Goal: Find contact information: Obtain details needed to contact an individual or organization

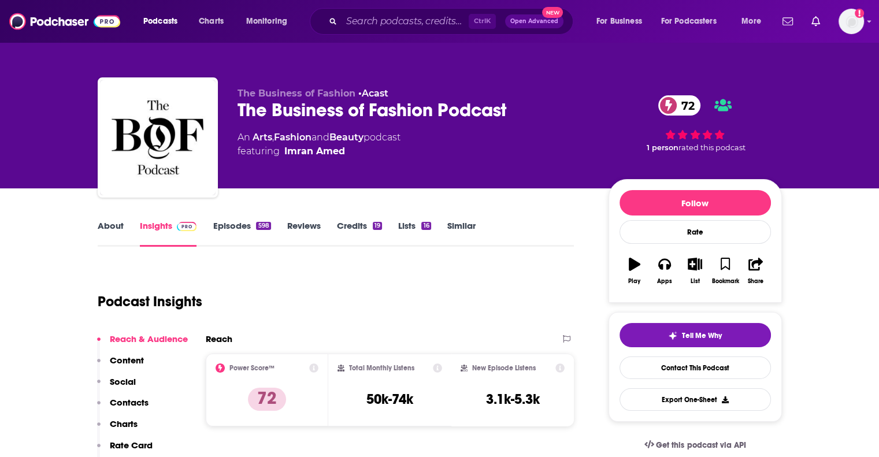
click at [109, 222] on link "About" at bounding box center [111, 233] width 26 height 27
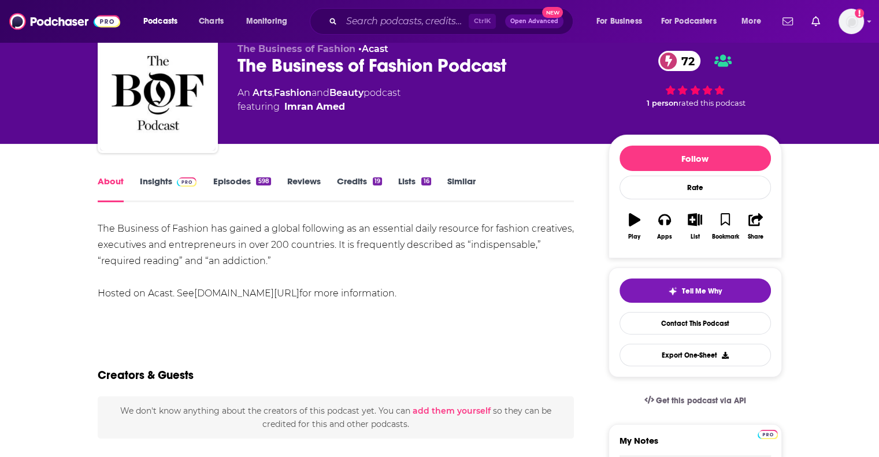
scroll to position [58, 0]
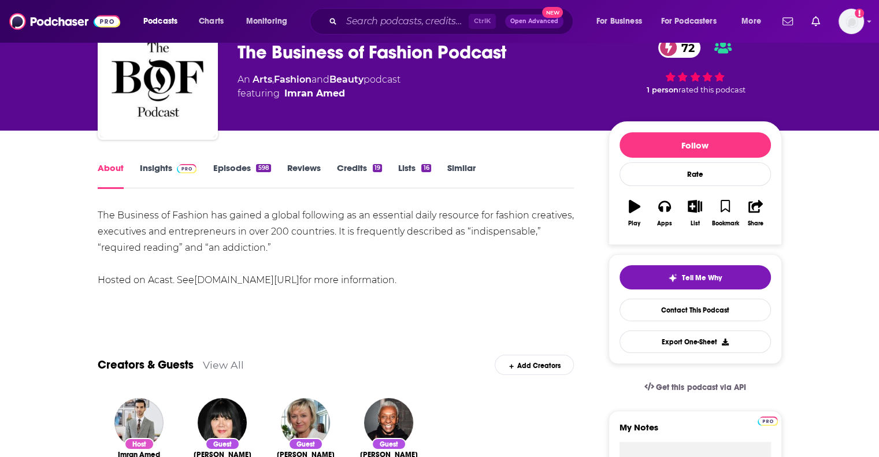
click at [160, 172] on link "Insights" at bounding box center [168, 175] width 57 height 27
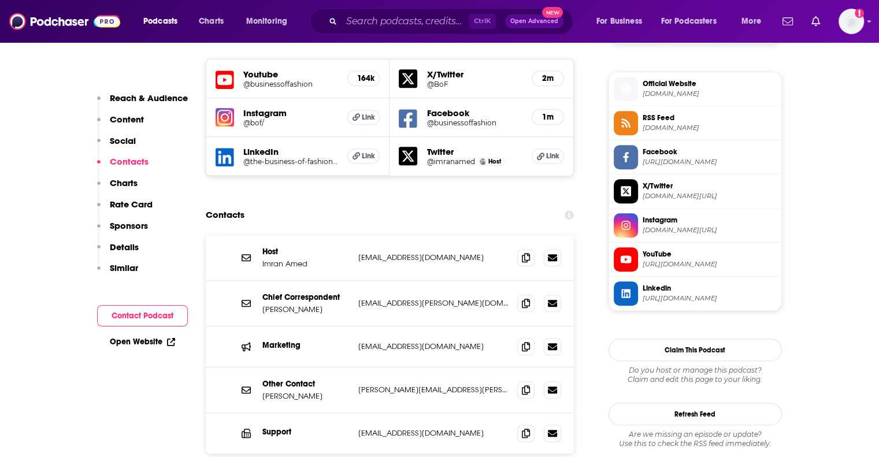
scroll to position [1041, 0]
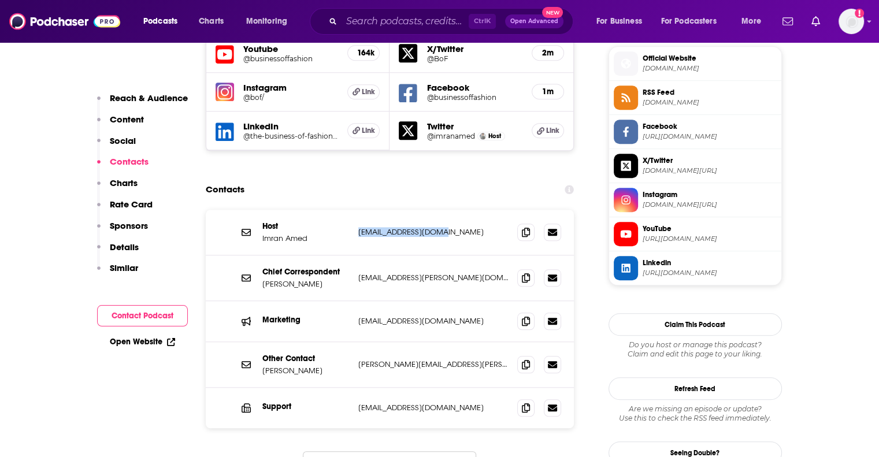
drag, startPoint x: 446, startPoint y: 179, endPoint x: 358, endPoint y: 182, distance: 88.5
click at [358, 227] on p "imran.amed@gmail.com" at bounding box center [433, 232] width 150 height 10
copy p "imran.amed@gmail.com"
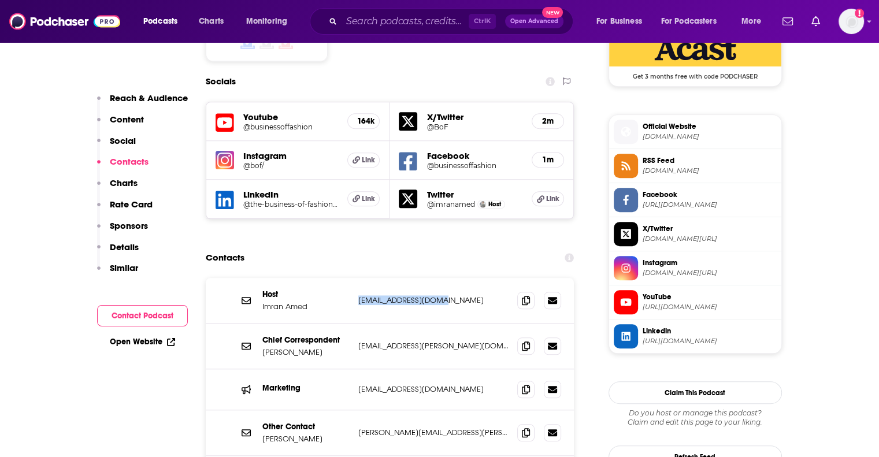
scroll to position [983, 0]
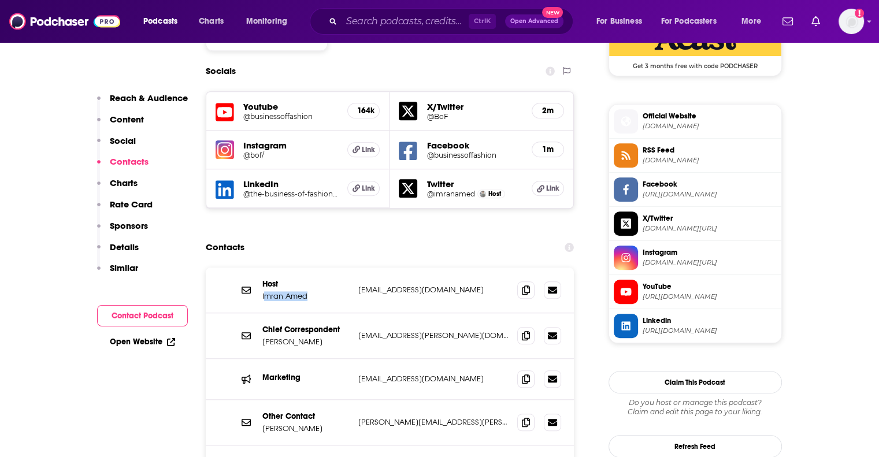
drag, startPoint x: 310, startPoint y: 246, endPoint x: 267, endPoint y: 248, distance: 44.0
click at [267, 291] on p "Imran Amed" at bounding box center [305, 296] width 87 height 10
click at [259, 268] on div "Host Imran Amed imran.amed@gmail.com imran.amed@gmail.com" at bounding box center [390, 291] width 369 height 46
drag, startPoint x: 261, startPoint y: 245, endPoint x: 317, endPoint y: 249, distance: 55.7
click at [317, 268] on div "Host Imran Amed imran.amed@gmail.com imran.amed@gmail.com" at bounding box center [390, 291] width 369 height 46
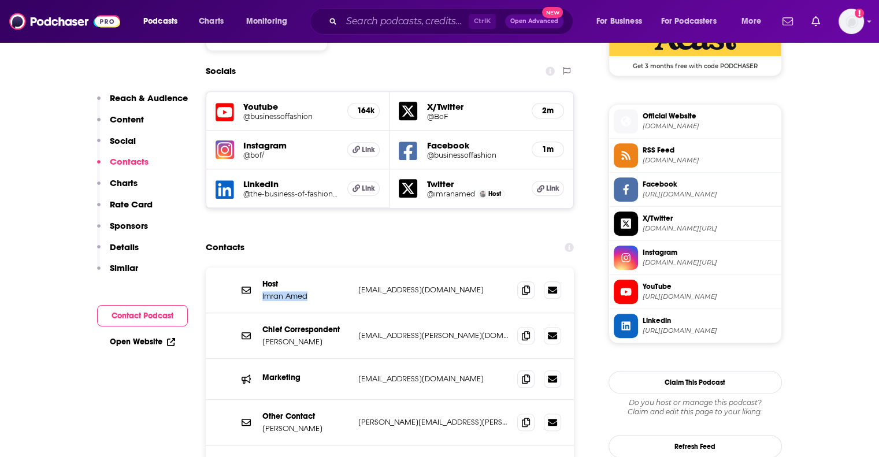
copy p "Imran Amed"
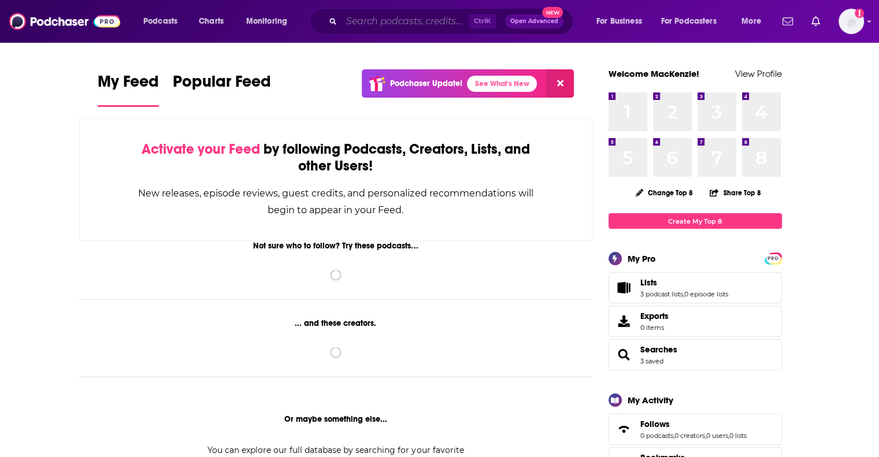
click at [380, 19] on input "Search podcasts, credits, & more..." at bounding box center [405, 21] width 127 height 19
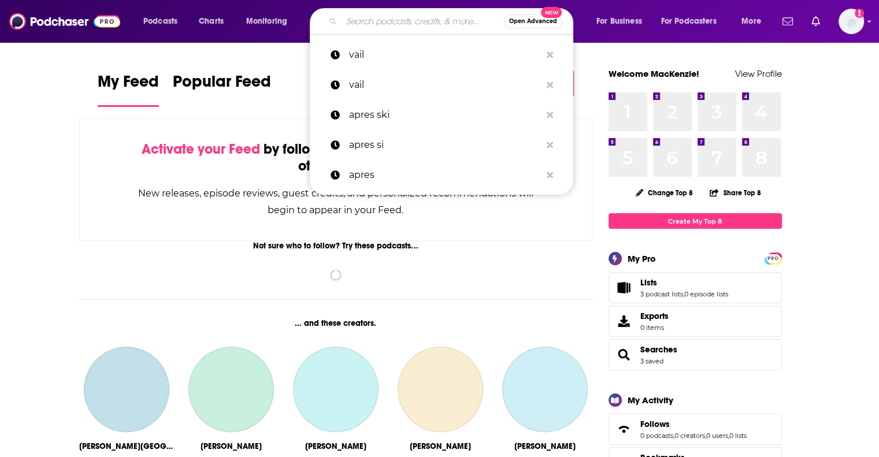
paste input "Mindful Mama"
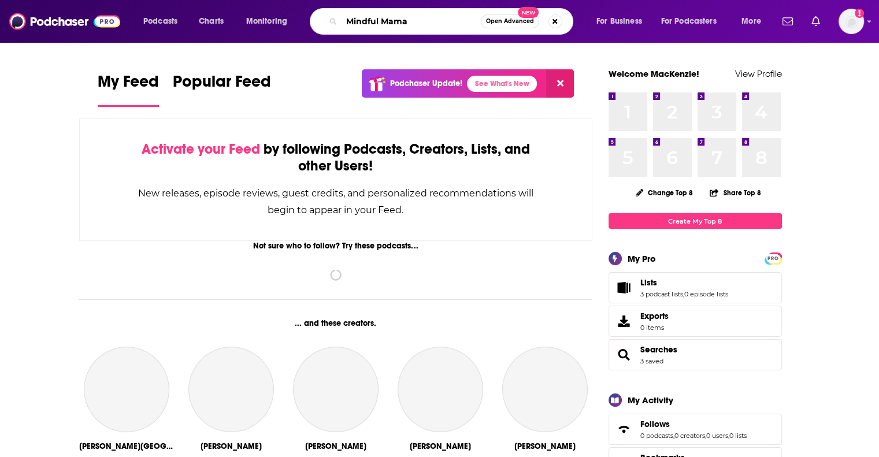
type input "Mindful Mama"
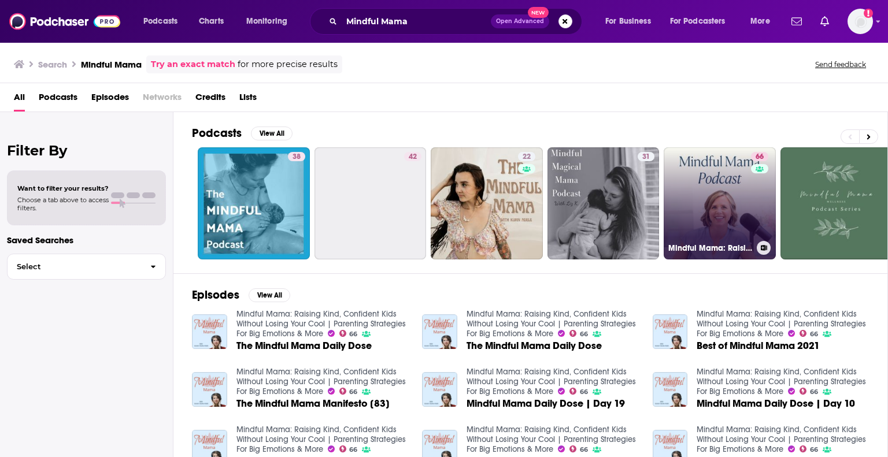
click at [741, 191] on link "66 Mindful Mama: Raising Kind, Confident Kids Without Losing Your Cool | Parent…" at bounding box center [720, 203] width 112 height 112
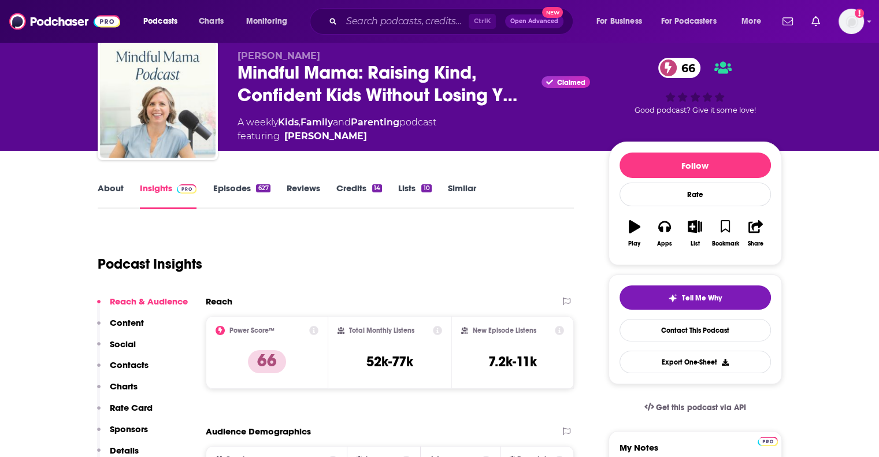
scroll to position [58, 0]
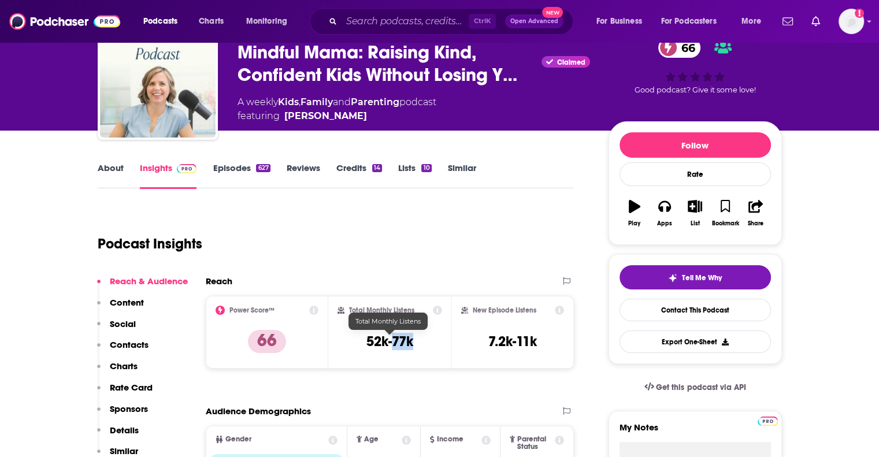
drag, startPoint x: 409, startPoint y: 342, endPoint x: 393, endPoint y: 343, distance: 16.3
click at [393, 343] on h3 "52k-77k" at bounding box center [390, 341] width 47 height 17
copy h3 "77k"
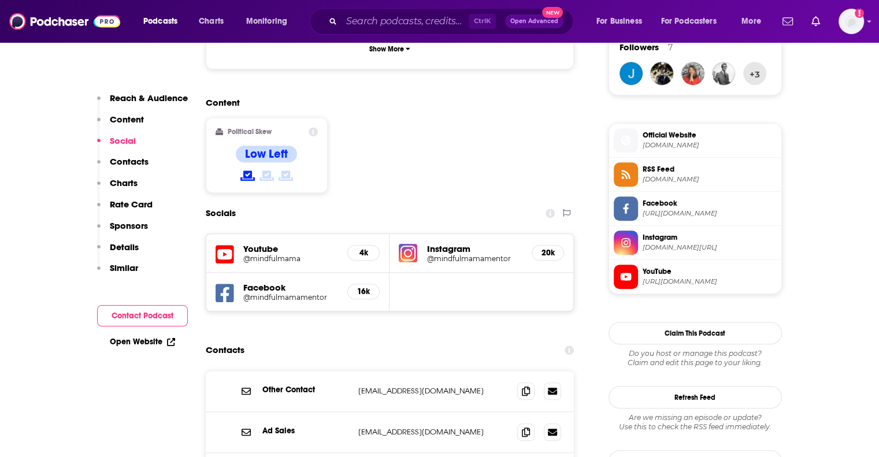
scroll to position [867, 0]
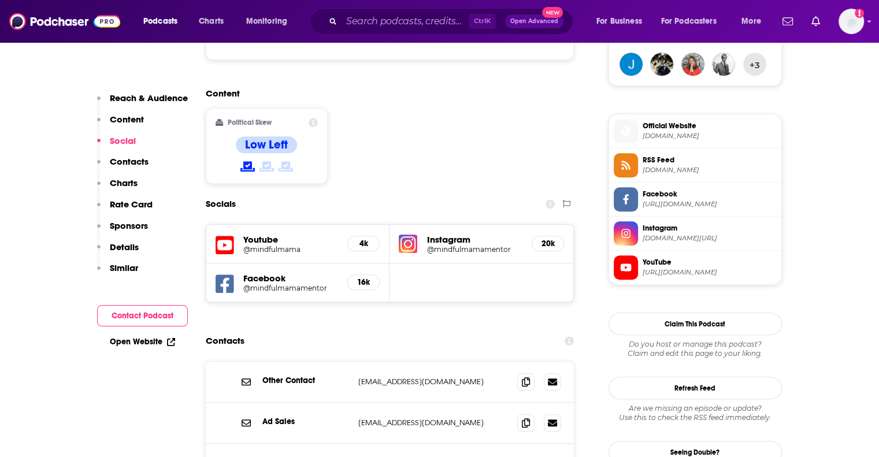
drag, startPoint x: 445, startPoint y: 194, endPoint x: 412, endPoint y: 234, distance: 52.2
click at [411, 235] on div "Youtube @mindfulmama 4k Instagram @mindfulmamamentor 20k Facebook @mindfulmamam…" at bounding box center [390, 263] width 369 height 78
click at [435, 234] on h5 "Instagram" at bounding box center [475, 239] width 96 height 11
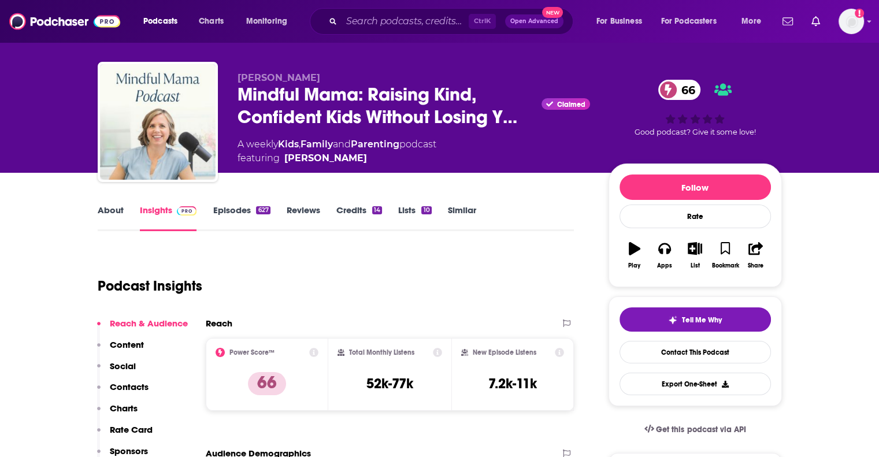
scroll to position [0, 0]
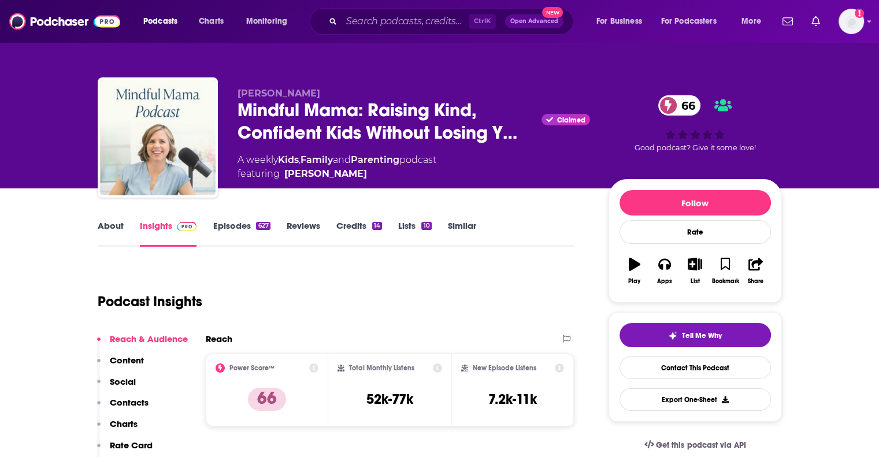
click at [108, 224] on link "About" at bounding box center [111, 233] width 26 height 27
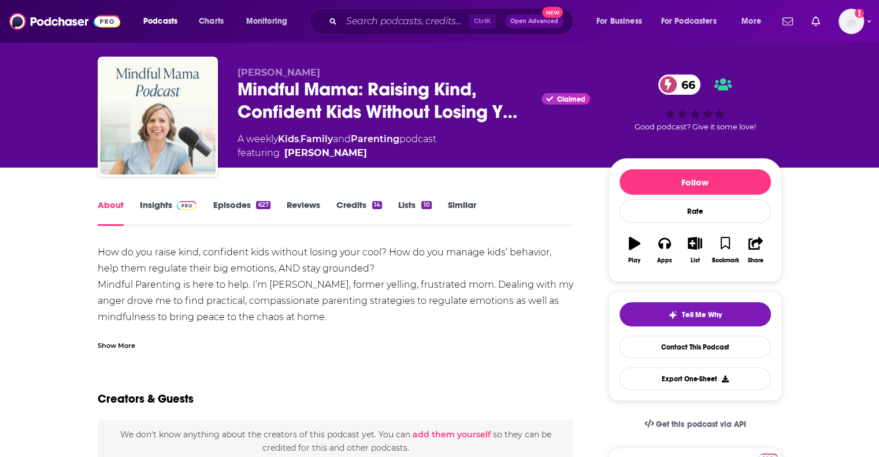
scroll to position [58, 0]
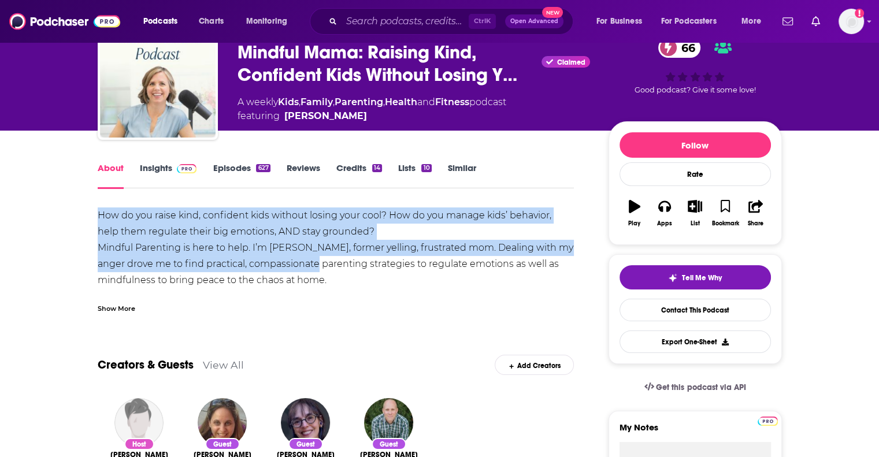
drag, startPoint x: 94, startPoint y: 212, endPoint x: 301, endPoint y: 259, distance: 212.4
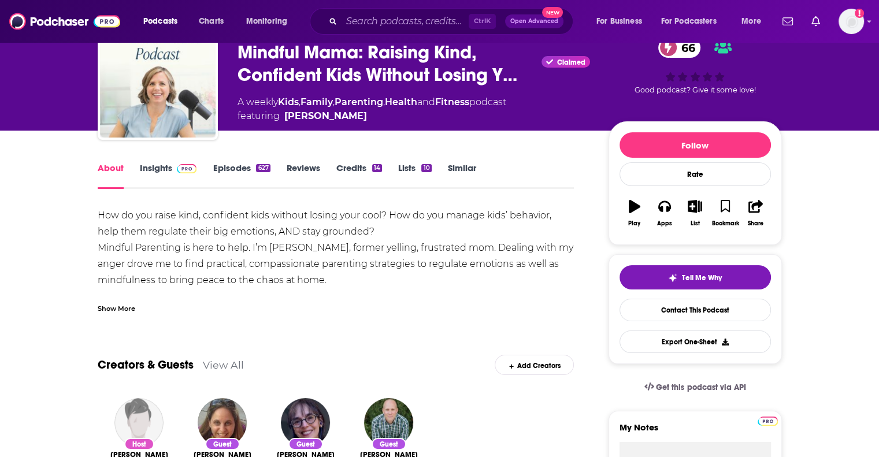
click at [119, 310] on div "Show More" at bounding box center [117, 307] width 38 height 11
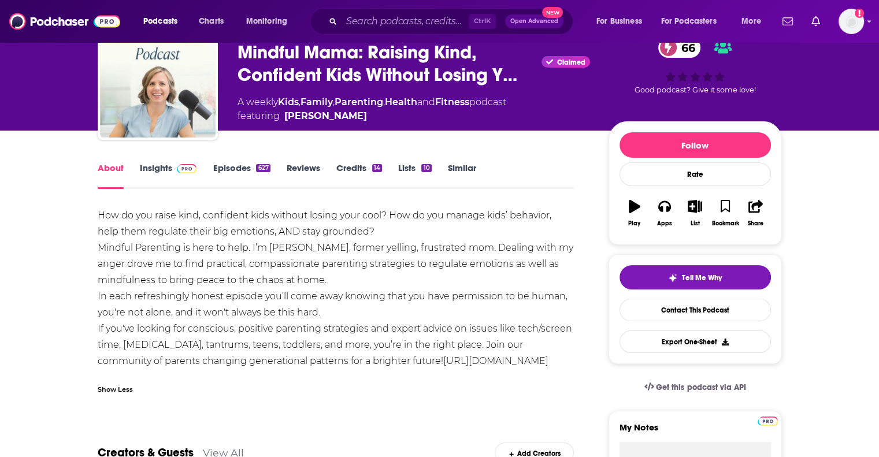
drag, startPoint x: 572, startPoint y: 357, endPoint x: 25, endPoint y: 216, distance: 564.7
copy div "How do you raise kind, confident kids without losing your cool? How do you mana…"
click at [423, 249] on div "How do you raise kind, confident kids without losing your cool? How do you mana…" at bounding box center [336, 289] width 477 height 162
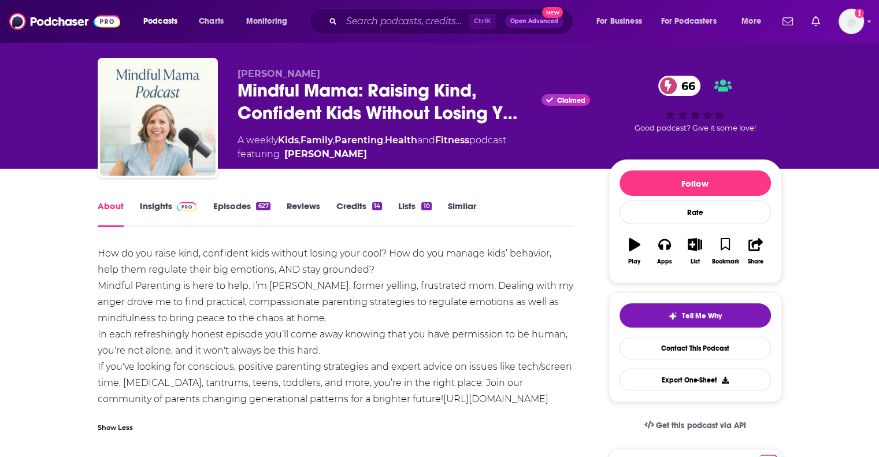
scroll to position [0, 0]
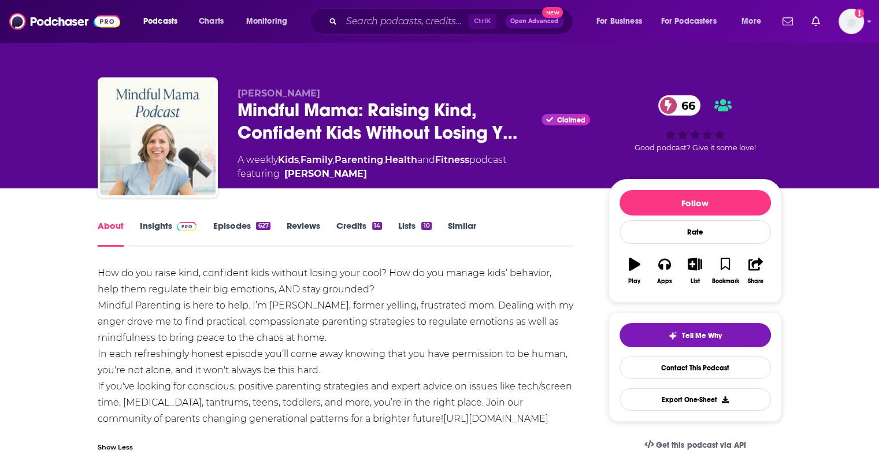
click at [155, 223] on link "Insights" at bounding box center [168, 233] width 57 height 27
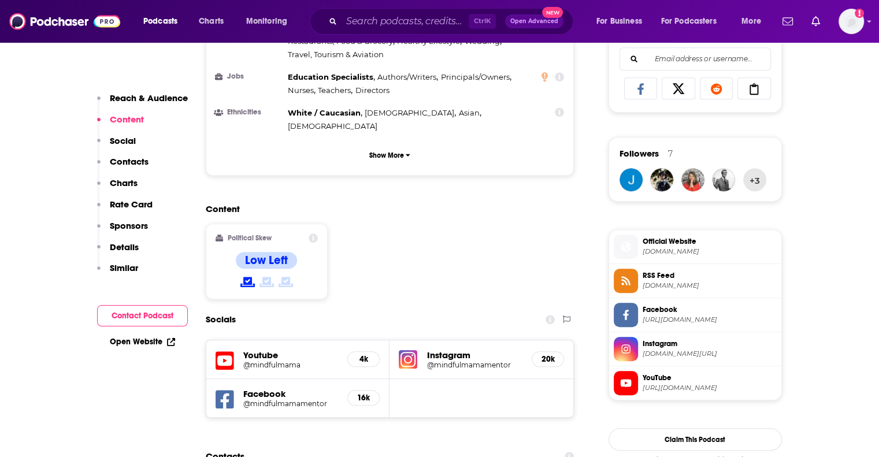
scroll to position [809, 0]
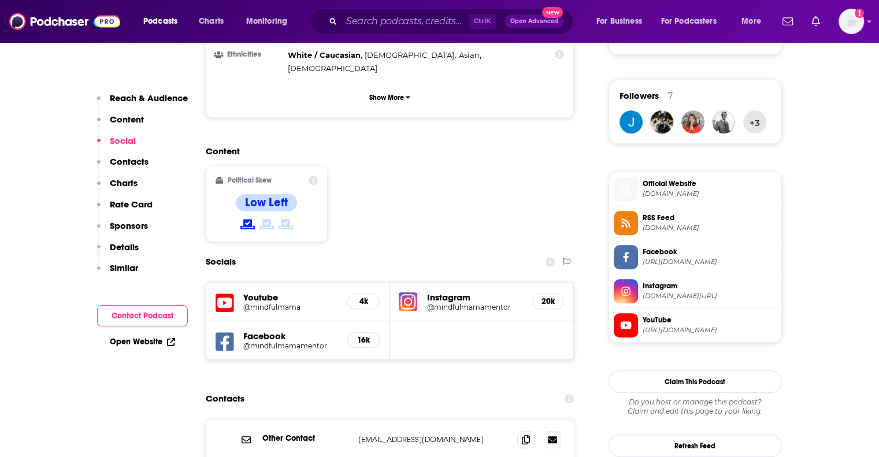
click at [289, 342] on h5 "@mindfulmamamentor" at bounding box center [290, 346] width 95 height 9
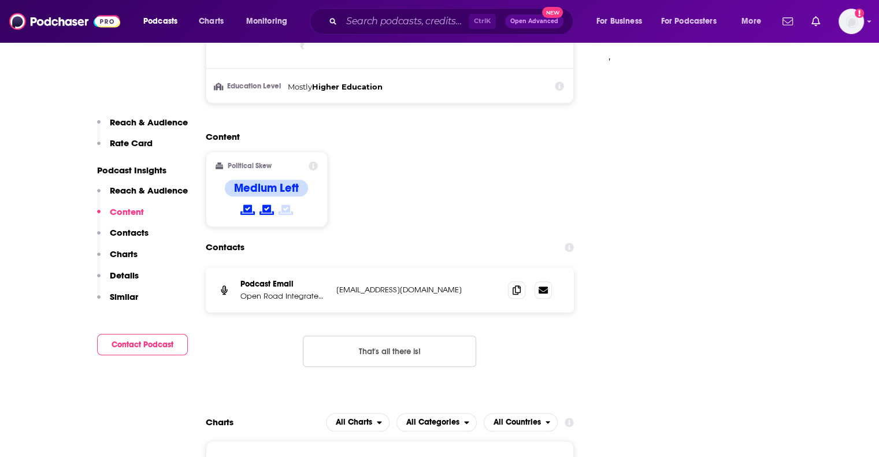
scroll to position [1041, 0]
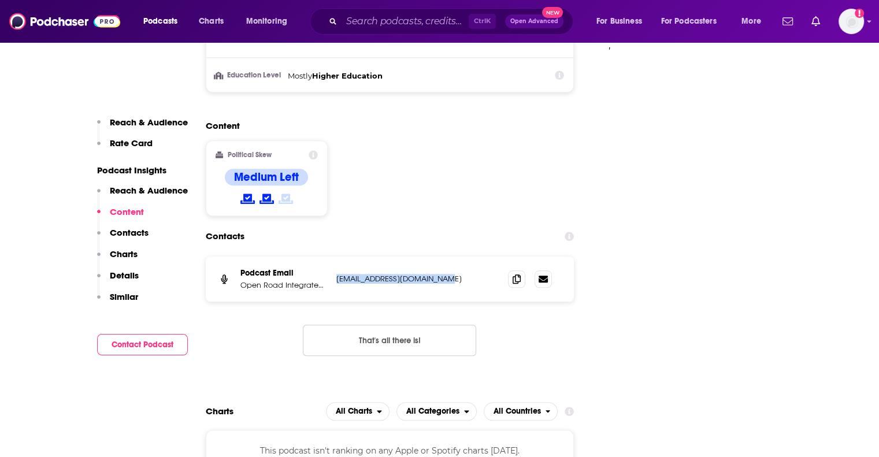
drag, startPoint x: 457, startPoint y: 284, endPoint x: 321, endPoint y: 284, distance: 135.3
click at [0, 0] on div "Podcast Email Open Road Integrated Media hmoseley@openroadmedia.com hmoseley@op…" at bounding box center [0, 0] width 0 height 0
copy div "Media hmoseley@openroadmedia.com"
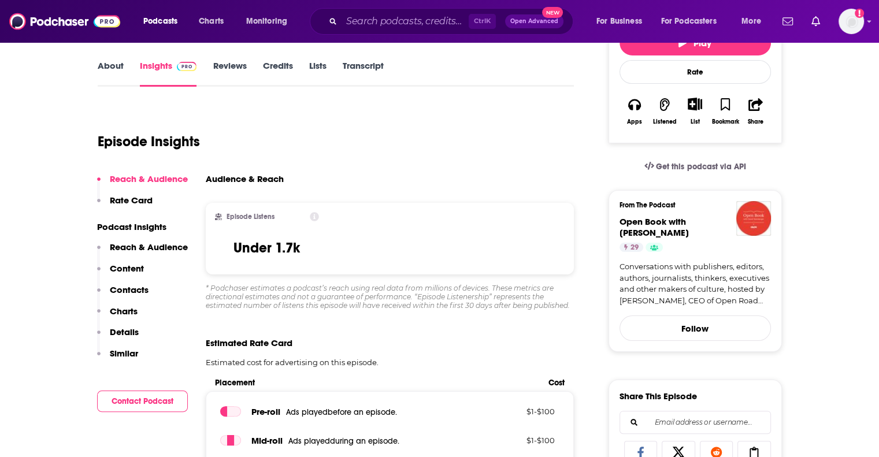
scroll to position [0, 0]
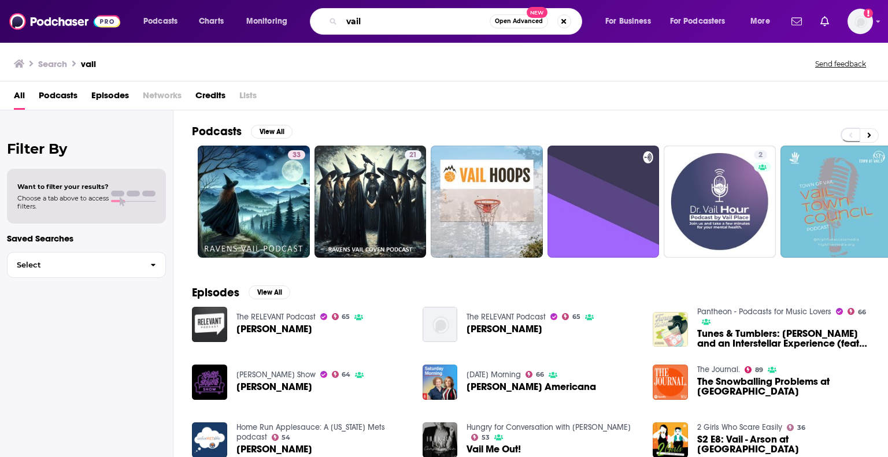
click at [392, 21] on input "vail" at bounding box center [416, 21] width 148 height 19
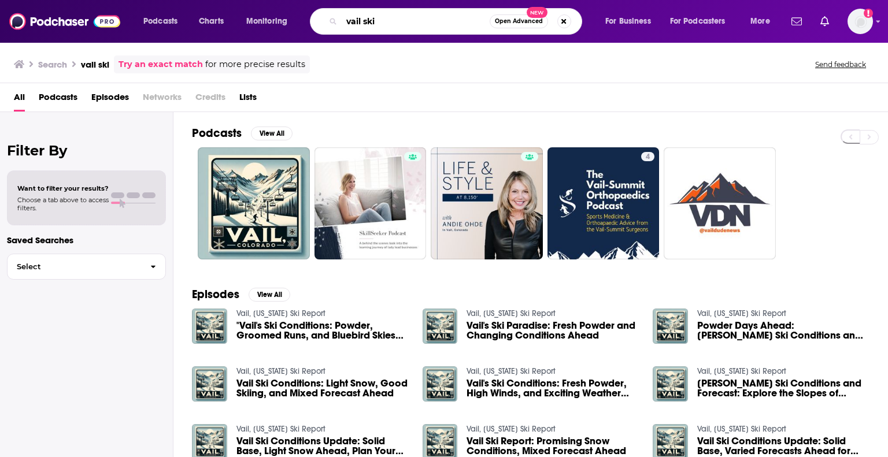
drag, startPoint x: 360, startPoint y: 20, endPoint x: 324, endPoint y: 21, distance: 36.4
click at [324, 21] on div "vail ski Open Advanced New" at bounding box center [446, 21] width 272 height 27
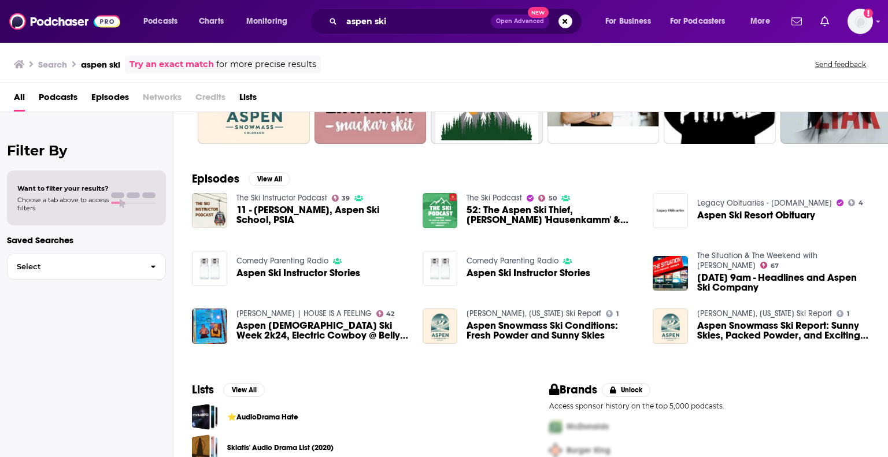
scroll to position [162, 0]
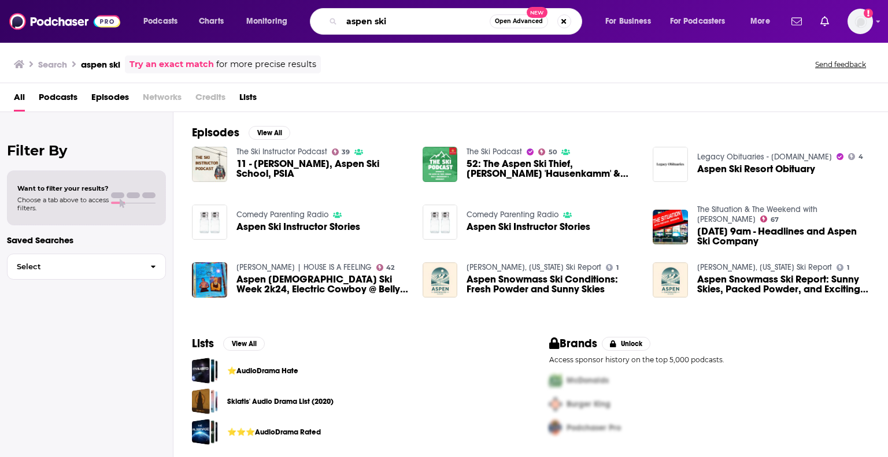
drag, startPoint x: 370, startPoint y: 22, endPoint x: 328, endPoint y: 23, distance: 41.6
click at [328, 23] on div "aspen ski Open Advanced New" at bounding box center [446, 21] width 272 height 27
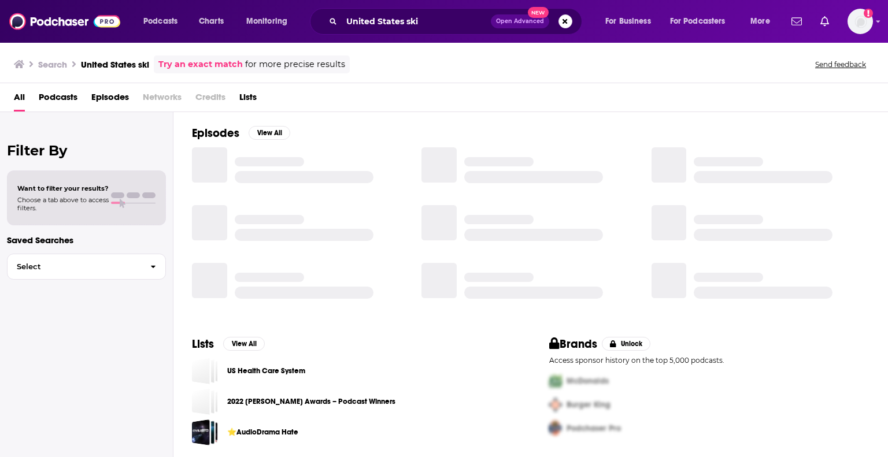
scroll to position [162, 0]
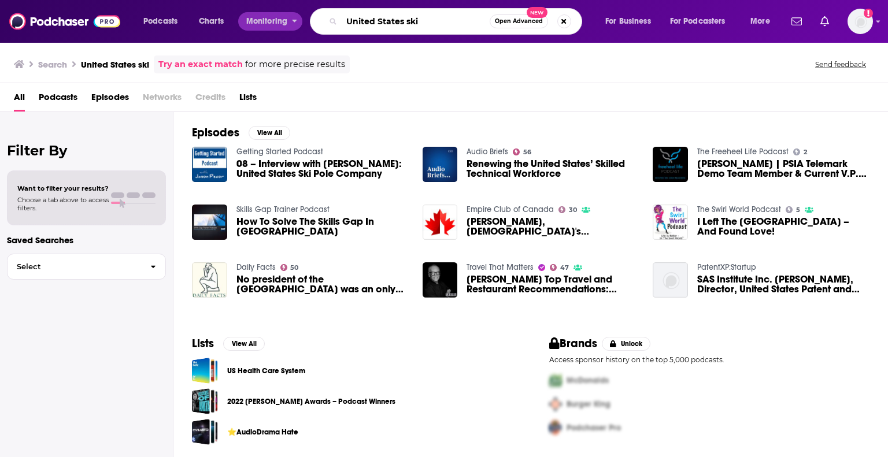
drag, startPoint x: 434, startPoint y: 21, endPoint x: 298, endPoint y: 20, distance: 135.3
click at [298, 20] on div "Podcasts Charts Monitoring United States ski Open Advanced New For Business For…" at bounding box center [458, 21] width 646 height 27
type input "ski fashion"
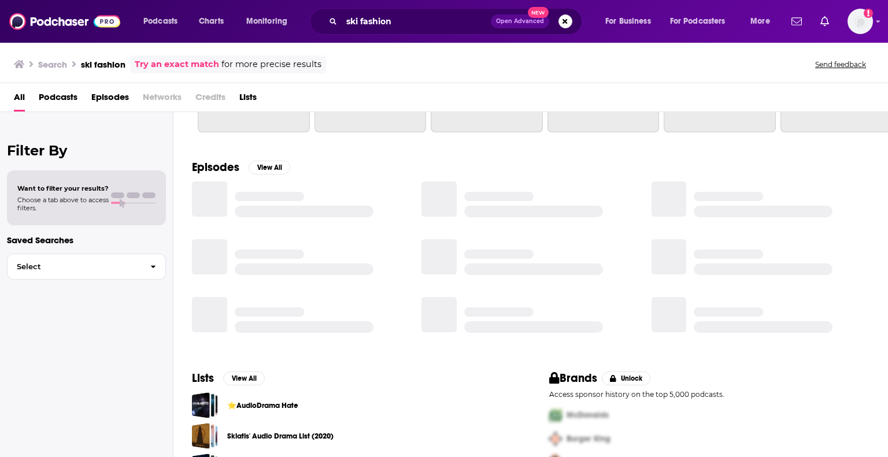
scroll to position [162, 0]
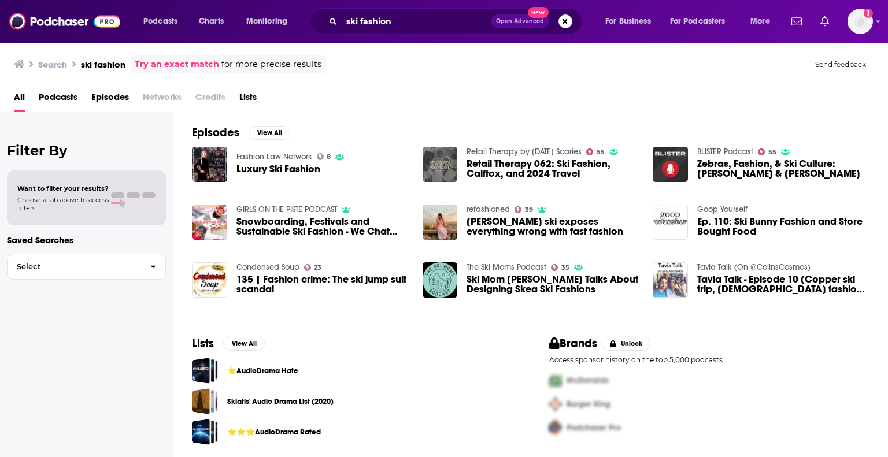
drag, startPoint x: 271, startPoint y: 156, endPoint x: 336, endPoint y: 122, distance: 73.4
click at [336, 122] on div "Episodes View All Fashion Law Network 8 Luxury Ski Fashion Retail Therapy by Su…" at bounding box center [530, 217] width 715 height 211
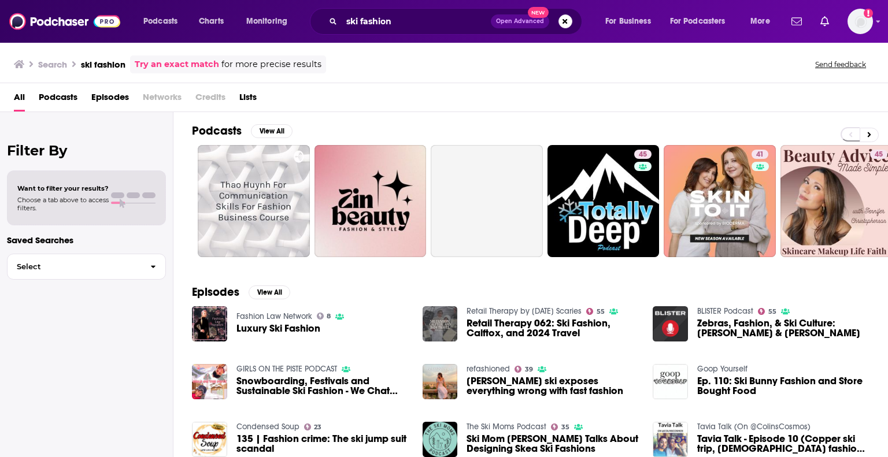
scroll to position [0, 0]
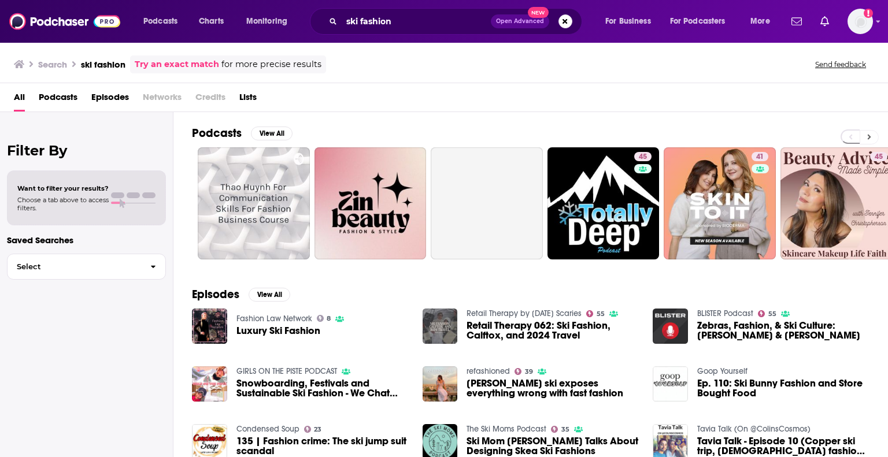
click at [867, 135] on icon at bounding box center [869, 137] width 4 height 8
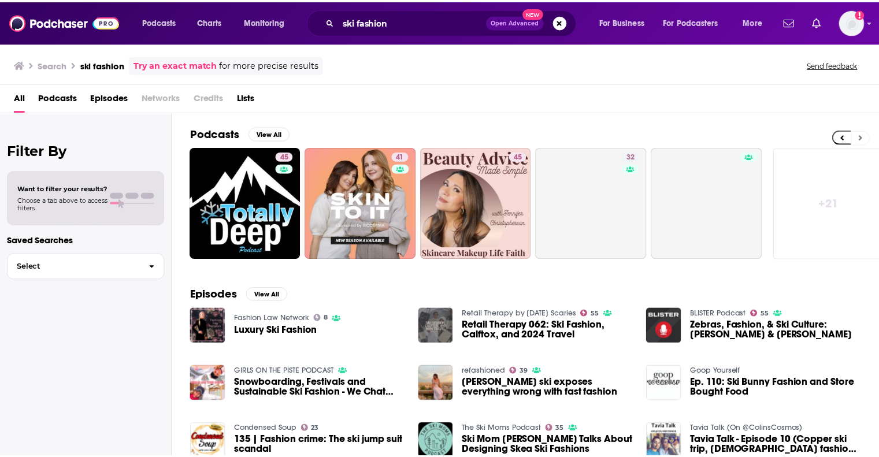
scroll to position [0, 365]
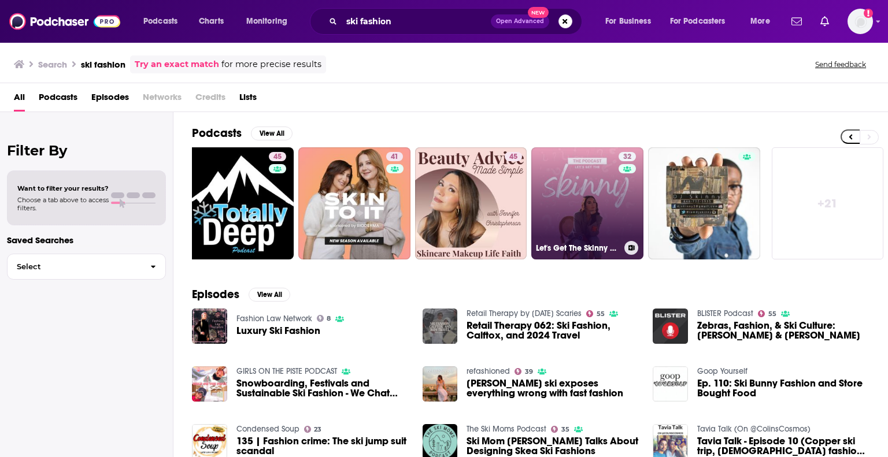
click at [593, 196] on link "32 Let's Get The Skinny on Intuitive Living" at bounding box center [587, 203] width 112 height 112
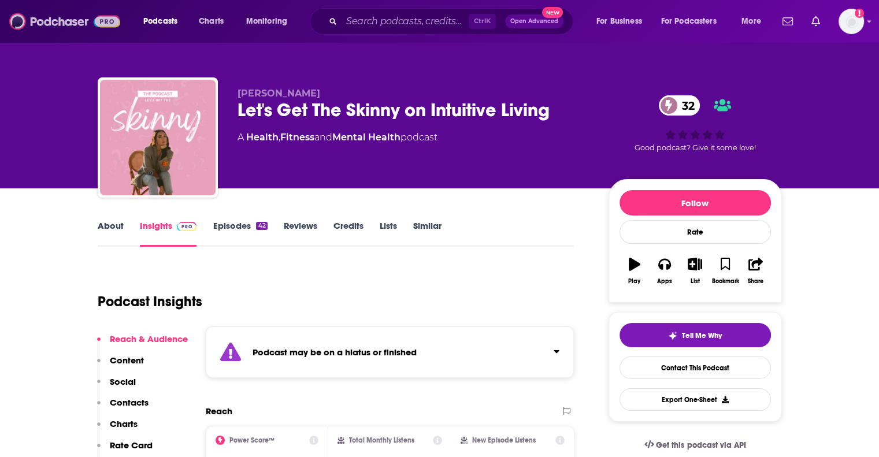
click at [36, 24] on img at bounding box center [64, 21] width 111 height 22
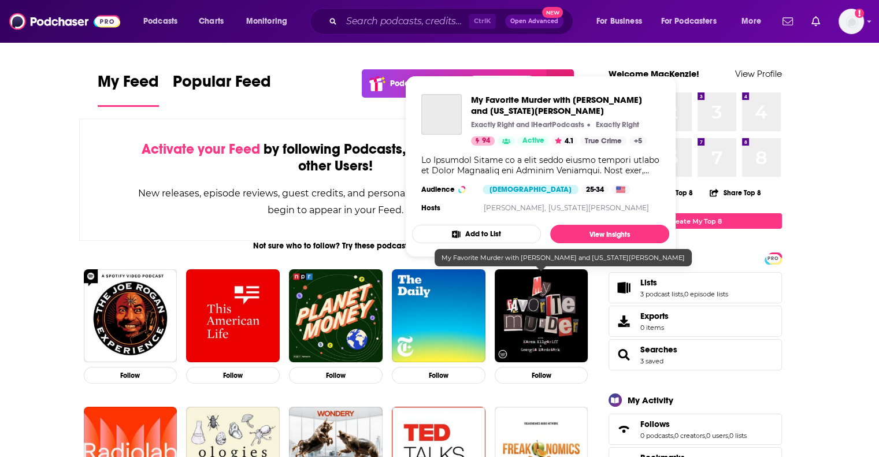
scroll to position [58, 0]
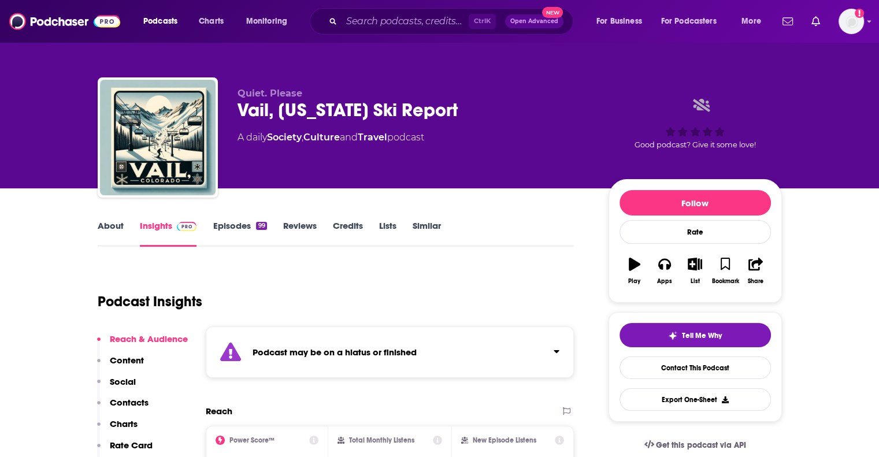
click at [358, 353] on strong "Podcast may be on a hiatus or finished" at bounding box center [335, 352] width 164 height 11
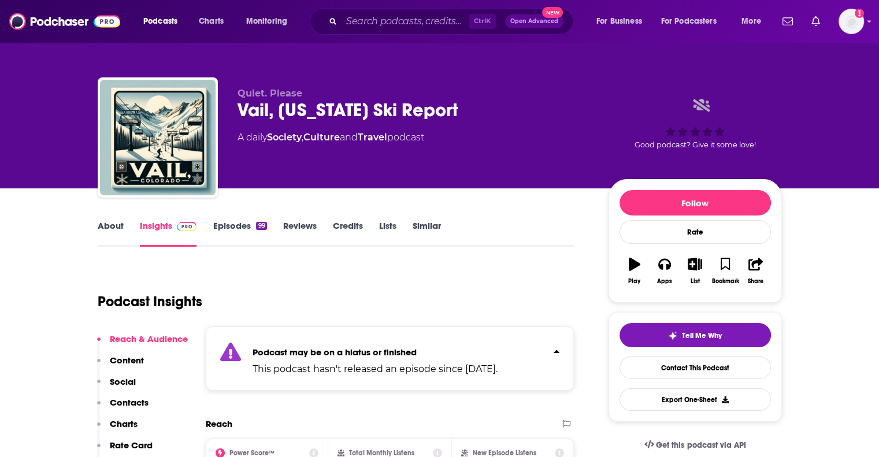
click at [358, 353] on strong "Podcast may be on a hiatus or finished" at bounding box center [335, 352] width 164 height 11
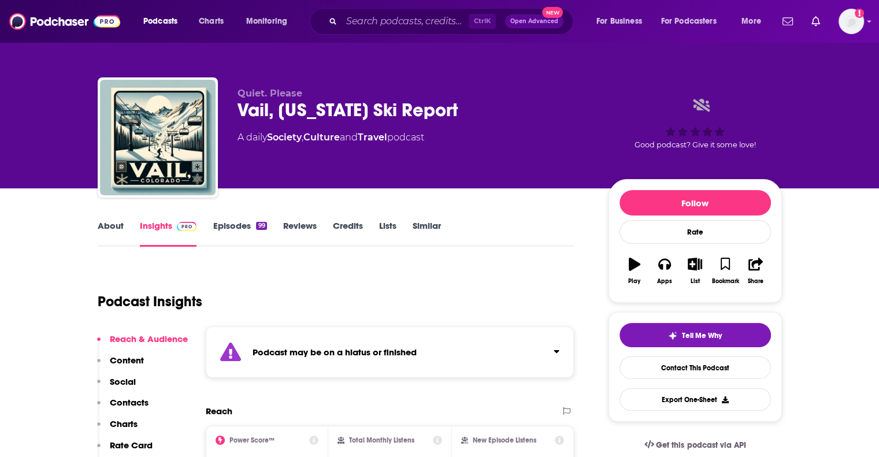
click at [104, 225] on link "About" at bounding box center [111, 233] width 26 height 27
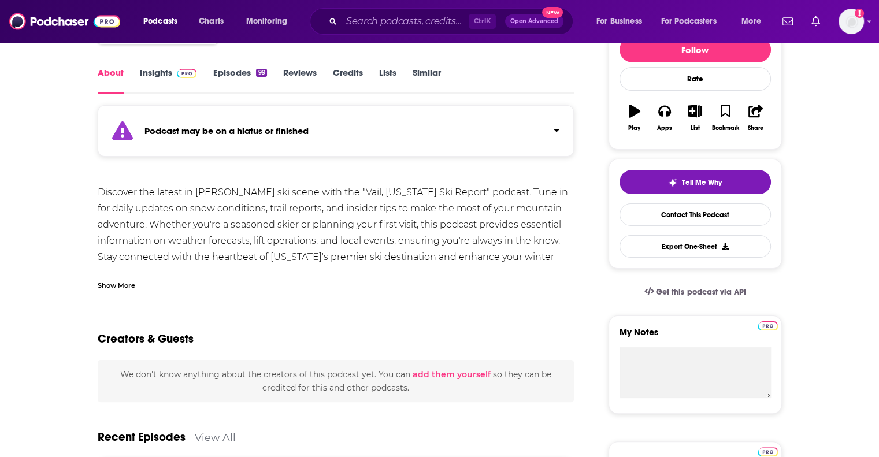
scroll to position [173, 0]
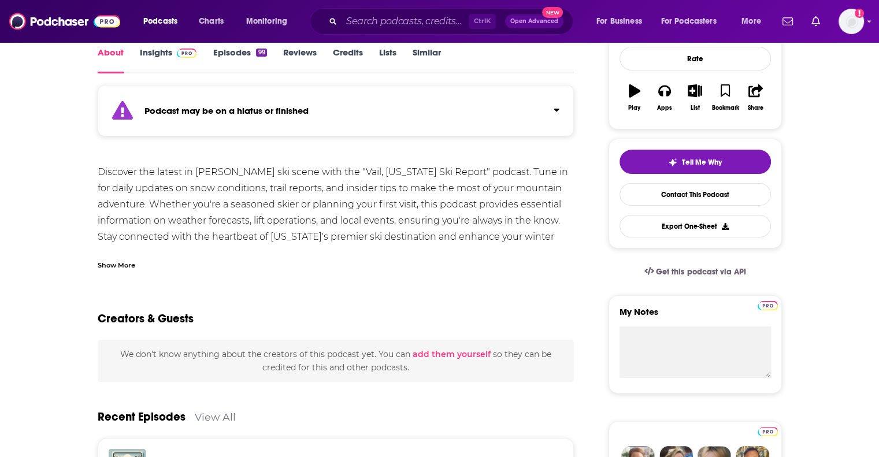
click at [109, 261] on div "Show More" at bounding box center [117, 264] width 38 height 11
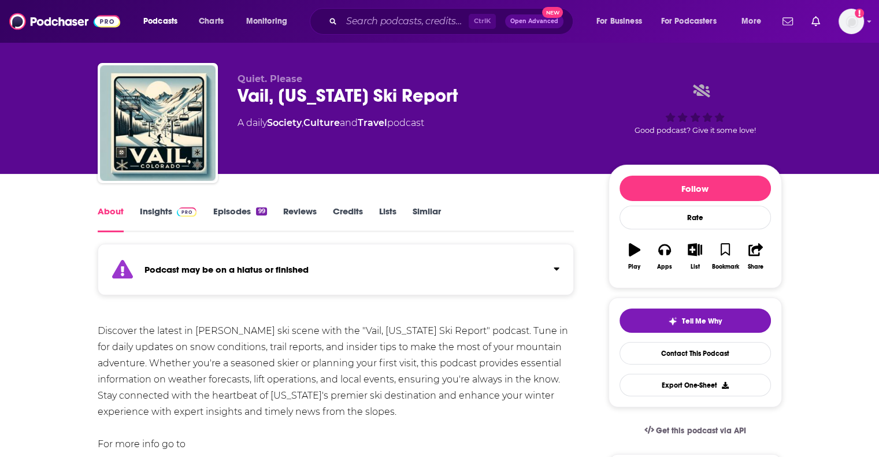
scroll to position [0, 0]
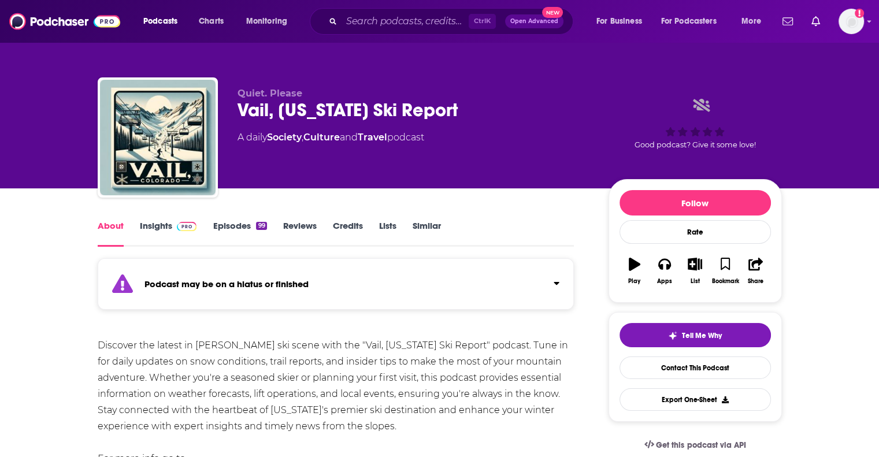
click at [157, 227] on link "Insights" at bounding box center [168, 233] width 57 height 27
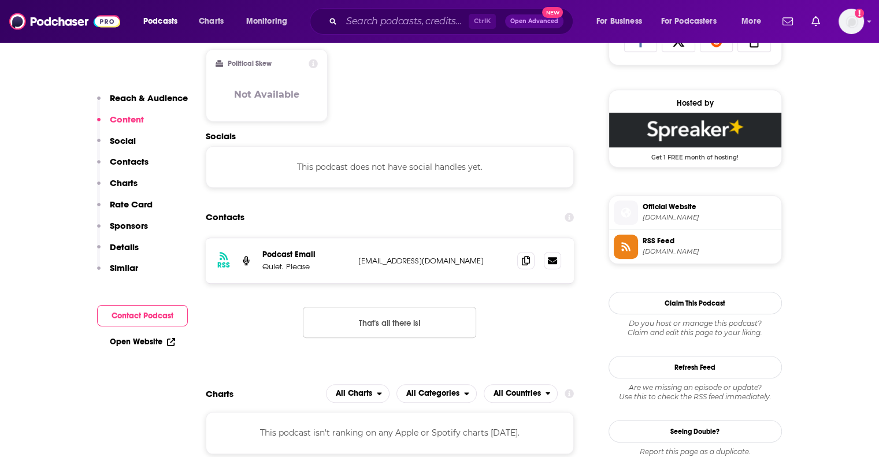
scroll to position [809, 0]
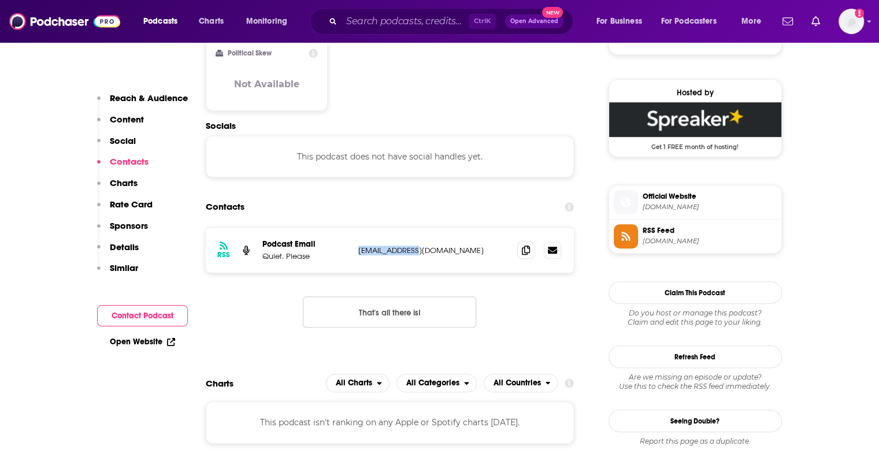
drag, startPoint x: 430, startPoint y: 253, endPoint x: 358, endPoint y: 265, distance: 72.7
click at [358, 265] on div "RSS Podcast Email Quiet. Please [EMAIL_ADDRESS][DOMAIN_NAME] [EMAIL_ADDRESS][DO…" at bounding box center [390, 250] width 369 height 45
copy p "[EMAIL_ADDRESS][DOMAIN_NAME]"
drag, startPoint x: 326, startPoint y: 252, endPoint x: 263, endPoint y: 253, distance: 63.0
click at [263, 253] on p "Quiet. Please" at bounding box center [305, 257] width 87 height 10
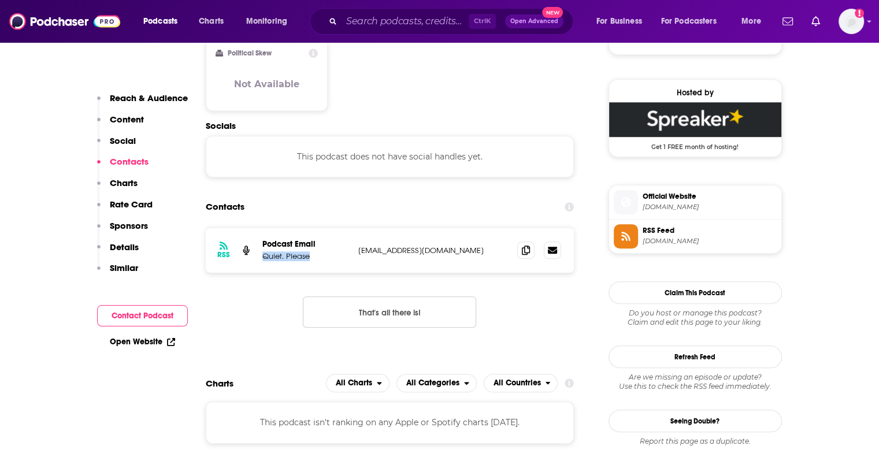
copy p "Quiet. Please"
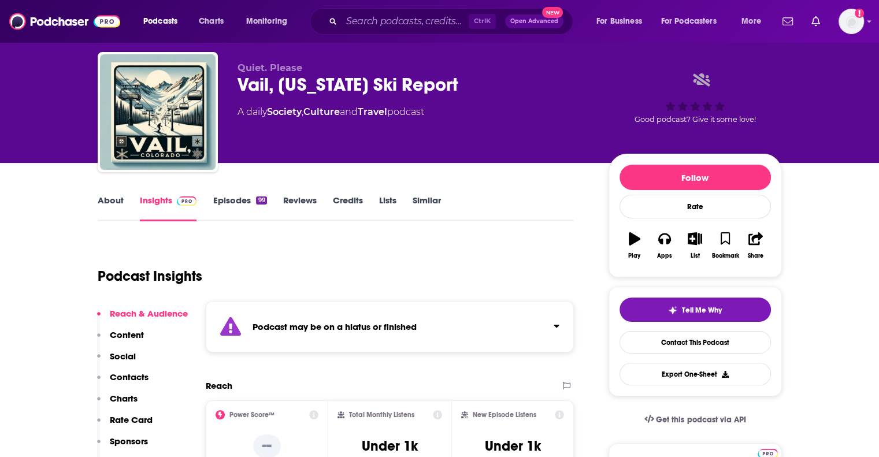
scroll to position [0, 0]
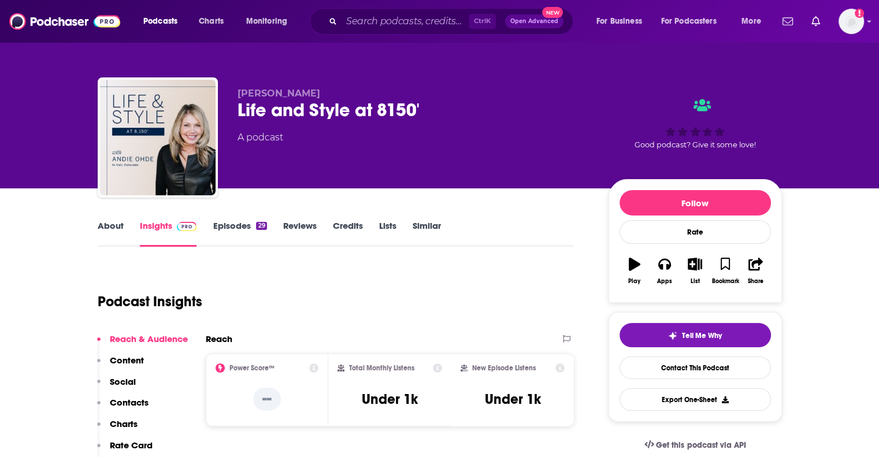
click at [102, 223] on link "About" at bounding box center [111, 233] width 26 height 27
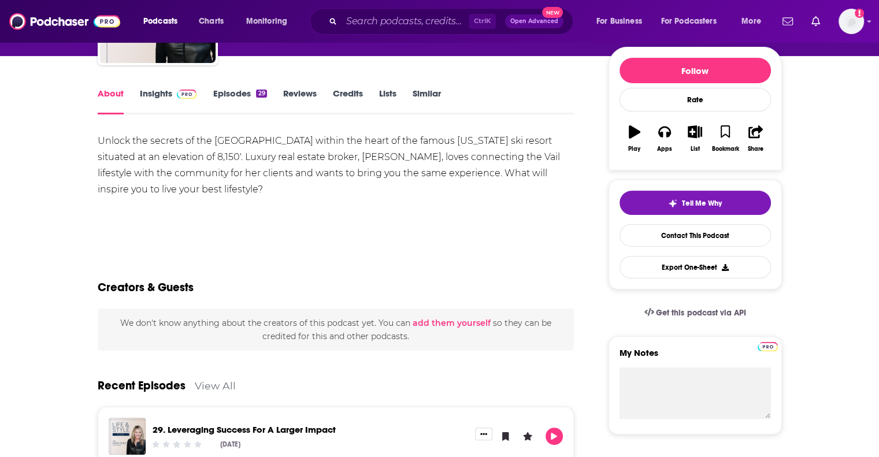
scroll to position [116, 0]
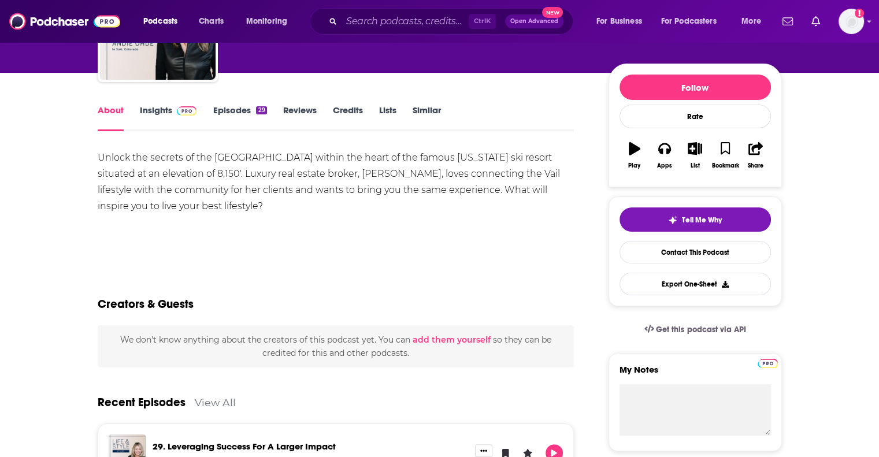
click at [167, 112] on link "Insights" at bounding box center [168, 118] width 57 height 27
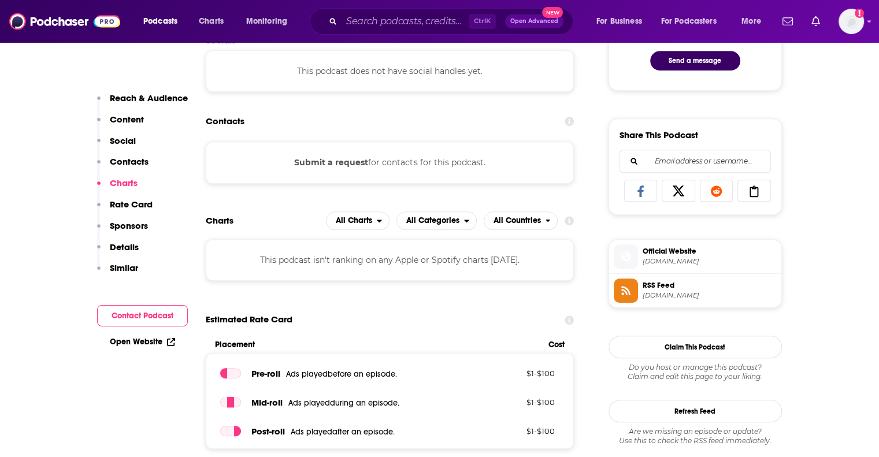
scroll to position [636, 0]
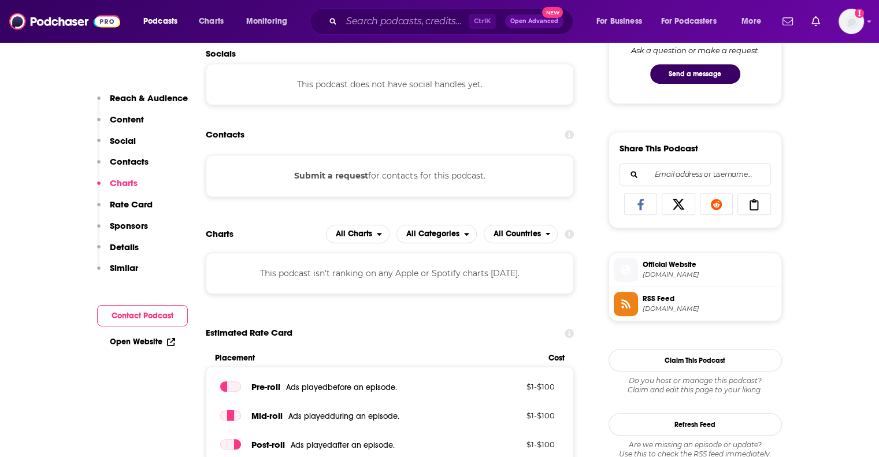
click at [345, 173] on button "Submit a request" at bounding box center [331, 175] width 74 height 13
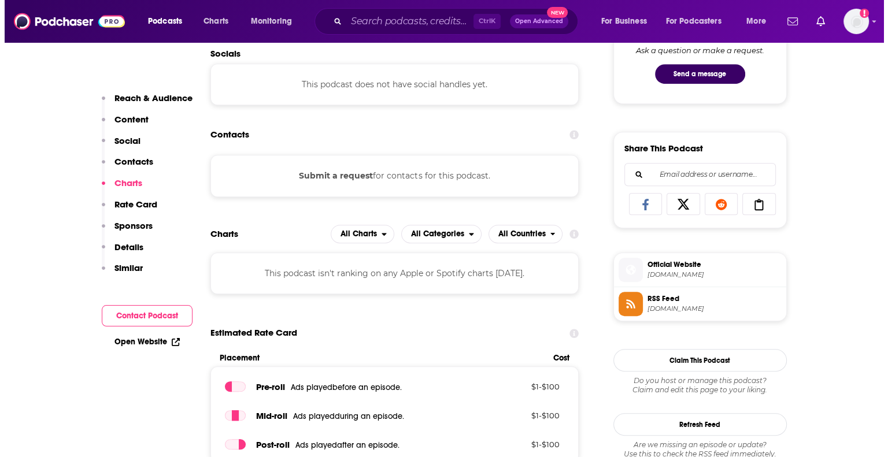
scroll to position [0, 0]
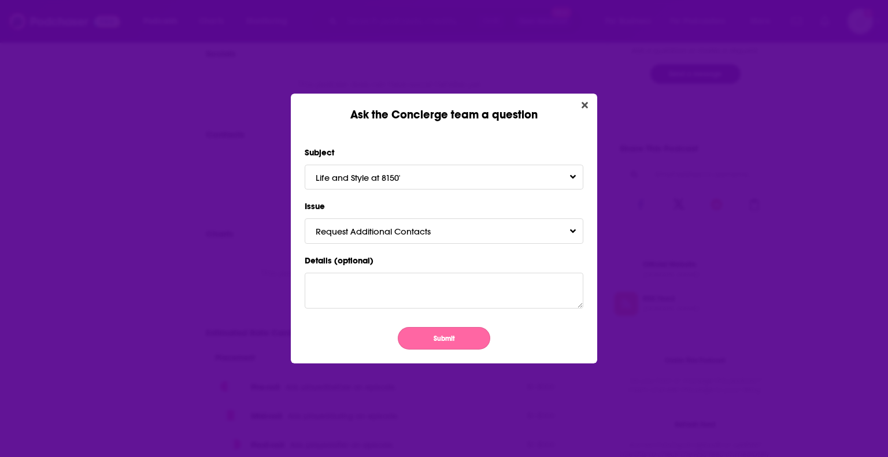
click at [439, 339] on button "Submit" at bounding box center [444, 338] width 93 height 23
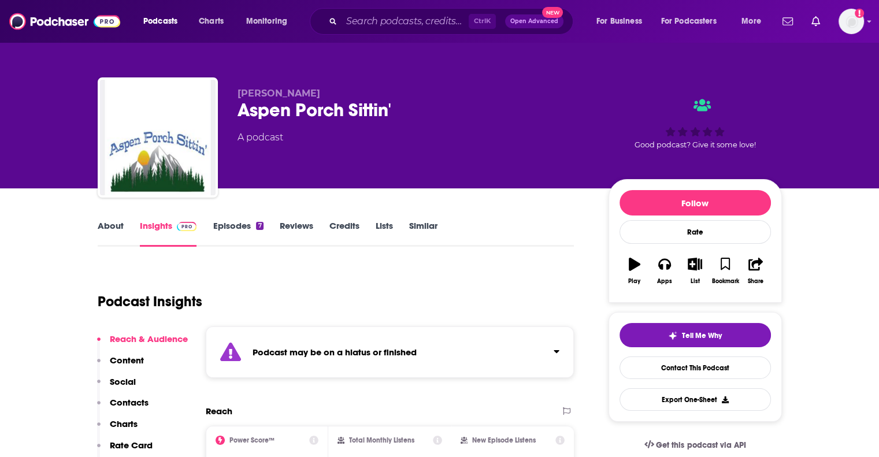
click at [330, 353] on strong "Podcast may be on a hiatus or finished" at bounding box center [335, 352] width 164 height 11
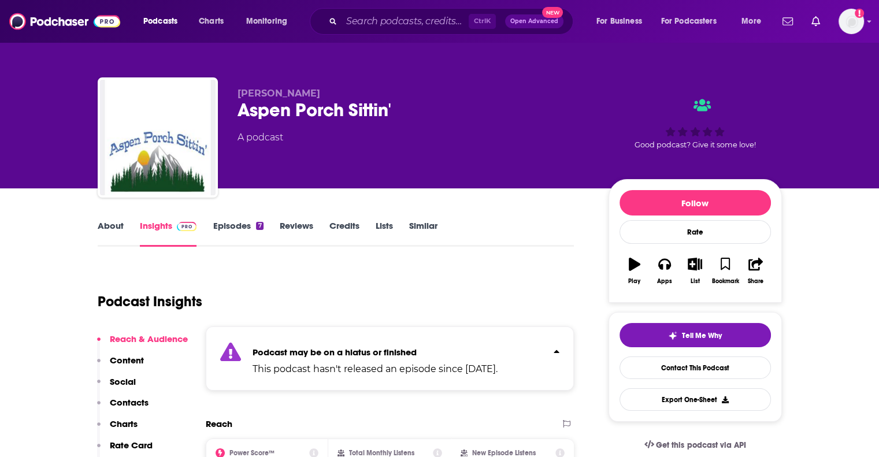
click at [330, 353] on strong "Podcast may be on a hiatus or finished" at bounding box center [335, 352] width 164 height 11
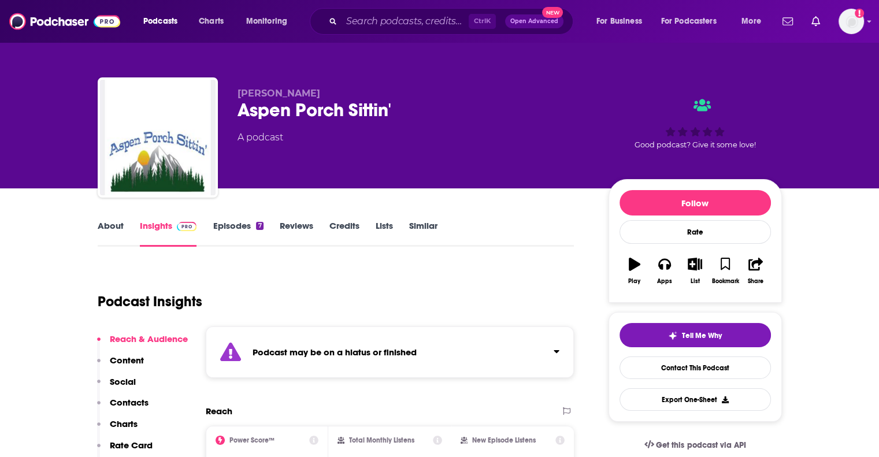
click at [301, 93] on span "Jeffrey Hansen" at bounding box center [279, 93] width 83 height 11
click at [106, 235] on link "About" at bounding box center [111, 233] width 26 height 27
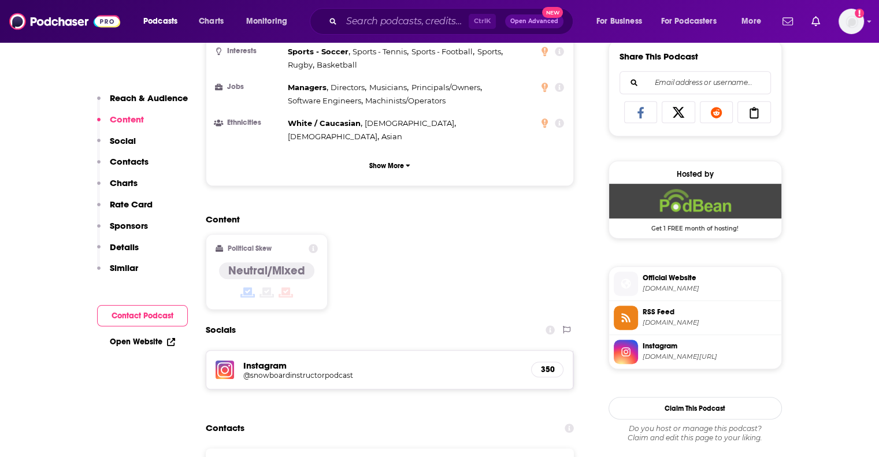
scroll to position [752, 0]
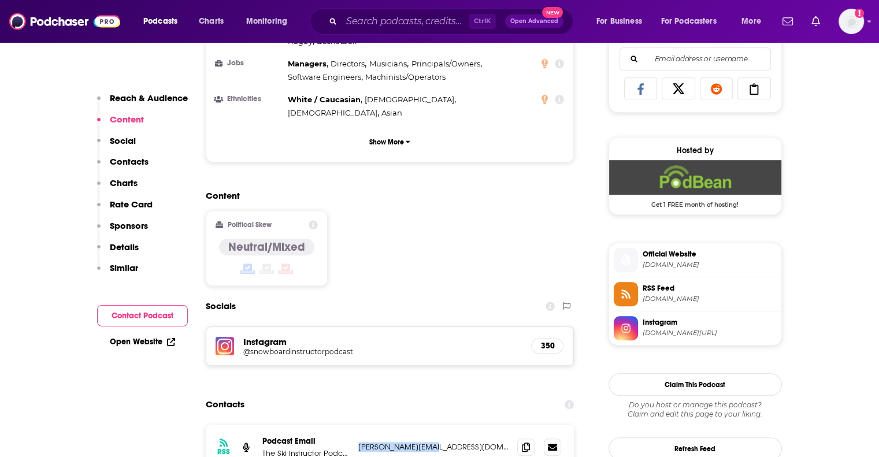
drag, startPoint x: 433, startPoint y: 404, endPoint x: 354, endPoint y: 412, distance: 79.1
click at [354, 425] on div "RSS Podcast Email The Ski Instructor Podcast dave@snow-pros.ski dave@snow-pros.…" at bounding box center [390, 447] width 369 height 45
copy p "dave@snow-pros.ski"
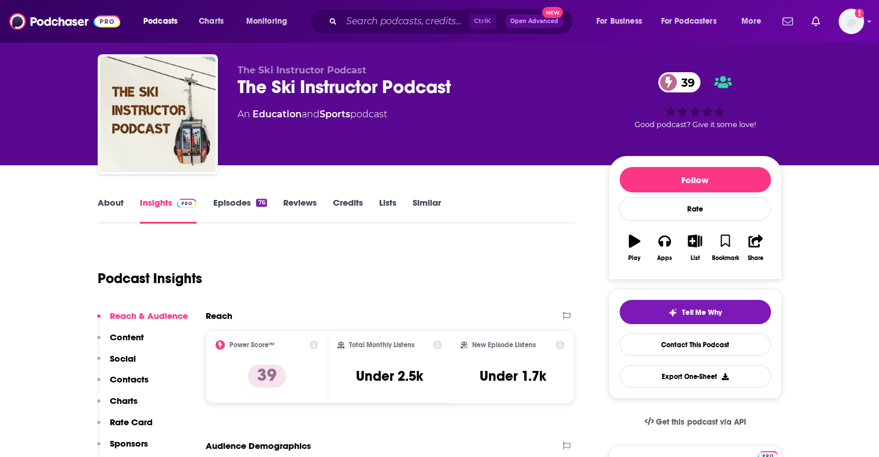
scroll to position [58, 0]
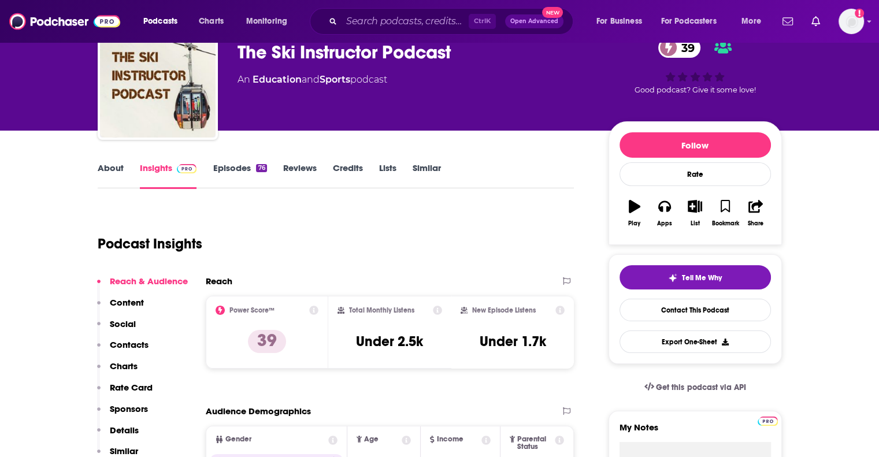
click at [113, 168] on link "About" at bounding box center [111, 175] width 26 height 27
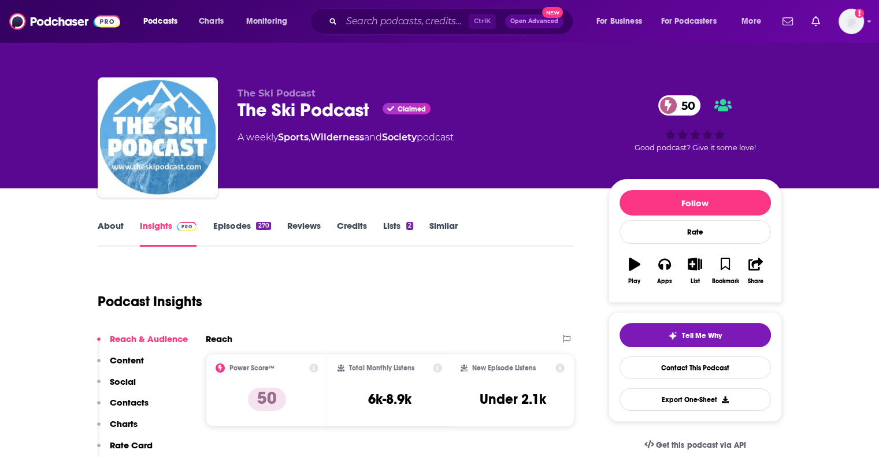
click at [109, 225] on link "About" at bounding box center [111, 233] width 26 height 27
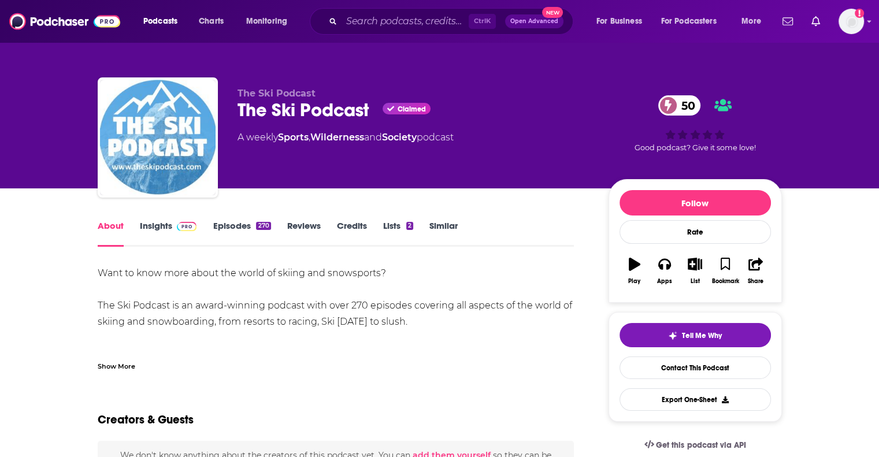
click at [150, 234] on link "Insights" at bounding box center [168, 233] width 57 height 27
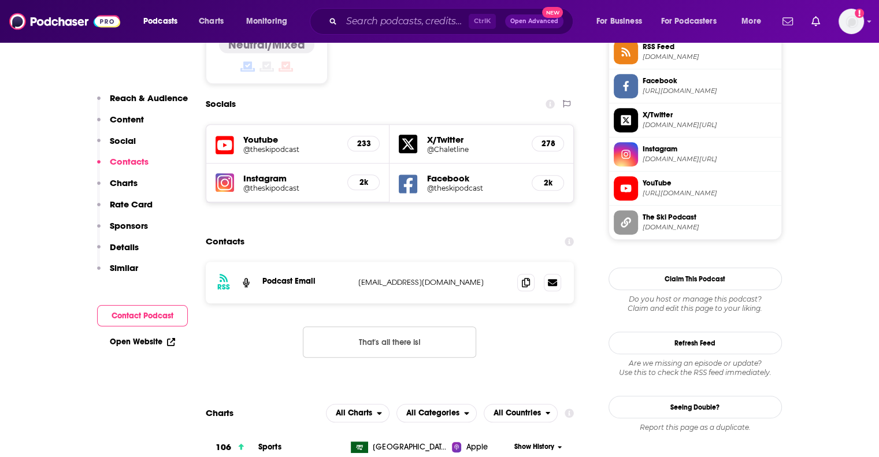
scroll to position [983, 0]
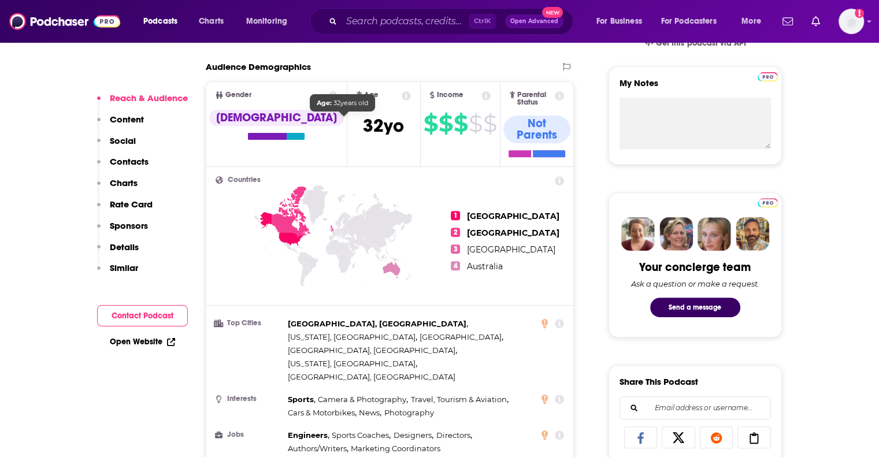
scroll to position [405, 0]
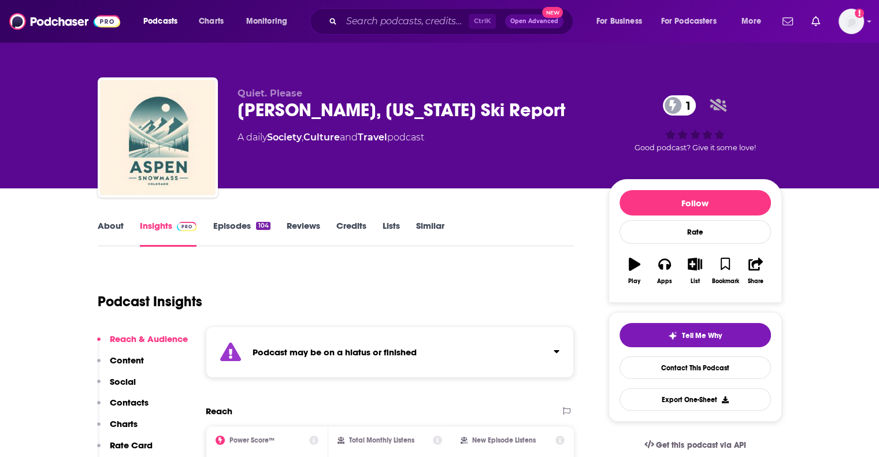
click at [363, 362] on div "Podcast may be on a hiatus or finished" at bounding box center [390, 352] width 369 height 51
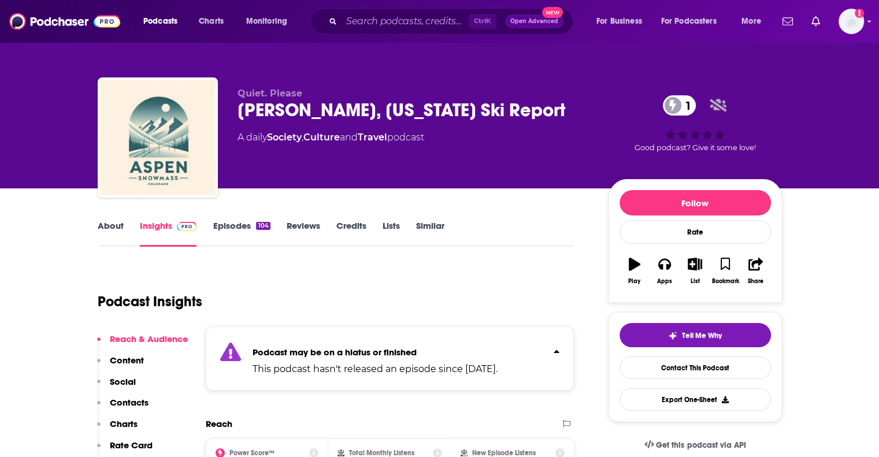
click at [106, 223] on link "About" at bounding box center [111, 233] width 26 height 27
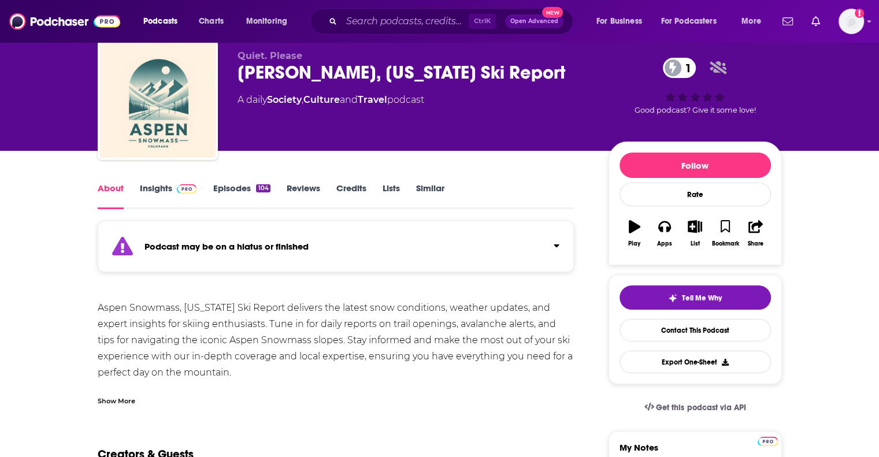
scroll to position [58, 0]
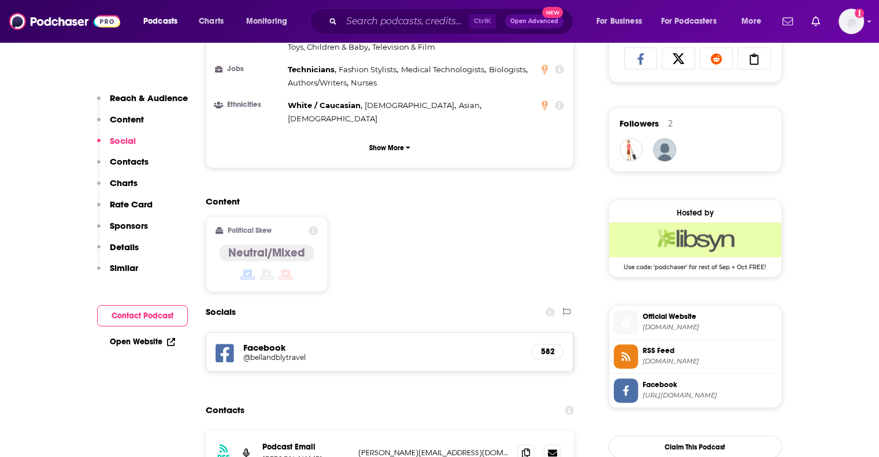
scroll to position [809, 0]
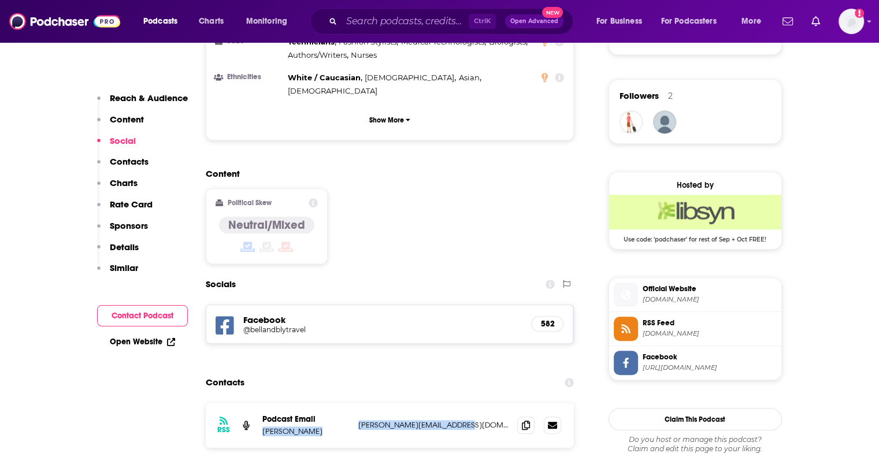
drag, startPoint x: 472, startPoint y: 353, endPoint x: 352, endPoint y: 356, distance: 120.3
click at [352, 403] on div "RSS Podcast Email [PERSON_NAME] [PERSON_NAME][EMAIL_ADDRESS][DOMAIN_NAME] [PERS…" at bounding box center [390, 425] width 369 height 45
drag, startPoint x: 426, startPoint y: 337, endPoint x: 439, endPoint y: 345, distance: 16.4
click at [426, 403] on div "RSS Podcast Email [PERSON_NAME] [PERSON_NAME][EMAIL_ADDRESS][DOMAIN_NAME] [PERS…" at bounding box center [390, 425] width 369 height 45
click at [464, 420] on p "[PERSON_NAME][EMAIL_ADDRESS][DOMAIN_NAME]" at bounding box center [433, 425] width 150 height 10
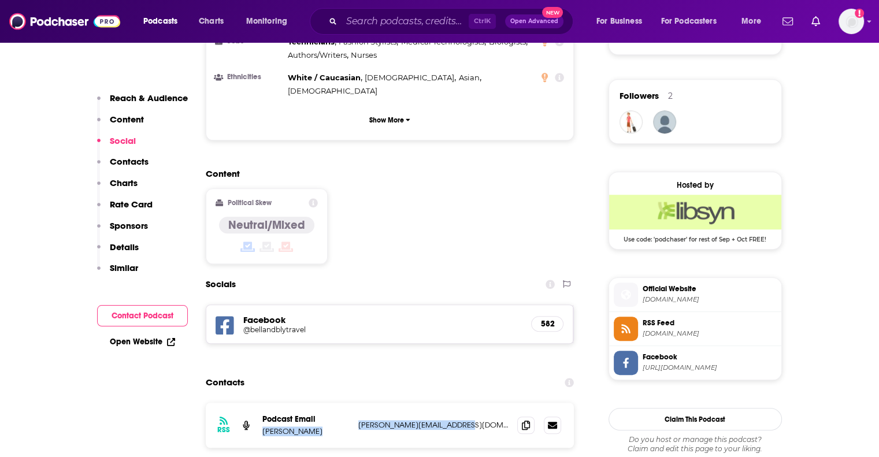
click at [461, 420] on p "[PERSON_NAME][EMAIL_ADDRESS][DOMAIN_NAME]" at bounding box center [433, 425] width 150 height 10
click at [392, 420] on p "sarah@bellandblytravel.com" at bounding box center [433, 425] width 150 height 10
drag, startPoint x: 356, startPoint y: 355, endPoint x: 463, endPoint y: 361, distance: 107.1
click at [463, 403] on div "RSS Podcast Email Sarah Groen sarah@bellandblytravel.com sarah@bellandblytravel…" at bounding box center [390, 425] width 369 height 45
copy p "sarah@bellandblytravel.com"
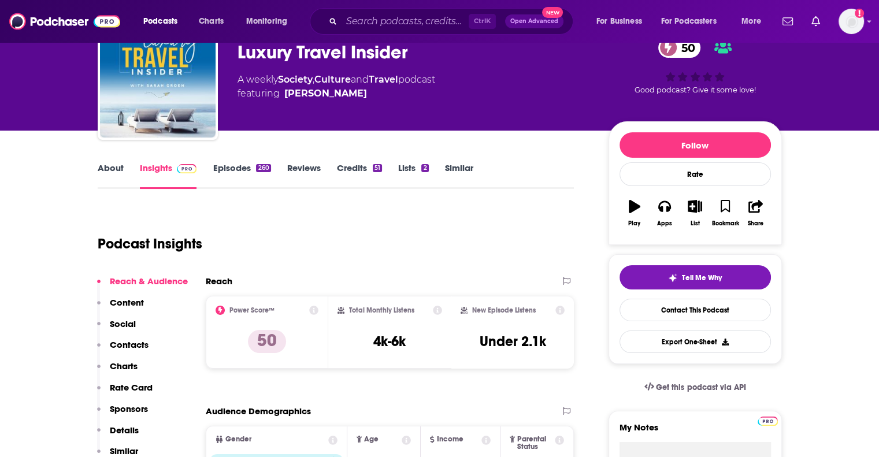
scroll to position [0, 0]
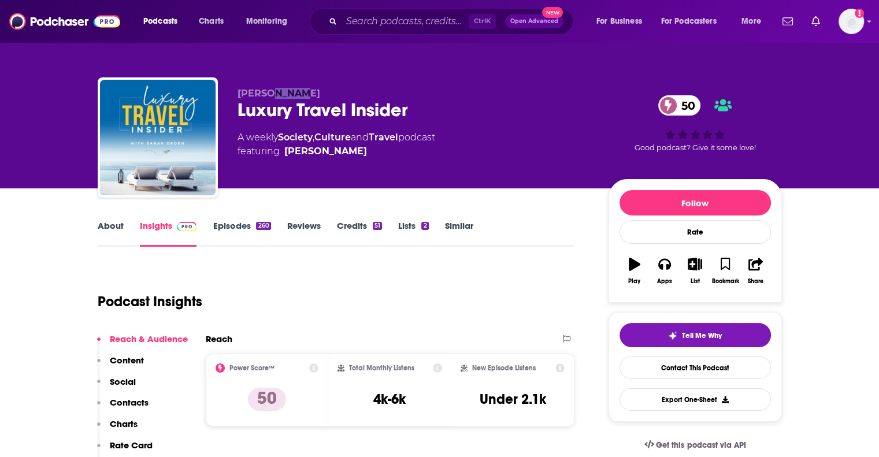
drag, startPoint x: 299, startPoint y: 90, endPoint x: 268, endPoint y: 92, distance: 31.3
click at [268, 92] on p "Sarah Groen" at bounding box center [414, 93] width 353 height 11
copy span "Groen"
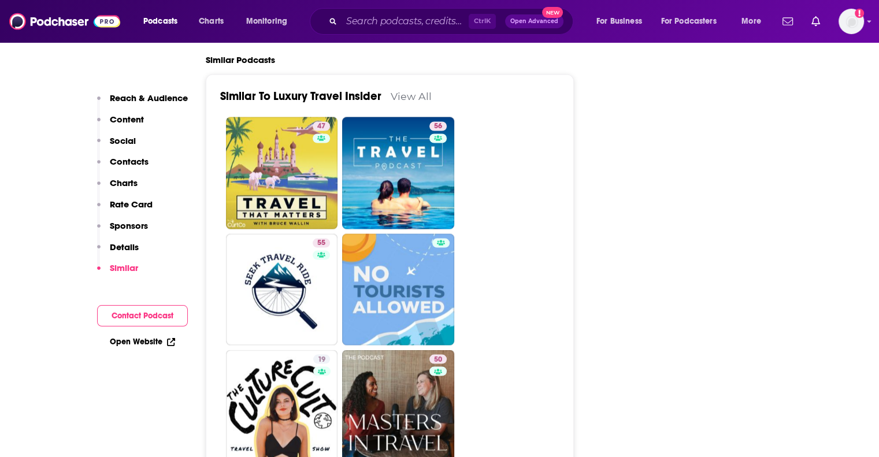
scroll to position [2197, 0]
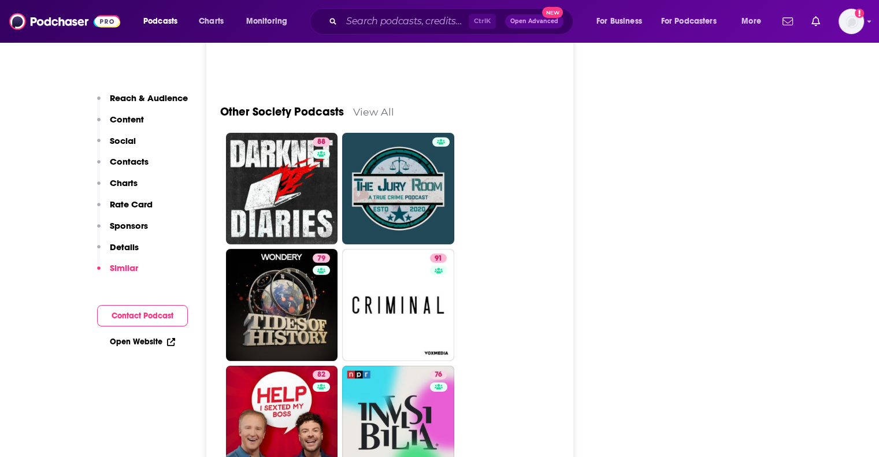
scroll to position [3585, 0]
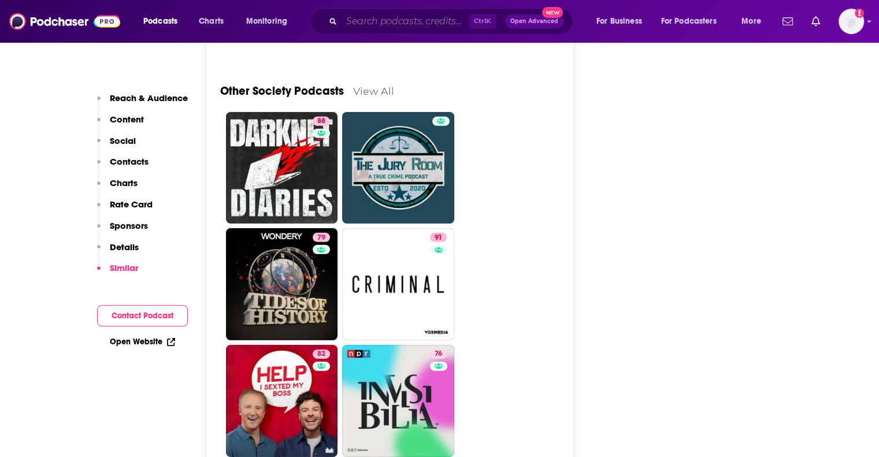
click at [365, 23] on input "Search podcasts, credits, & more..." at bounding box center [405, 21] width 127 height 19
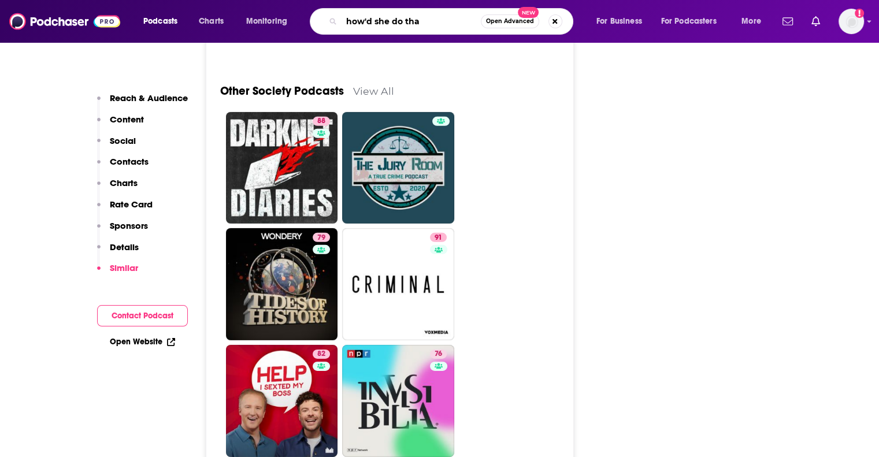
type input "how'd she do that"
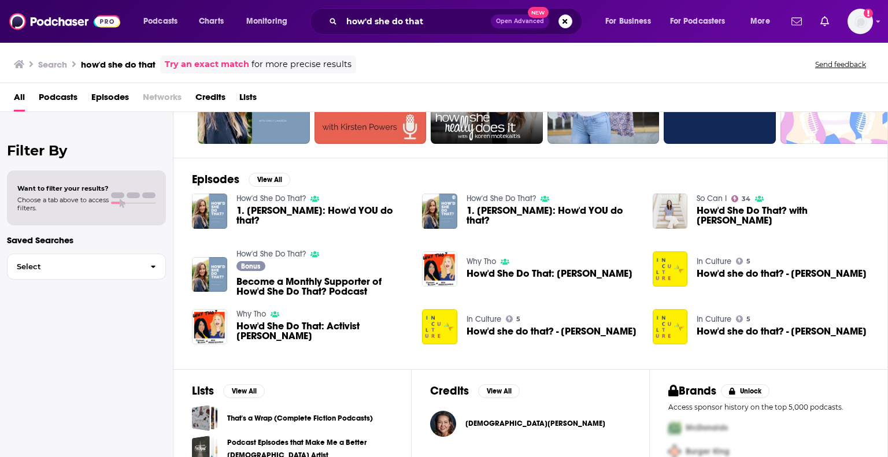
scroll to position [162, 0]
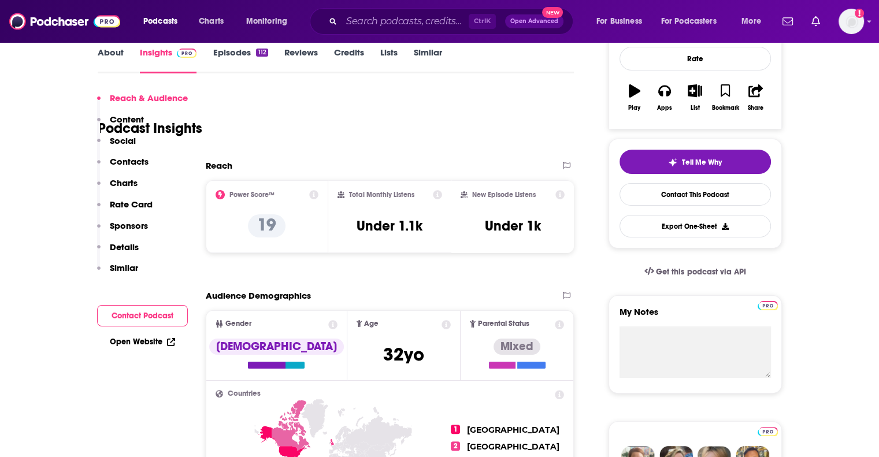
scroll to position [289, 0]
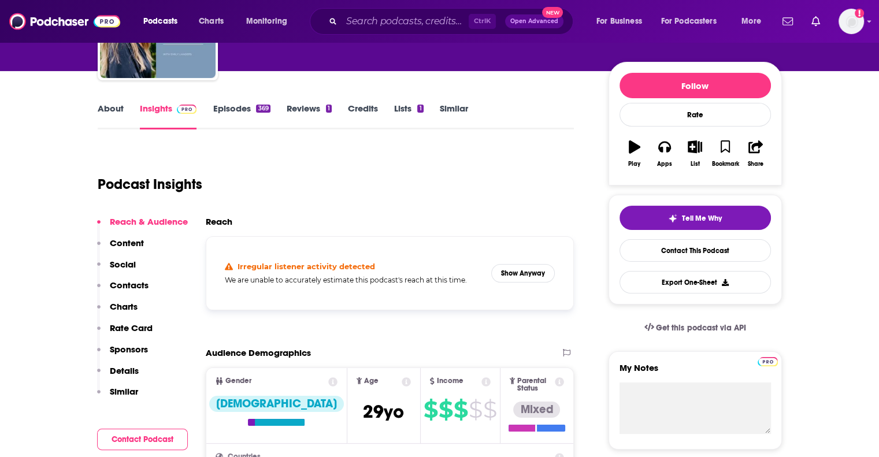
scroll to position [116, 0]
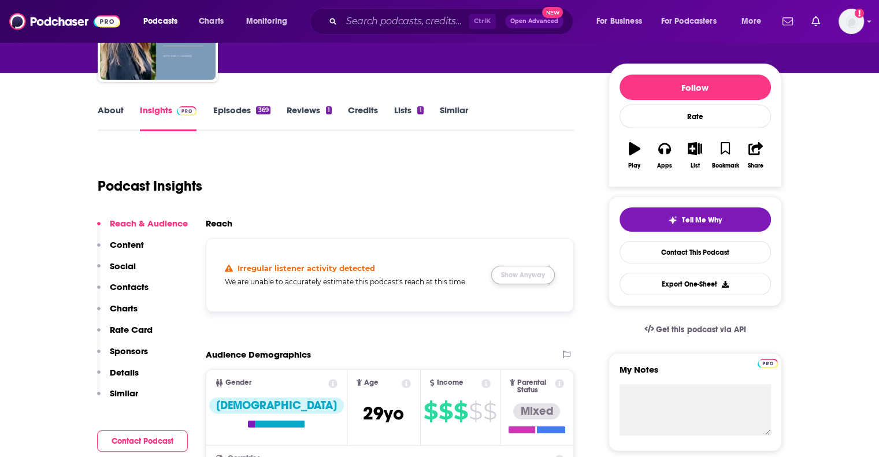
click at [530, 275] on button "Show Anyway" at bounding box center [523, 275] width 64 height 19
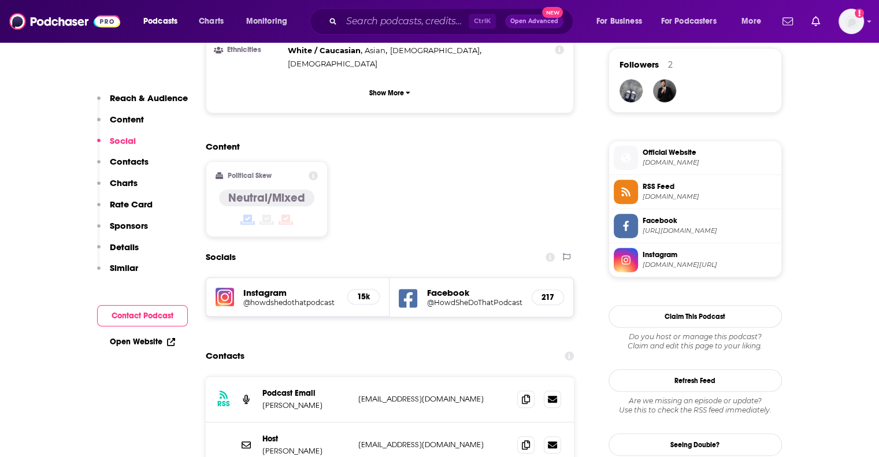
scroll to position [867, 0]
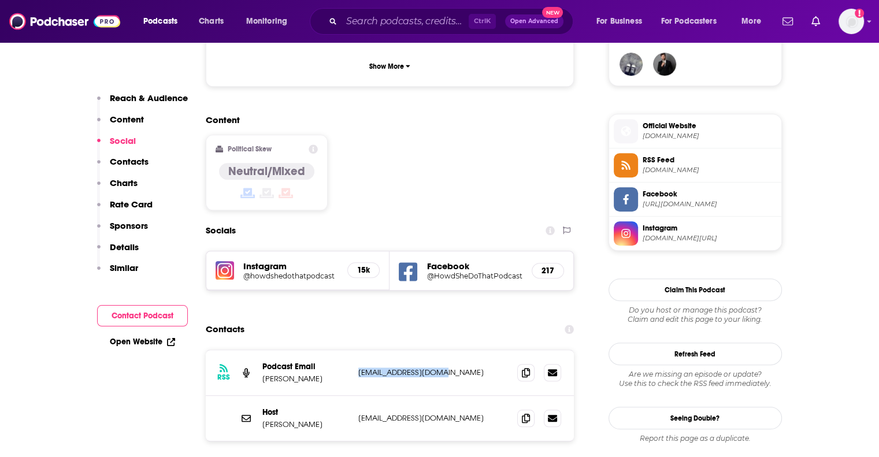
drag, startPoint x: 452, startPoint y: 301, endPoint x: 326, endPoint y: 302, distance: 126.6
click at [0, 0] on div "Podcast Email Emily Landers ewarren425@gmail.com ewarren425@gmail.com" at bounding box center [0, 0] width 0 height 0
copy div "ewarren425@gmail.com"
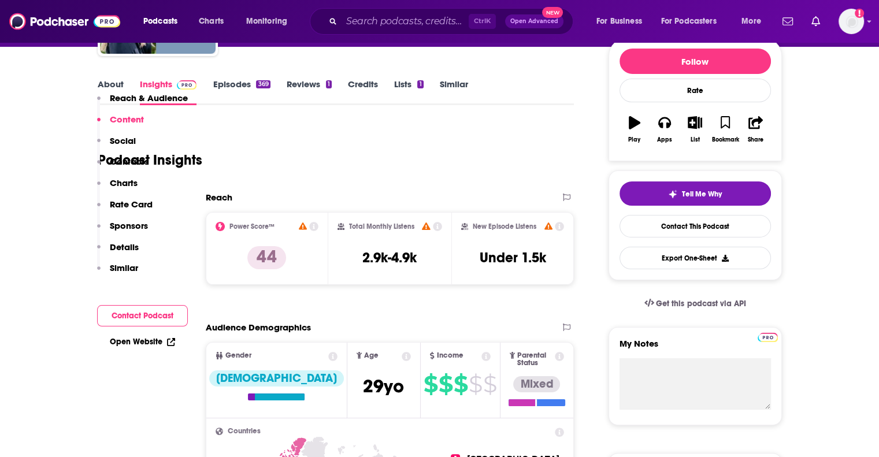
scroll to position [0, 0]
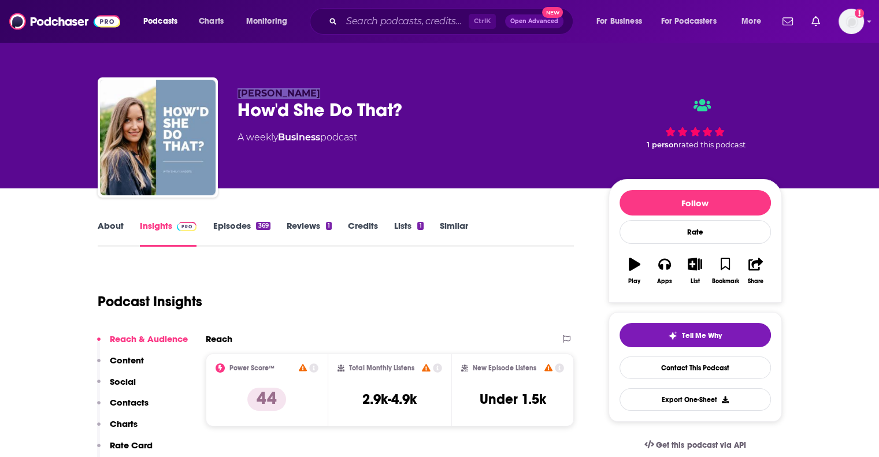
drag, startPoint x: 304, startPoint y: 94, endPoint x: 238, endPoint y: 95, distance: 65.9
click at [238, 95] on span "Emily Landers" at bounding box center [279, 93] width 83 height 11
copy span "Emily Landers"
click at [369, 23] on input "Search podcasts, credits, & more..." at bounding box center [405, 21] width 127 height 19
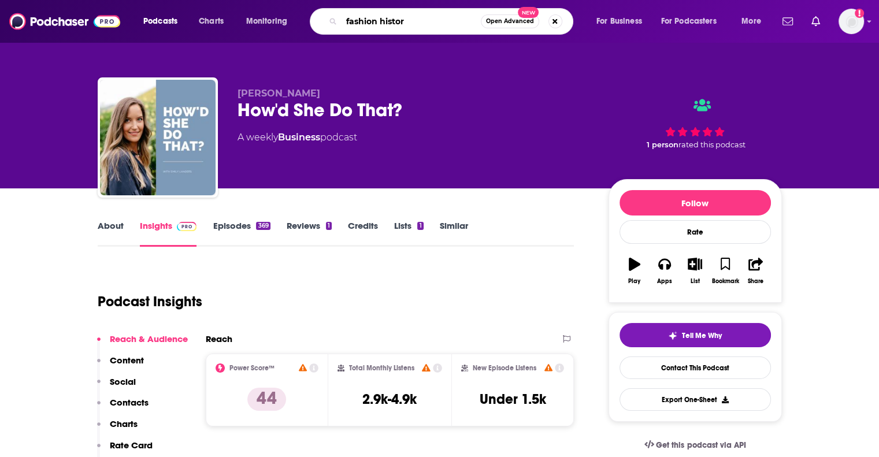
type input "fashion history"
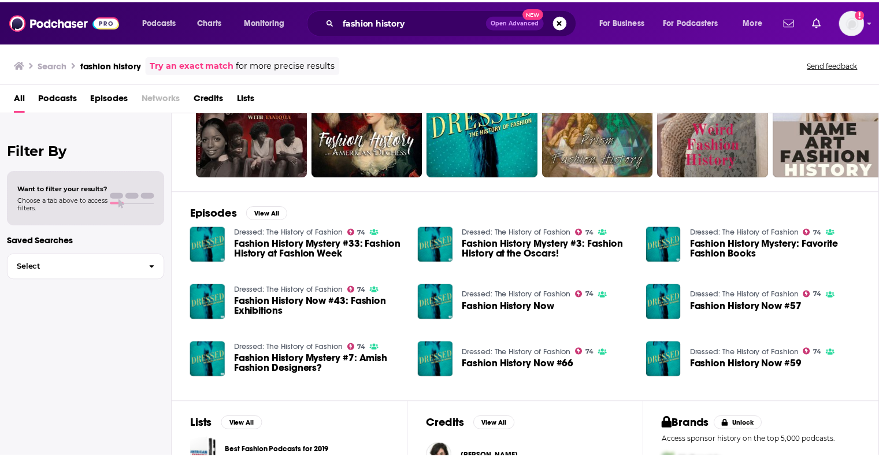
scroll to position [194, 0]
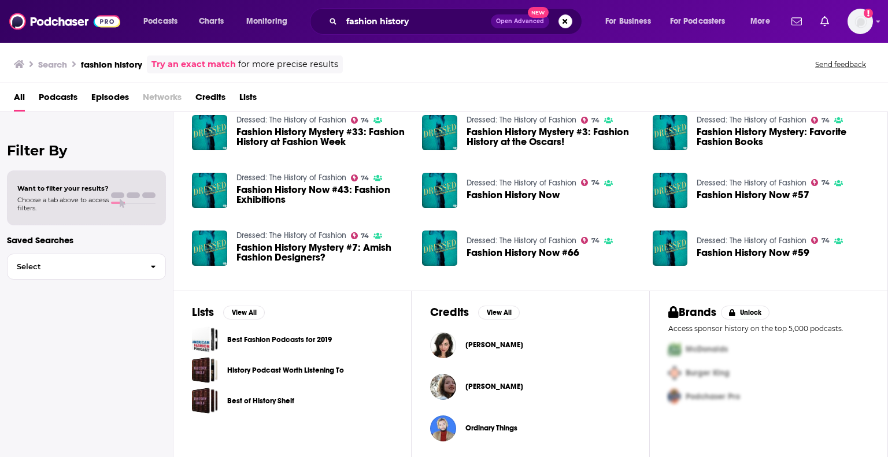
click at [513, 427] on span "Ordinary Things" at bounding box center [491, 428] width 52 height 9
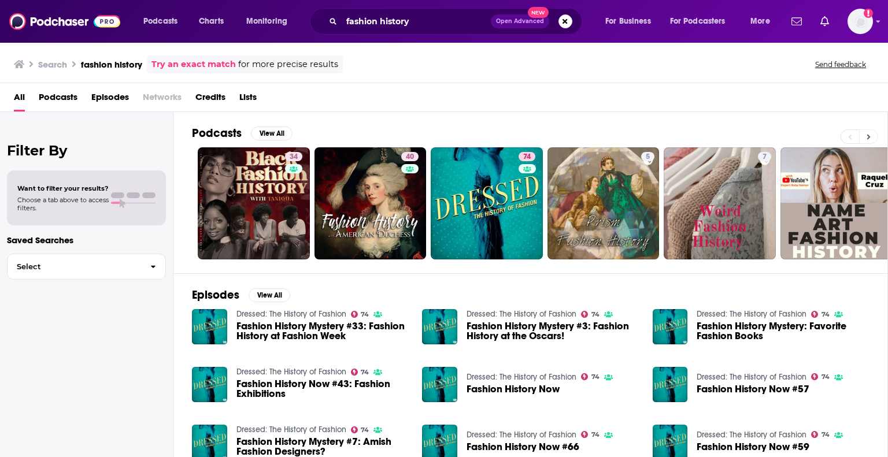
click at [870, 136] on icon at bounding box center [868, 136] width 3 height 5
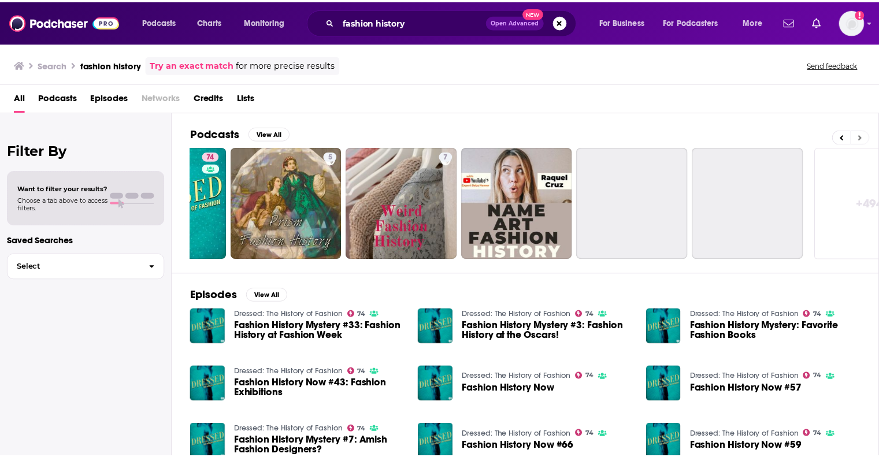
scroll to position [0, 365]
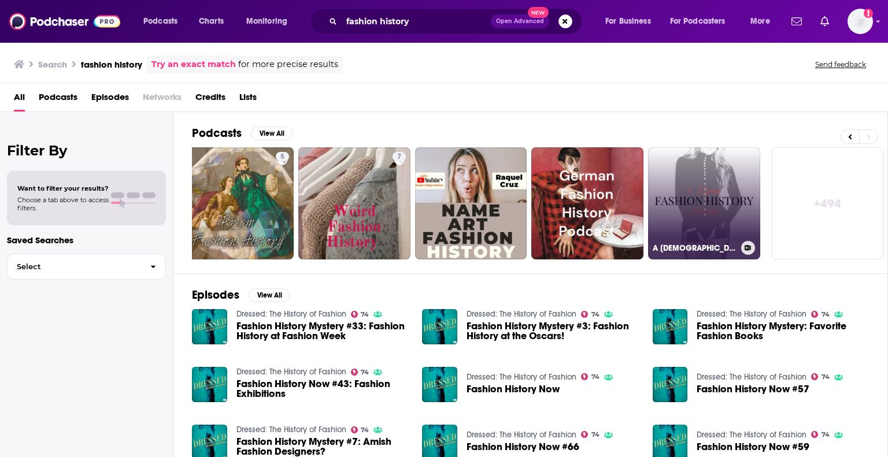
click at [741, 200] on link "A Kpop Fashion History" at bounding box center [704, 203] width 112 height 112
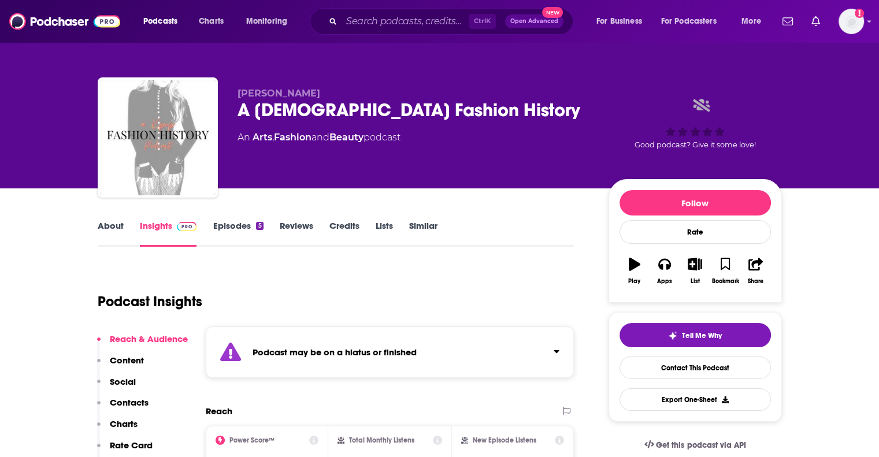
click at [449, 346] on div "Podcast may be on a hiatus or finished" at bounding box center [390, 352] width 369 height 51
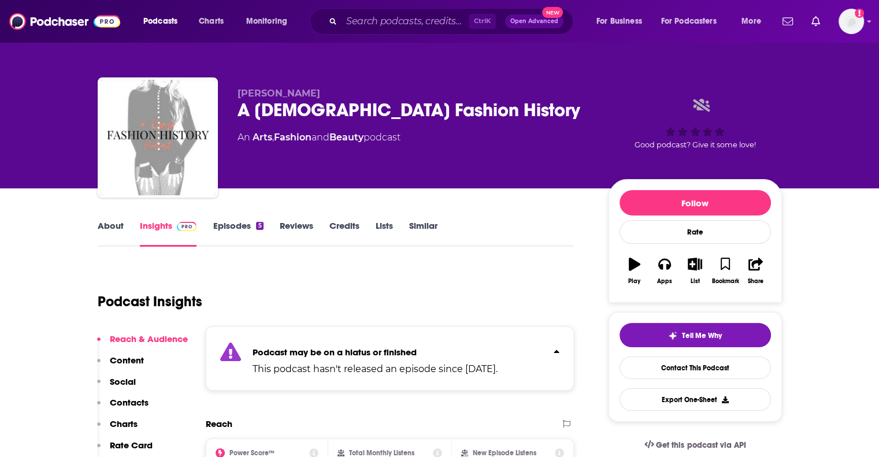
click at [449, 347] on p "Podcast may be on a hiatus or finished" at bounding box center [375, 352] width 245 height 11
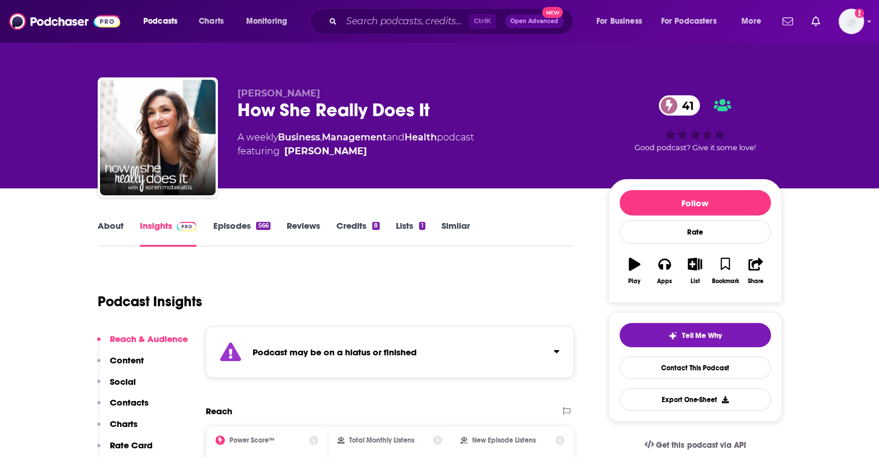
click at [394, 360] on div "Podcast may be on a hiatus or finished" at bounding box center [390, 352] width 369 height 51
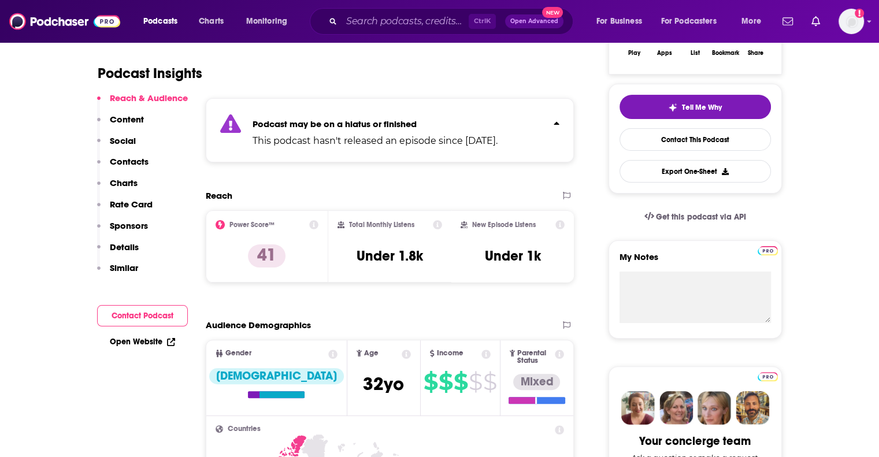
scroll to position [231, 0]
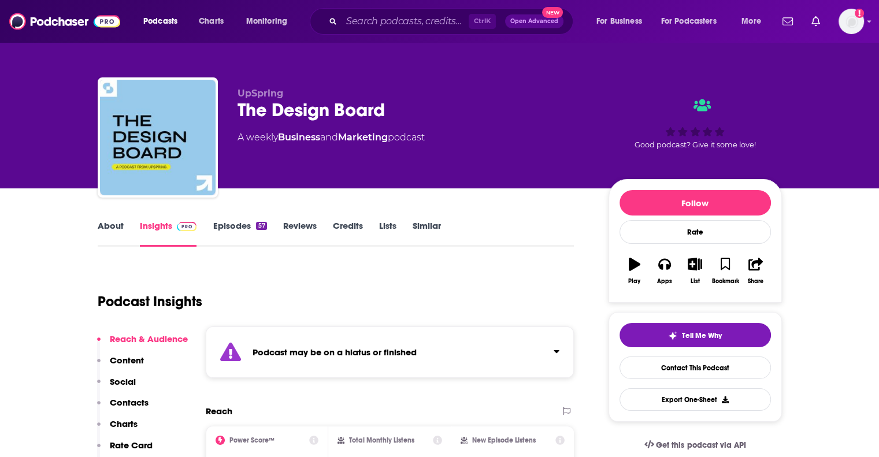
click at [361, 349] on strong "Podcast may be on a hiatus or finished" at bounding box center [335, 352] width 164 height 11
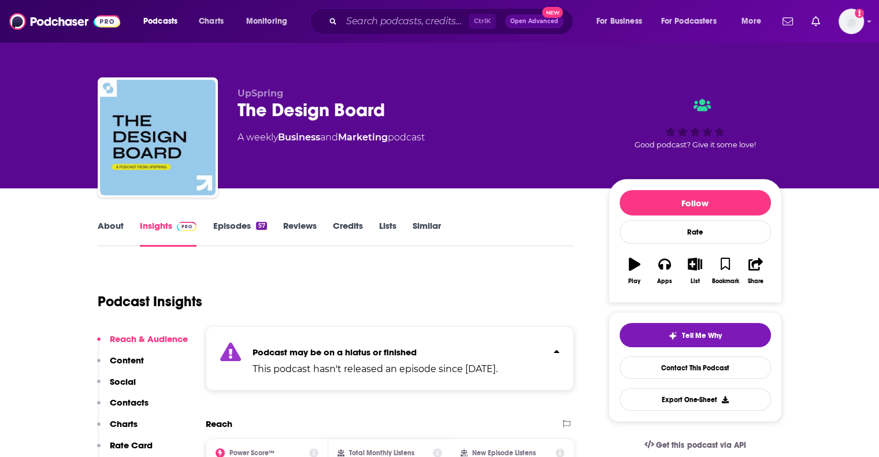
click at [361, 349] on strong "Podcast may be on a hiatus or finished" at bounding box center [335, 352] width 164 height 11
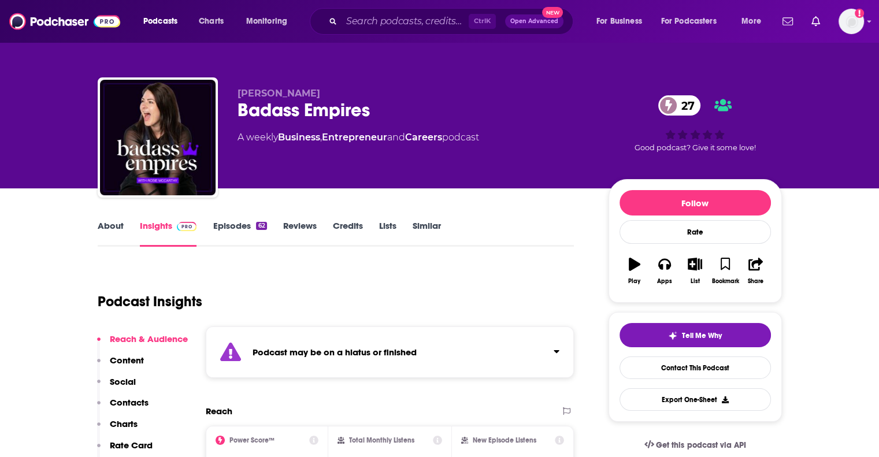
click at [369, 365] on div "Podcast may be on a hiatus or finished" at bounding box center [390, 352] width 369 height 51
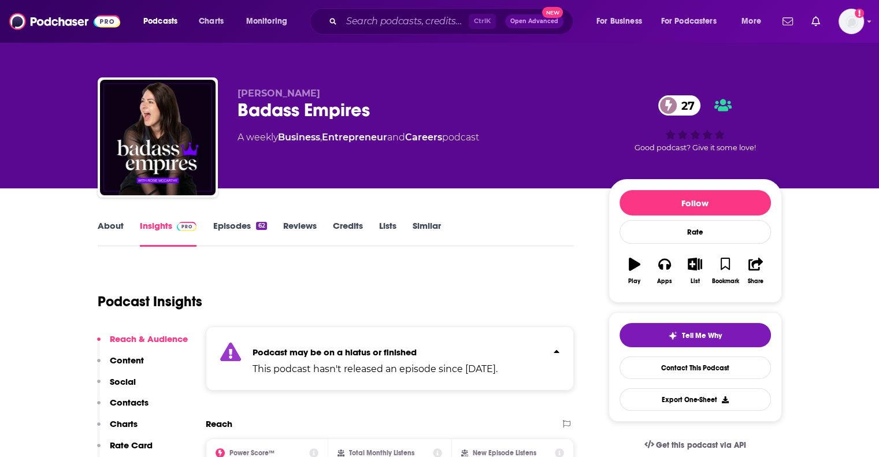
click at [369, 365] on p "This podcast hasn't released an episode since [DATE]." at bounding box center [375, 370] width 245 height 14
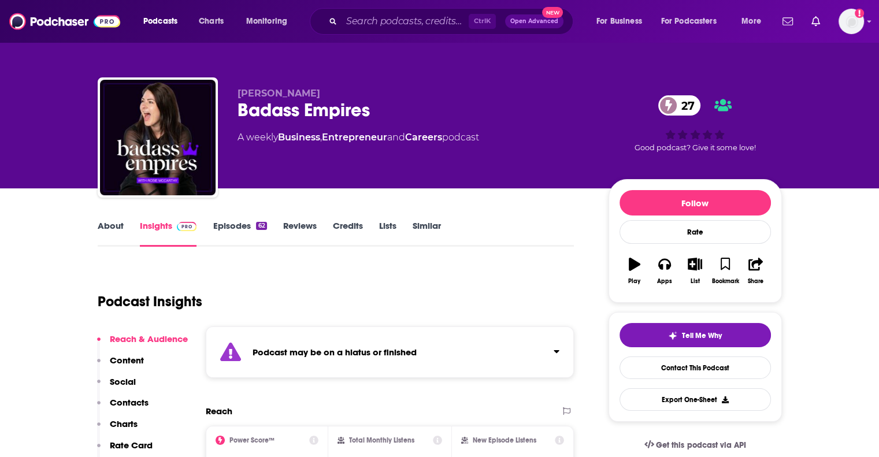
click at [439, 349] on div "Podcast may be on a hiatus or finished" at bounding box center [390, 352] width 369 height 51
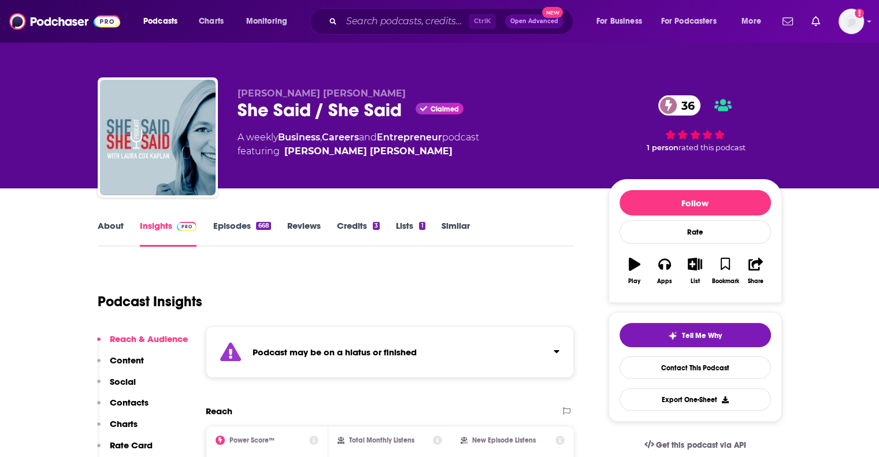
click at [364, 350] on strong "Podcast may be on a hiatus or finished" at bounding box center [335, 352] width 164 height 11
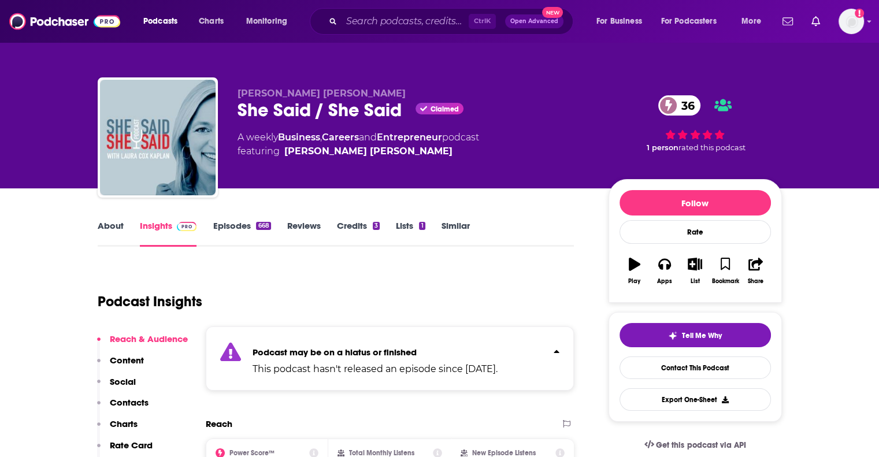
click at [101, 223] on link "About" at bounding box center [111, 233] width 26 height 27
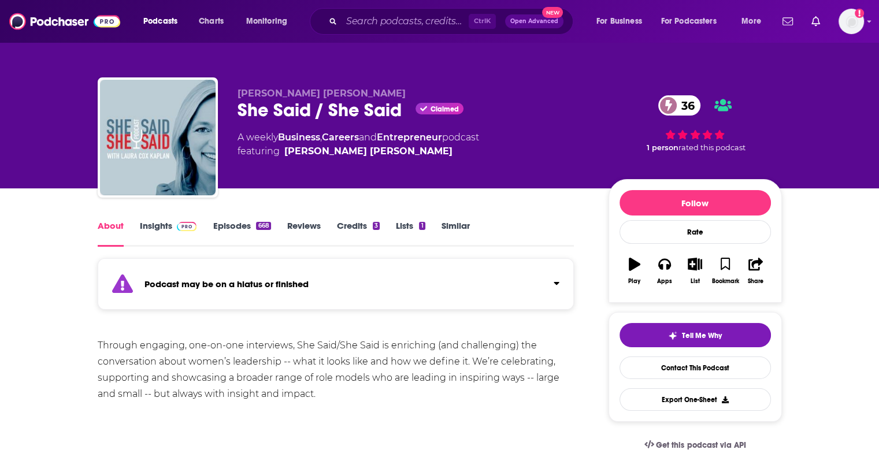
click at [165, 227] on link "Insights" at bounding box center [168, 233] width 57 height 27
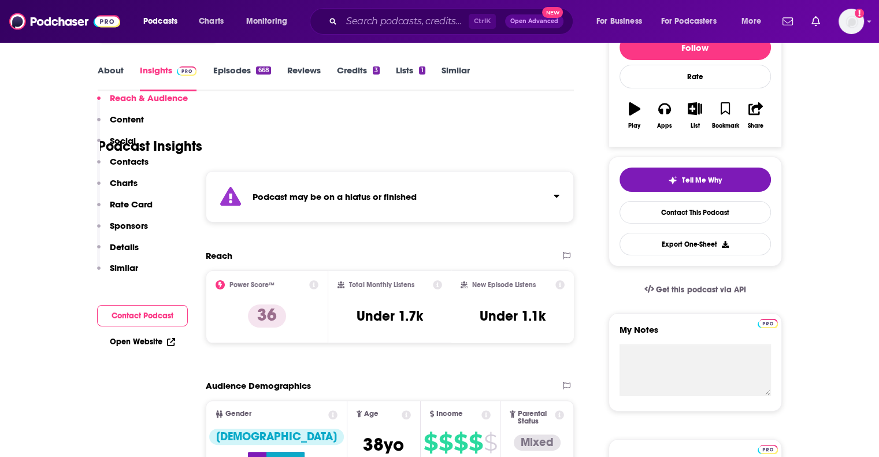
scroll to position [289, 0]
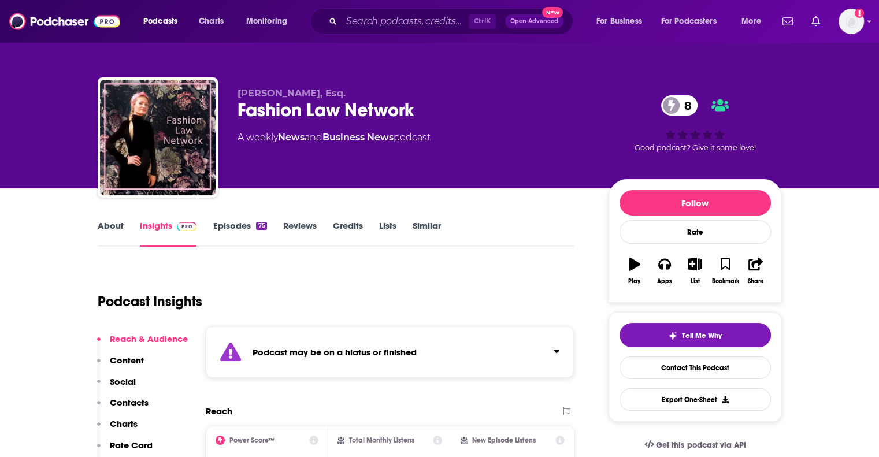
click at [411, 349] on strong "Podcast may be on a hiatus or finished" at bounding box center [335, 352] width 164 height 11
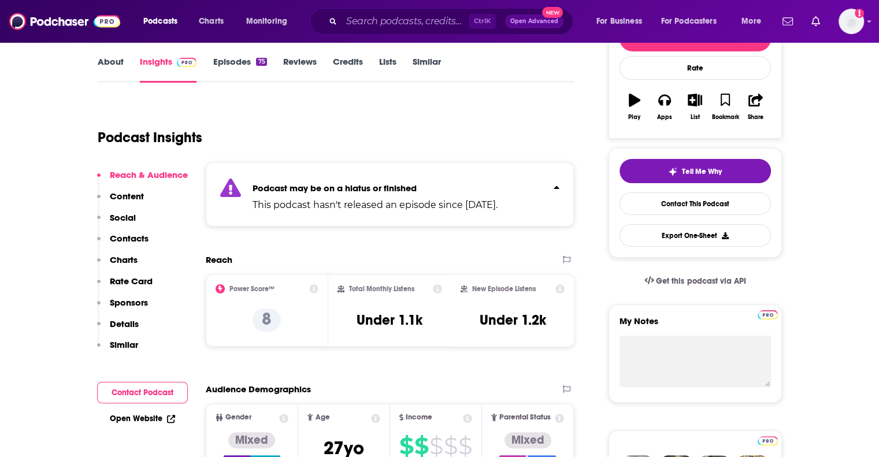
scroll to position [173, 0]
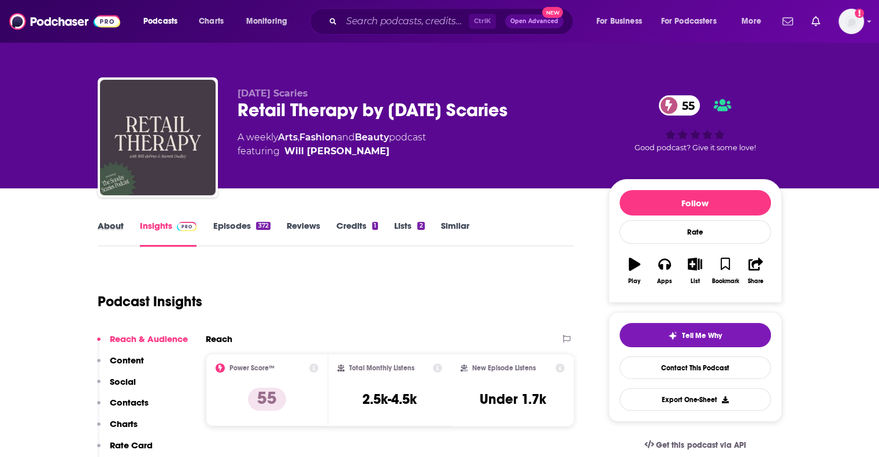
click at [129, 231] on div "About" at bounding box center [119, 233] width 42 height 27
click at [109, 230] on link "About" at bounding box center [111, 233] width 26 height 27
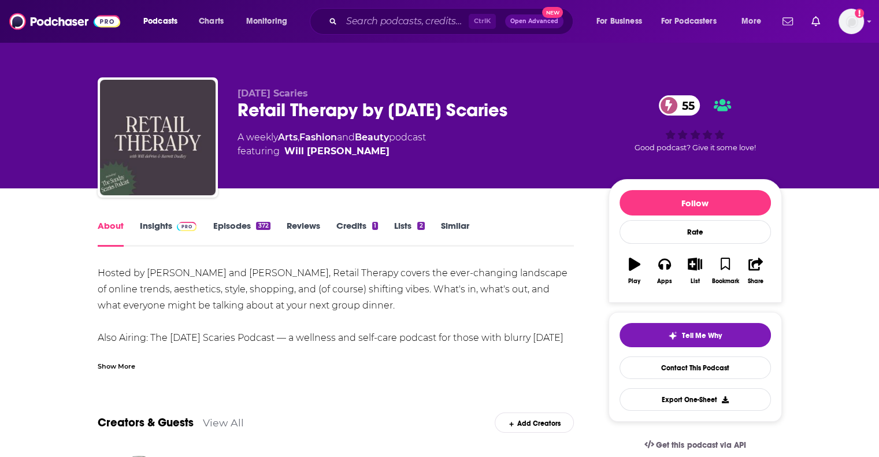
click at [117, 369] on div "Show More" at bounding box center [117, 365] width 38 height 11
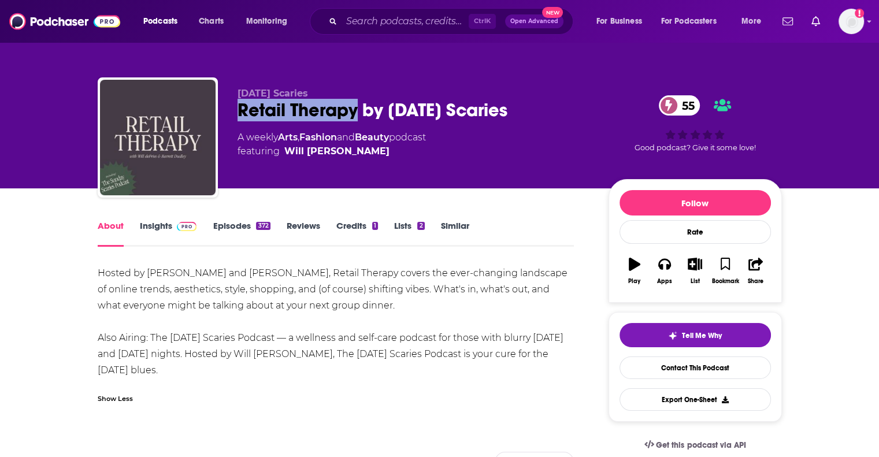
drag, startPoint x: 357, startPoint y: 108, endPoint x: 242, endPoint y: 117, distance: 115.4
click at [242, 117] on div "Retail Therapy by Sunday Scaries 55" at bounding box center [414, 110] width 353 height 23
click at [326, 322] on div "Hosted by Will deFries and Barrett Dudley, Retail Therapy covers the ever-chang…" at bounding box center [336, 321] width 477 height 113
click at [167, 224] on link "Insights" at bounding box center [168, 233] width 57 height 27
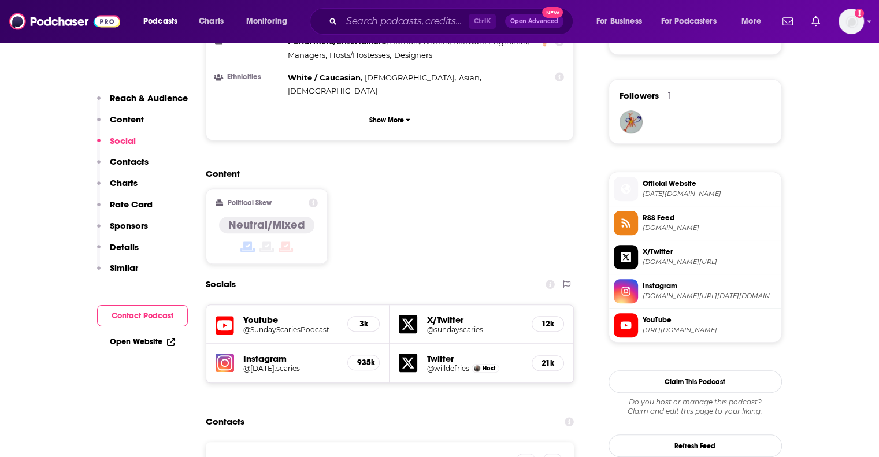
scroll to position [867, 0]
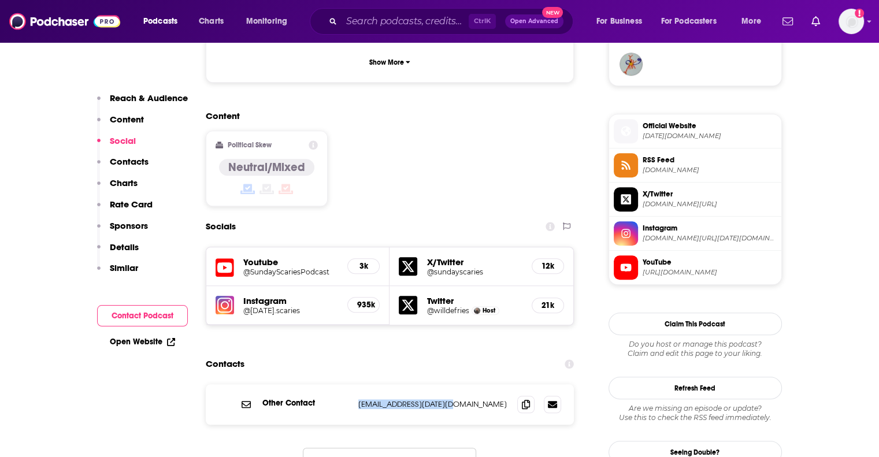
drag, startPoint x: 454, startPoint y: 337, endPoint x: 354, endPoint y: 339, distance: 100.6
click at [354, 384] on div "Other Contact will@sunday-scaries.com will@sunday-scaries.com" at bounding box center [390, 404] width 369 height 40
copy p "will@sunday-scaries.com"
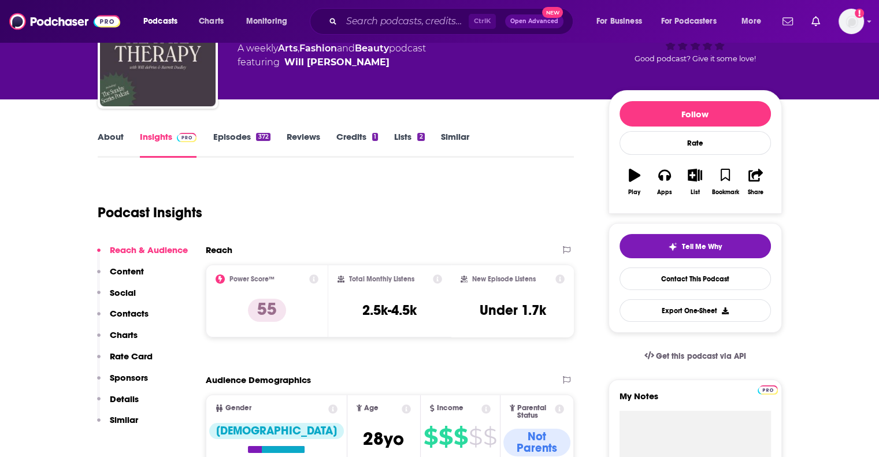
scroll to position [0, 0]
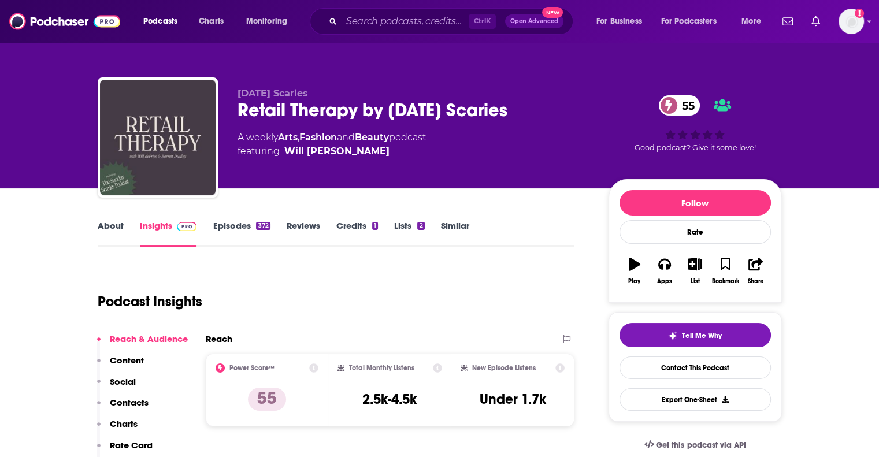
click at [232, 224] on link "Episodes 372" at bounding box center [241, 233] width 57 height 27
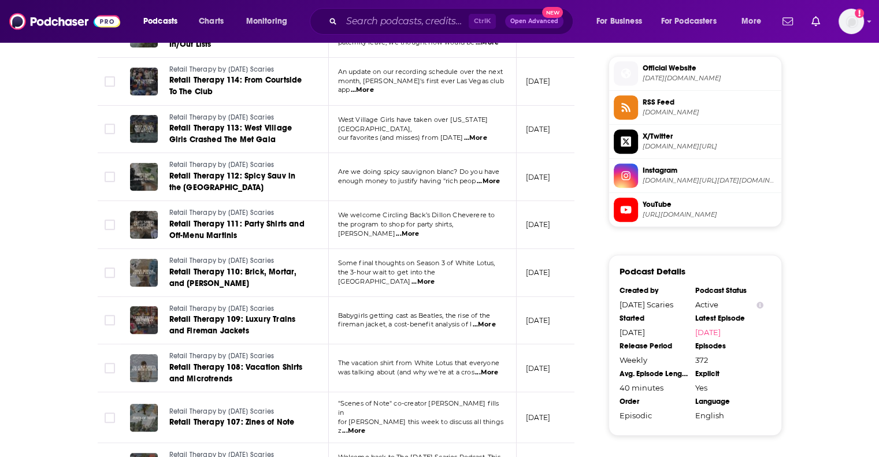
scroll to position [1156, 0]
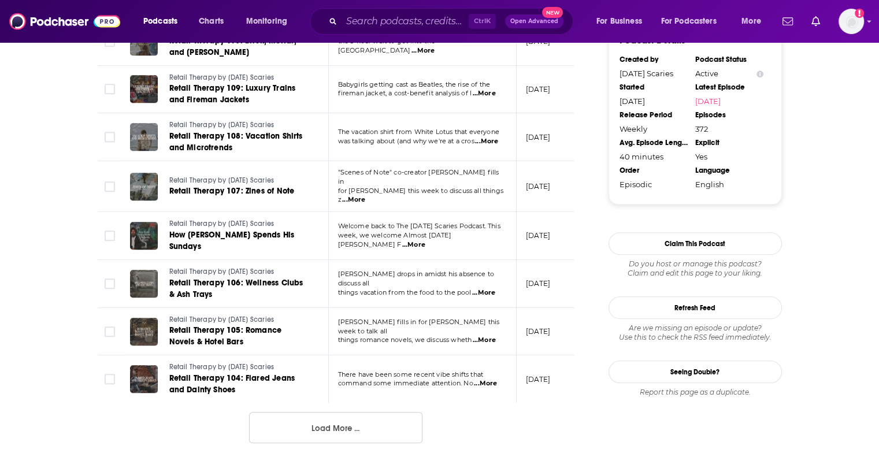
click at [369, 432] on button "Load More ..." at bounding box center [335, 427] width 173 height 31
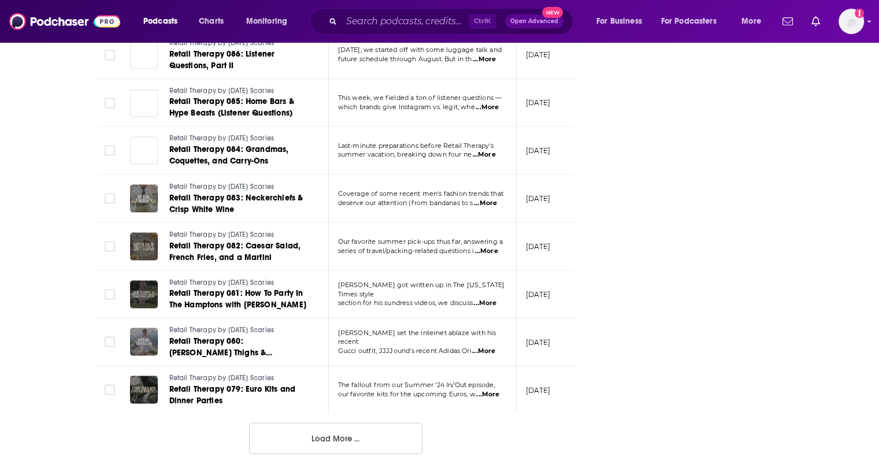
scroll to position [2352, 0]
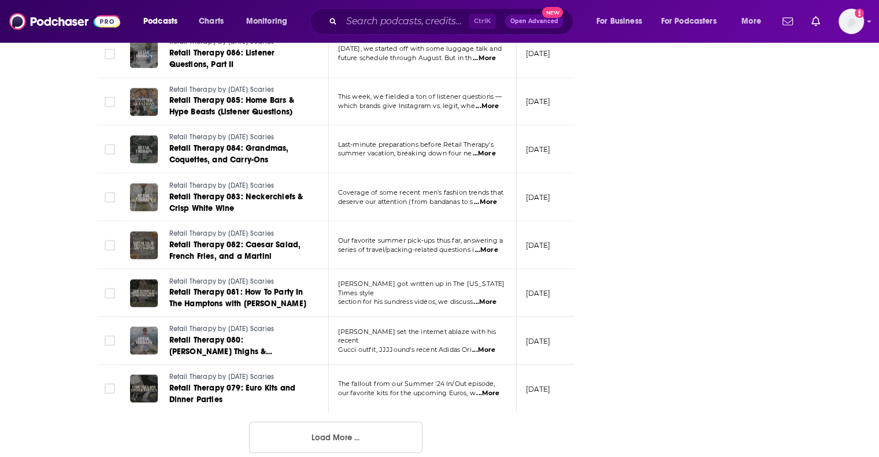
click at [367, 423] on button "Load More ..." at bounding box center [335, 437] width 173 height 31
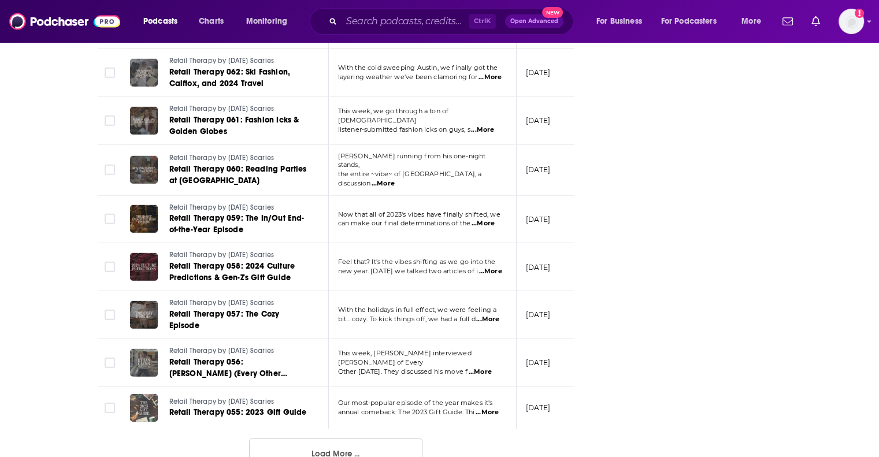
scroll to position [3539, 0]
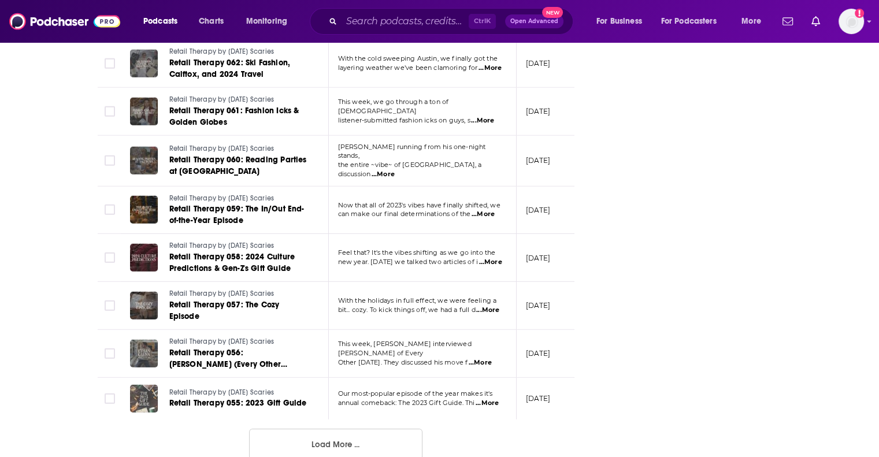
click at [375, 429] on button "Load More ..." at bounding box center [335, 444] width 173 height 31
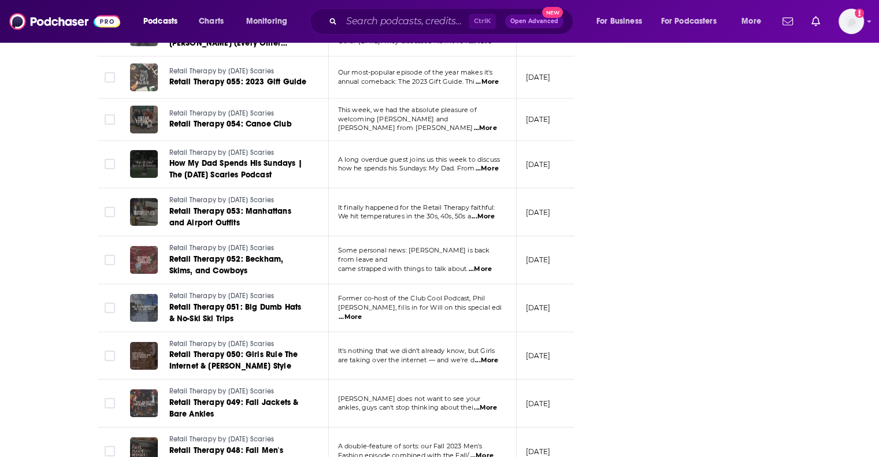
scroll to position [4727, 0]
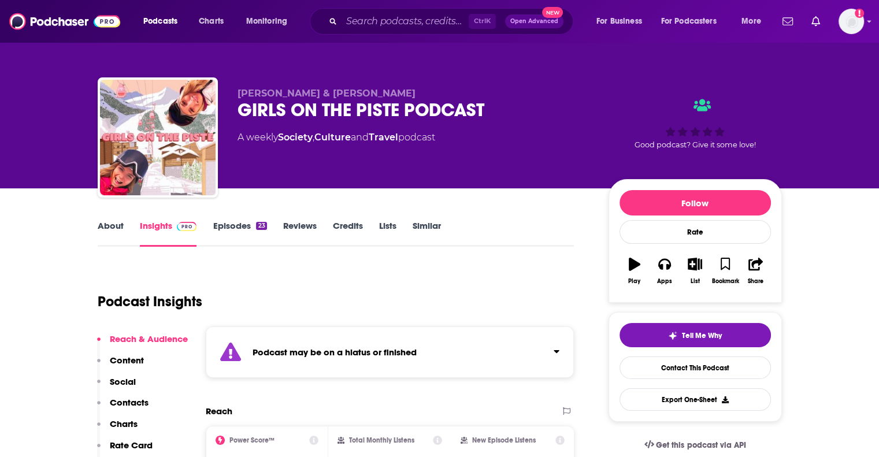
click at [443, 351] on div "Podcast may be on a hiatus or finished" at bounding box center [390, 352] width 369 height 51
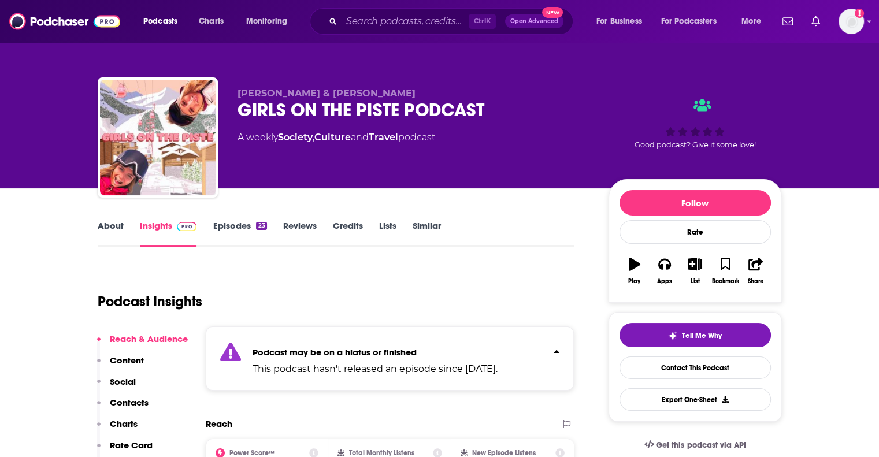
click at [443, 351] on p "Podcast may be on a hiatus or finished" at bounding box center [375, 352] width 245 height 11
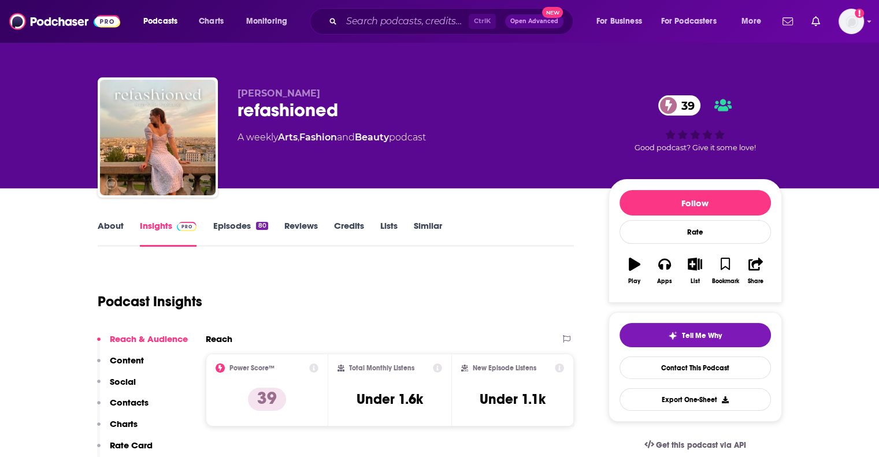
click at [116, 227] on link "About" at bounding box center [111, 233] width 26 height 27
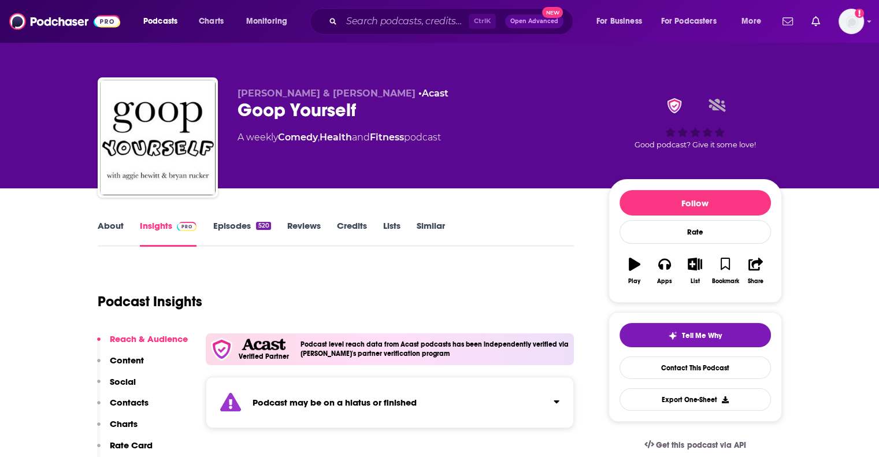
click at [353, 408] on div "Podcast may be on a hiatus or finished" at bounding box center [390, 402] width 369 height 51
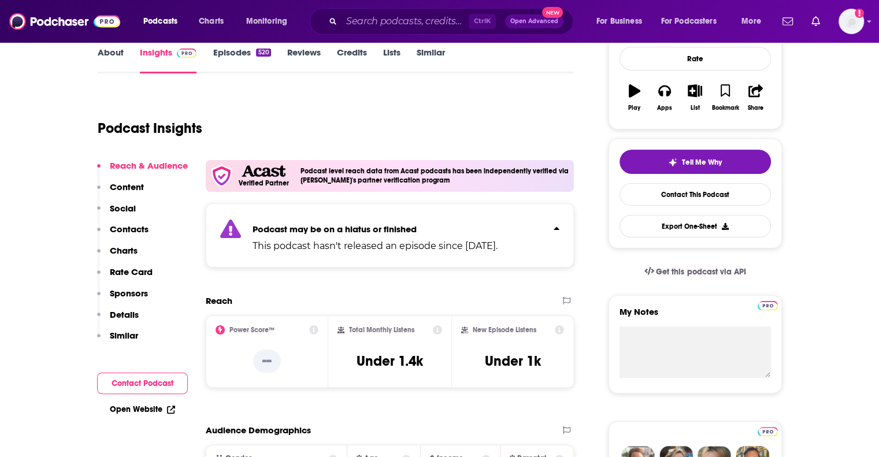
scroll to position [289, 0]
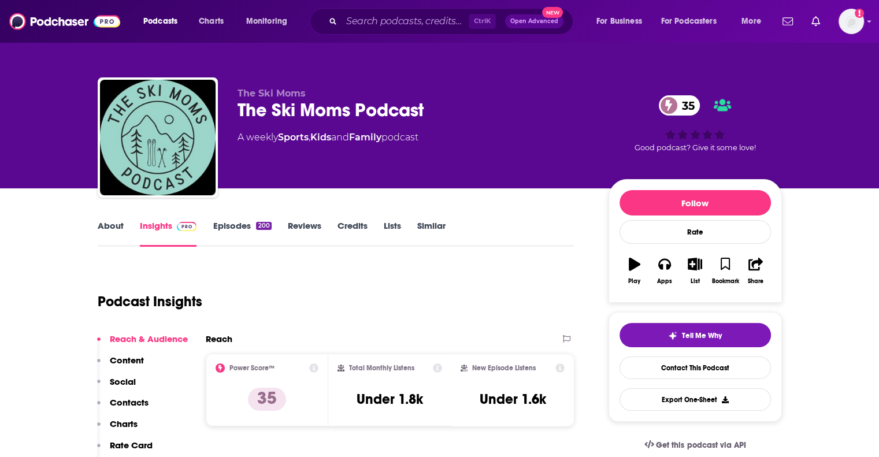
click at [118, 225] on link "About" at bounding box center [111, 233] width 26 height 27
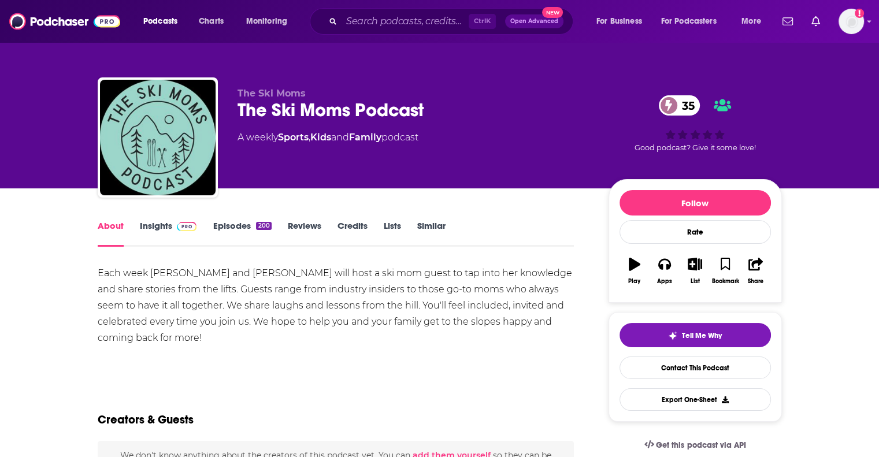
click at [161, 224] on link "Insights" at bounding box center [168, 233] width 57 height 27
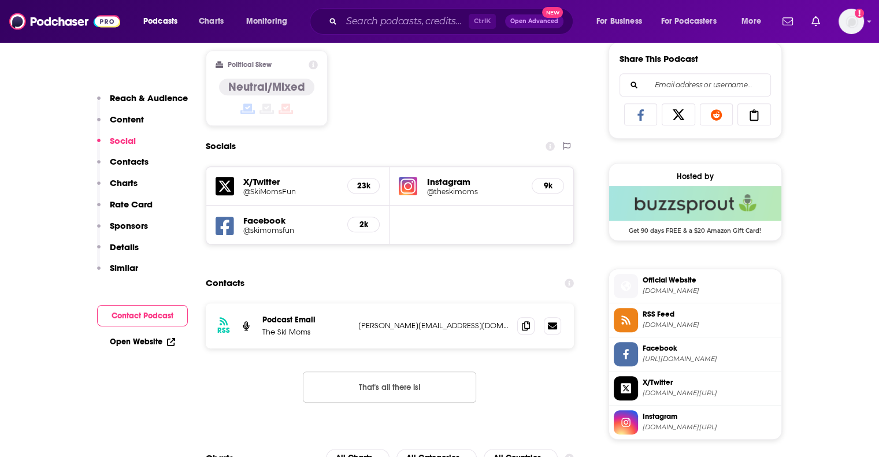
scroll to position [752, 0]
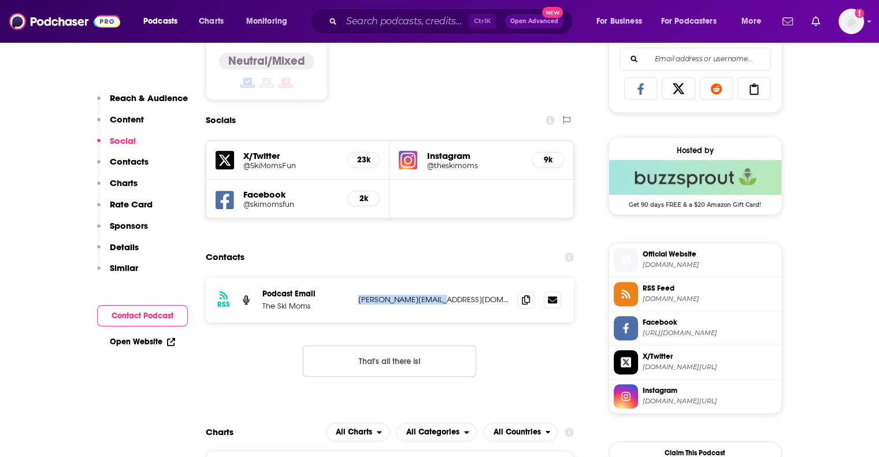
drag, startPoint x: 449, startPoint y: 308, endPoint x: 351, endPoint y: 312, distance: 98.4
click at [351, 312] on div "RSS Podcast Email The Ski Moms nicole@momtrends.com nicole@momtrends.com" at bounding box center [390, 300] width 369 height 45
copy div "nicole@momtrends.com"
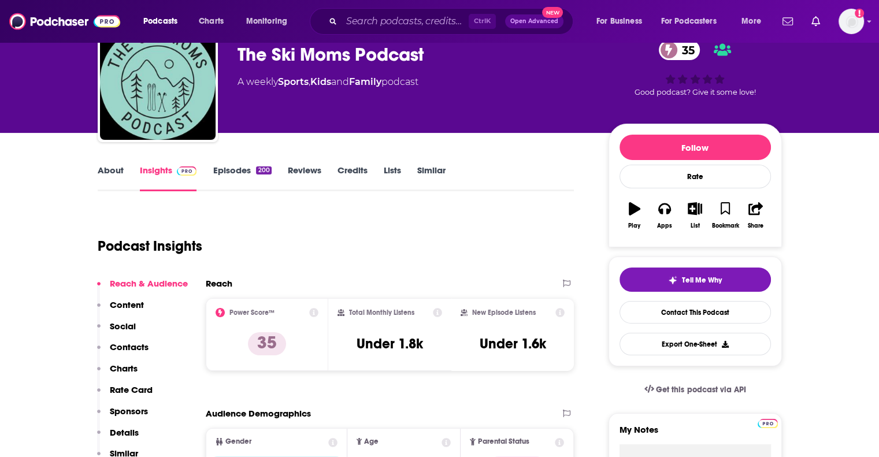
scroll to position [0, 0]
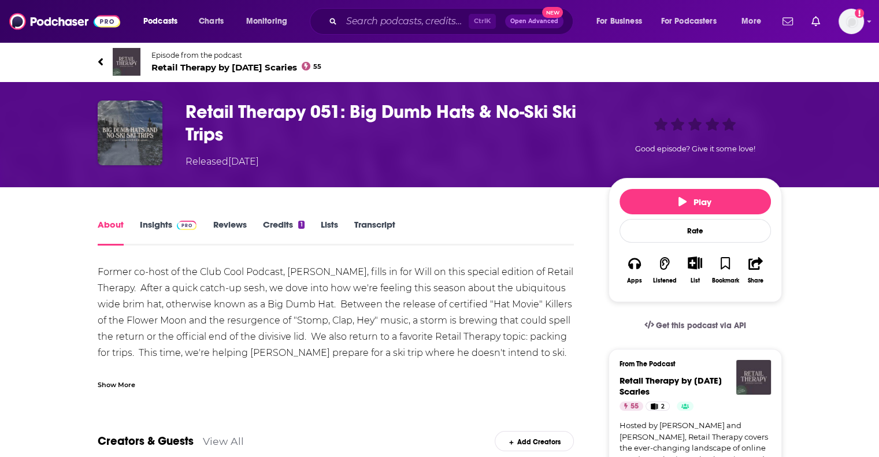
click at [119, 387] on div "Show More" at bounding box center [117, 384] width 38 height 11
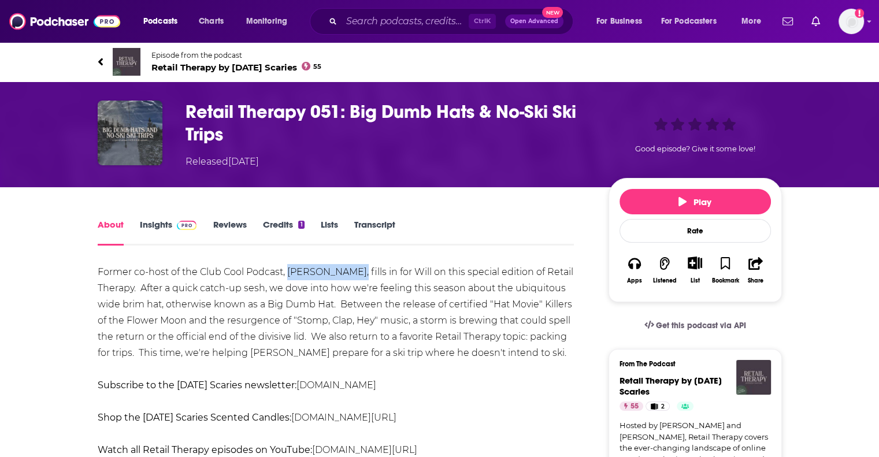
drag, startPoint x: 289, startPoint y: 272, endPoint x: 347, endPoint y: 274, distance: 58.4
copy div "Phil Battaglia"
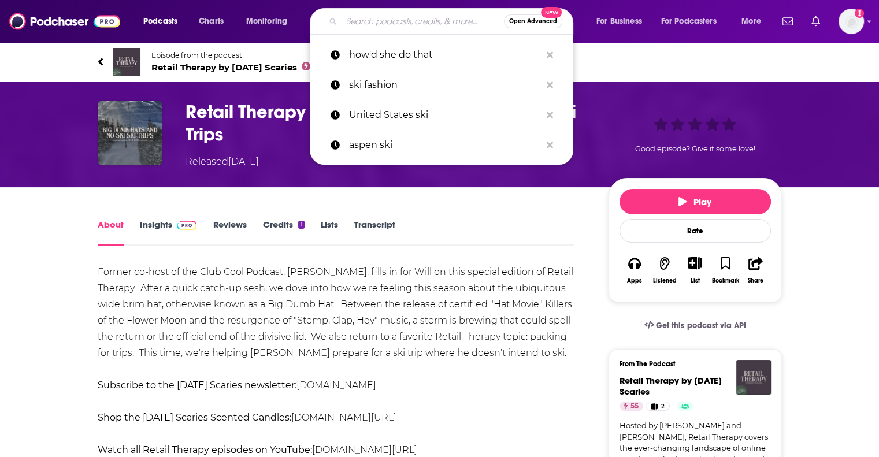
click at [368, 25] on input "Search podcasts, credits, & more..." at bounding box center [423, 21] width 162 height 19
paste input "Phil Battaglia"
type input "Phil Battaglia"
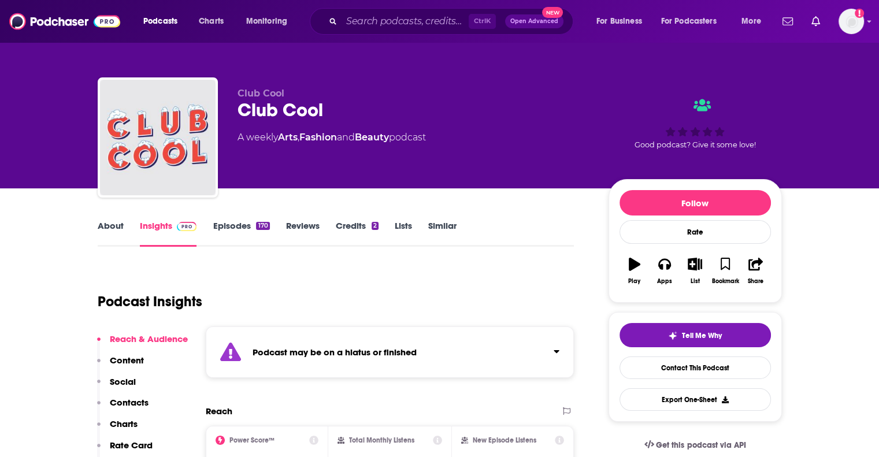
click at [375, 347] on strong "Podcast may be on a hiatus or finished" at bounding box center [335, 352] width 164 height 11
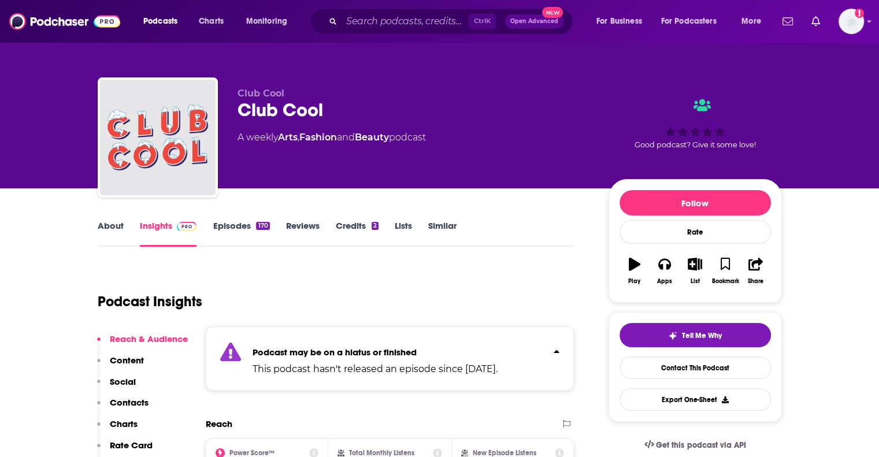
click at [375, 347] on strong "Podcast may be on a hiatus or finished" at bounding box center [335, 352] width 164 height 11
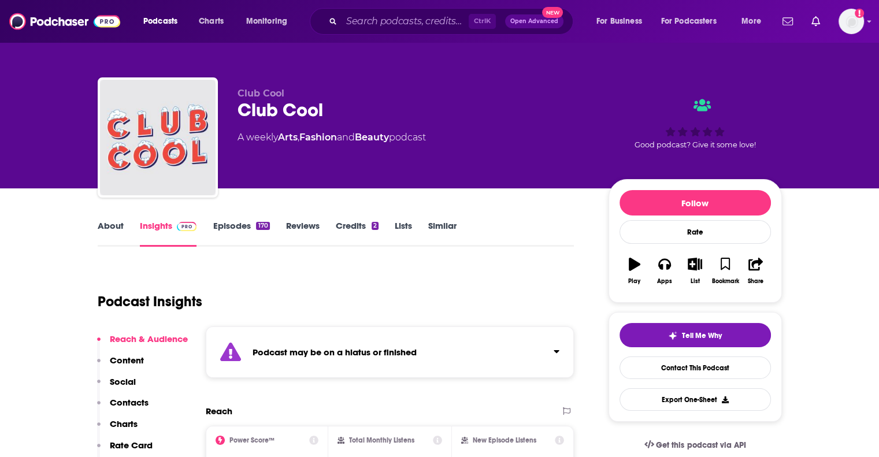
click at [109, 228] on link "About" at bounding box center [111, 233] width 26 height 27
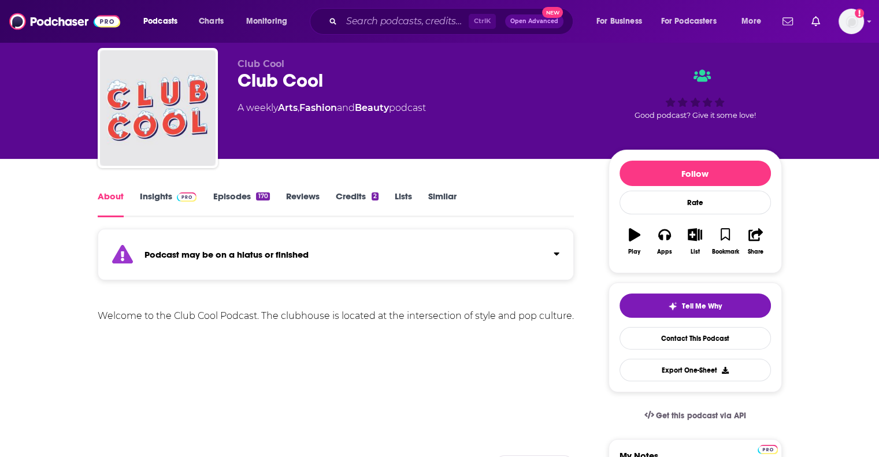
scroll to position [58, 0]
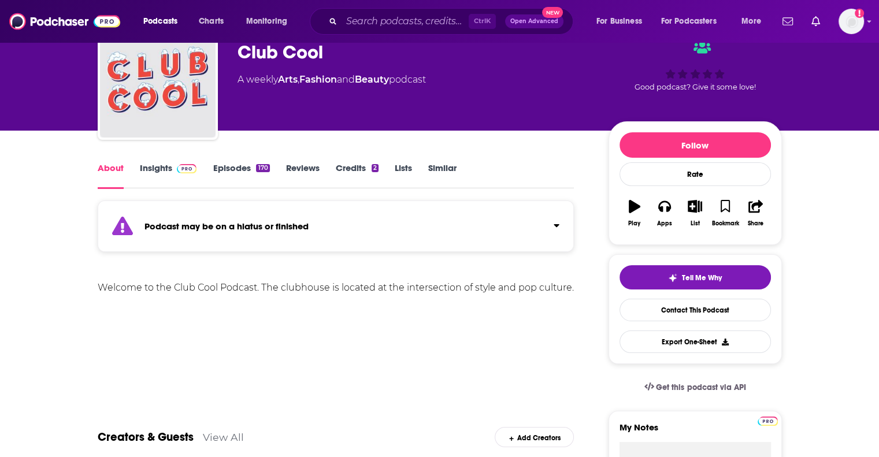
click at [250, 221] on strong "Podcast may be on a hiatus or finished" at bounding box center [227, 226] width 164 height 11
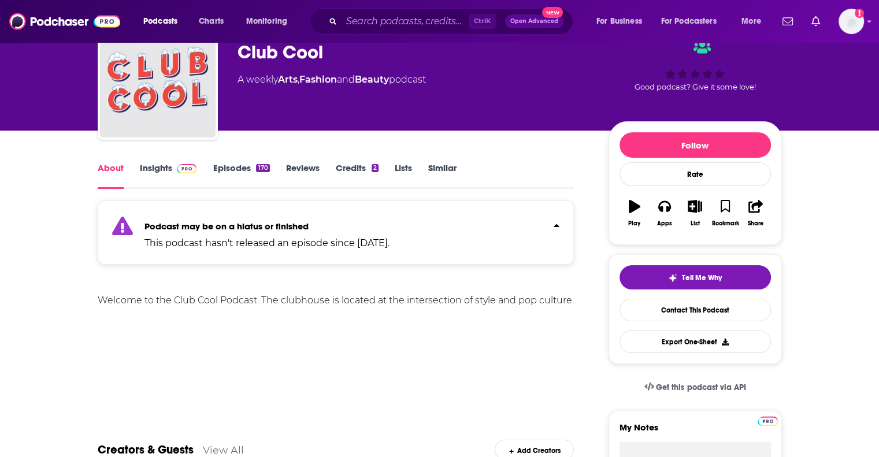
click at [250, 221] on strong "Podcast may be on a hiatus or finished" at bounding box center [227, 226] width 164 height 11
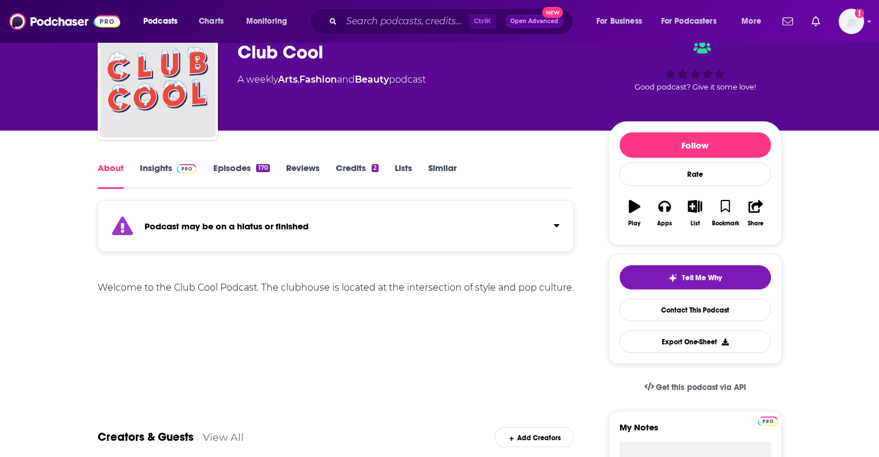
click at [158, 171] on link "Insights" at bounding box center [168, 175] width 57 height 27
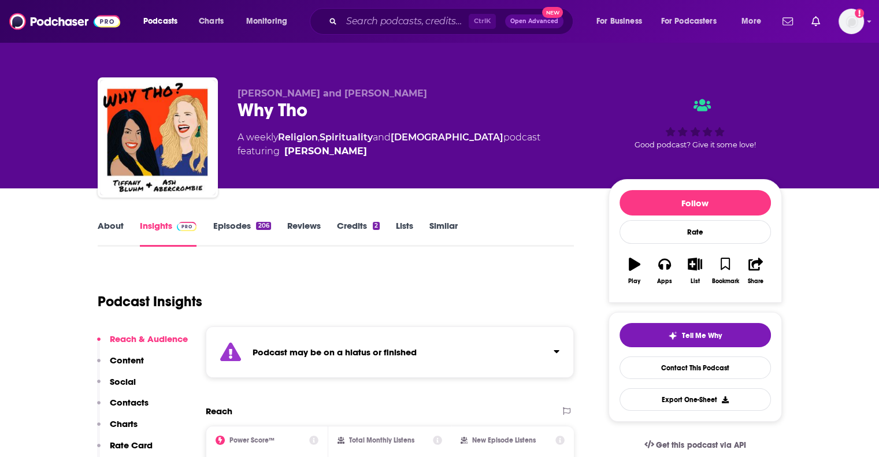
click at [350, 356] on strong "Podcast may be on a hiatus or finished" at bounding box center [335, 352] width 164 height 11
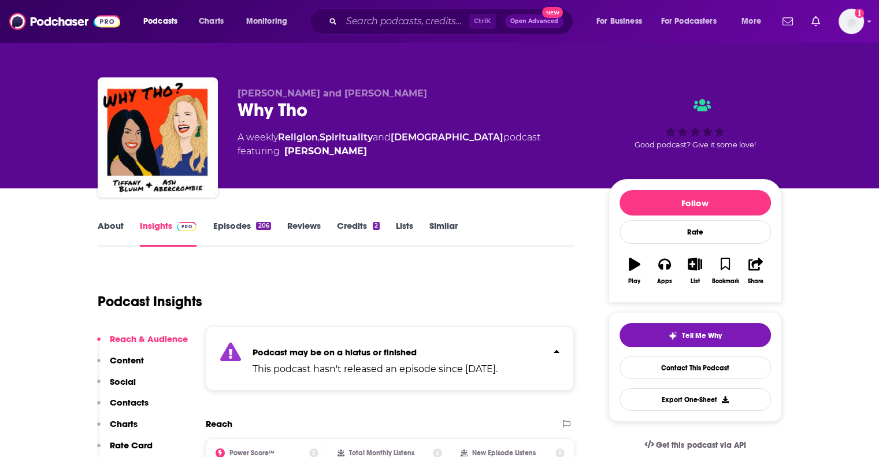
click at [350, 356] on strong "Podcast may be on a hiatus or finished" at bounding box center [335, 352] width 164 height 11
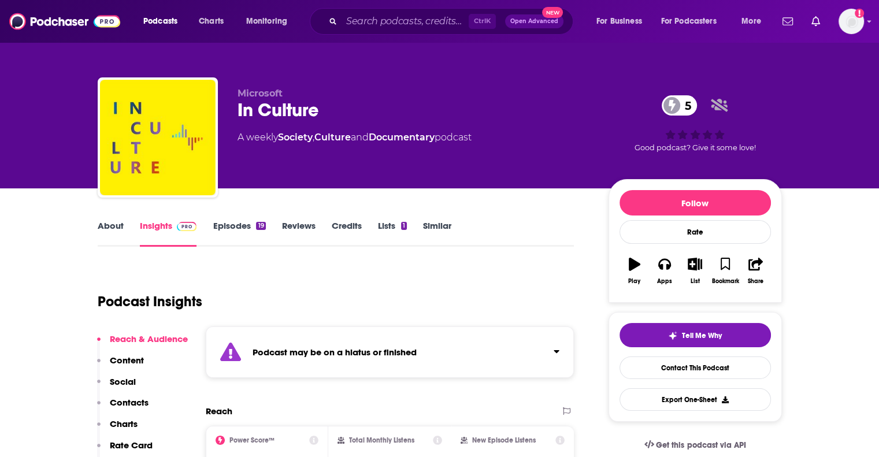
click at [337, 349] on strong "Podcast may be on a hiatus or finished" at bounding box center [335, 352] width 164 height 11
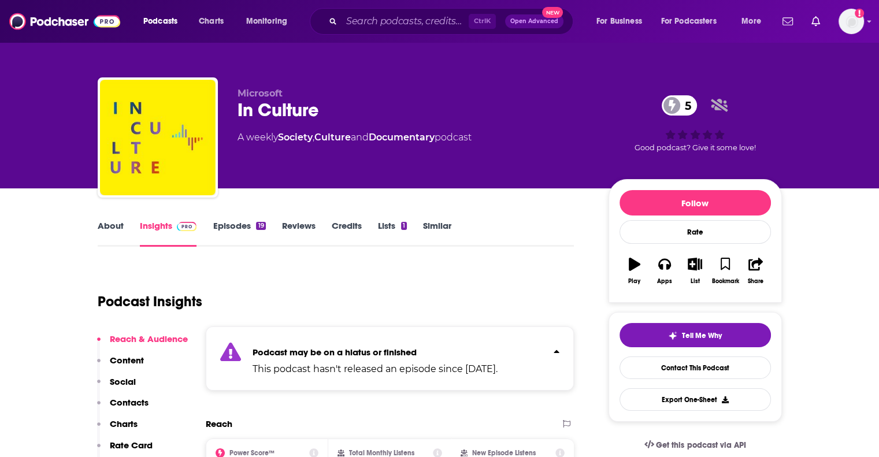
click at [337, 349] on strong "Podcast may be on a hiatus or finished" at bounding box center [335, 352] width 164 height 11
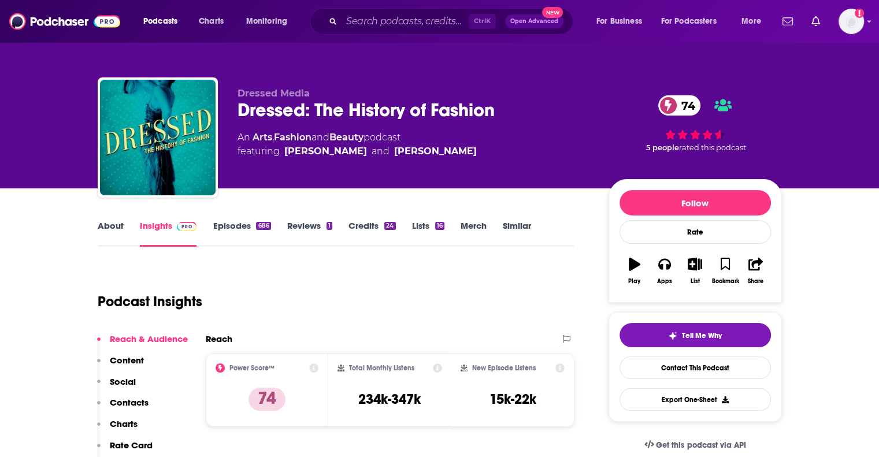
click at [102, 229] on link "About" at bounding box center [111, 233] width 26 height 27
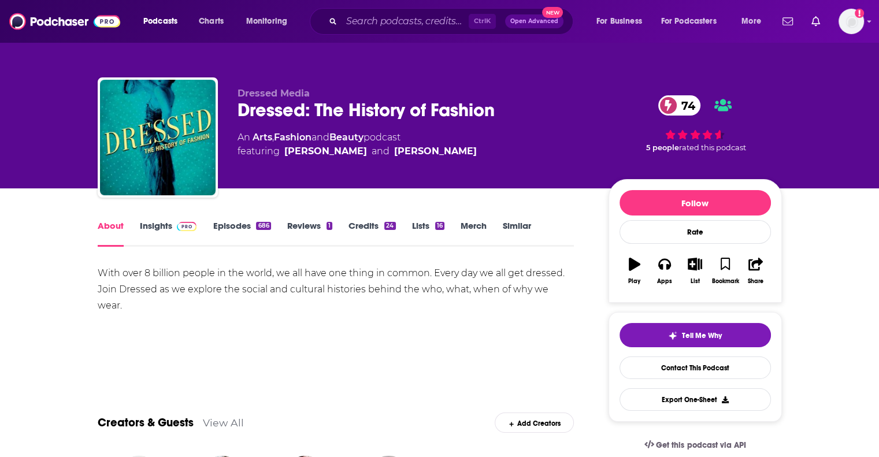
click at [146, 230] on link "Insights" at bounding box center [168, 233] width 57 height 27
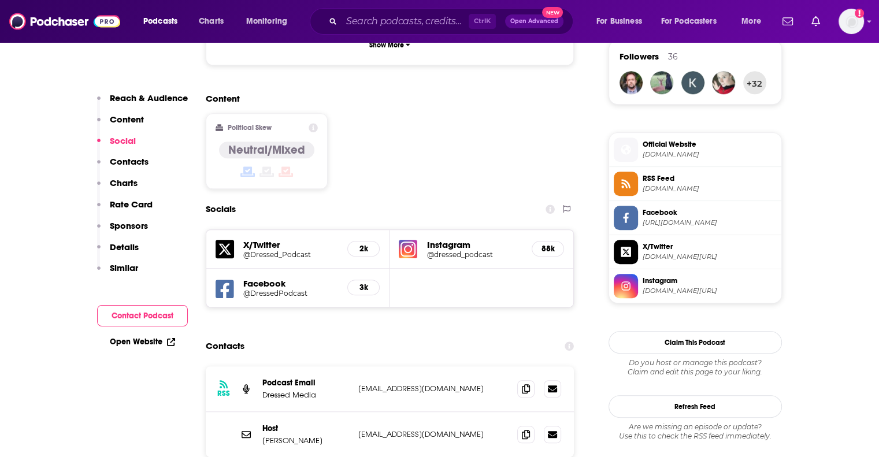
scroll to position [867, 0]
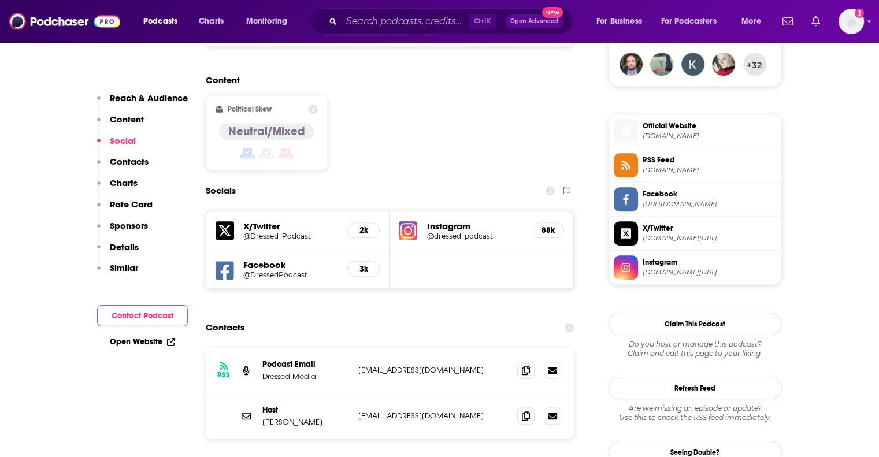
click at [452, 365] on p "[EMAIL_ADDRESS][DOMAIN_NAME]" at bounding box center [433, 370] width 150 height 10
drag, startPoint x: 456, startPoint y: 356, endPoint x: 347, endPoint y: 363, distance: 108.3
click at [0, 0] on div "Host [PERSON_NAME] [PERSON_NAME][EMAIL_ADDRESS][DOMAIN_NAME] [EMAIL_ADDRESS][DO…" at bounding box center [0, 0] width 0 height 0
copy div "[EMAIL_ADDRESS][DOMAIN_NAME]"
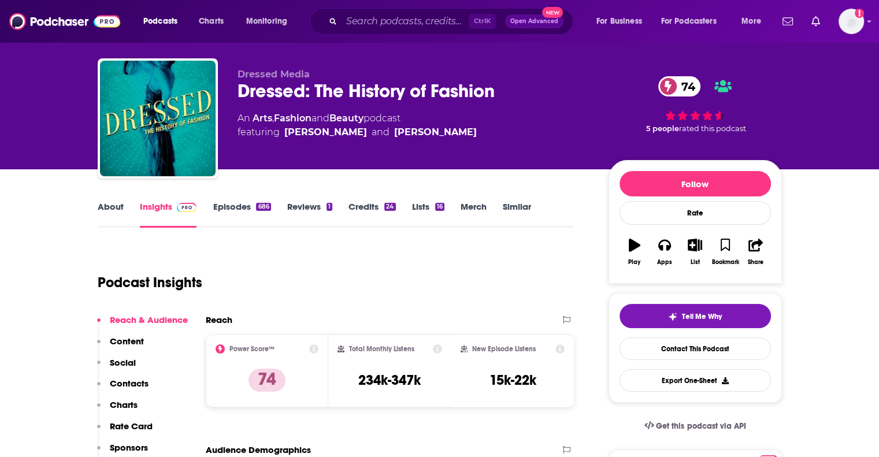
scroll to position [0, 0]
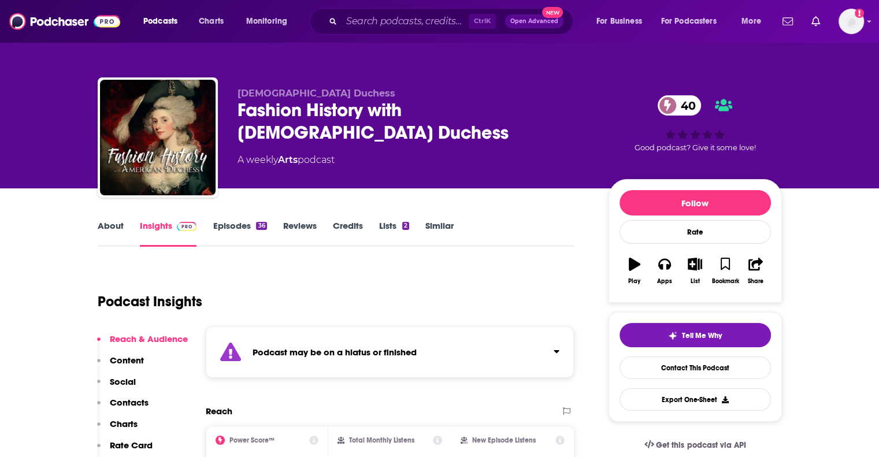
click at [437, 346] on div "Podcast may be on a hiatus or finished" at bounding box center [390, 352] width 369 height 51
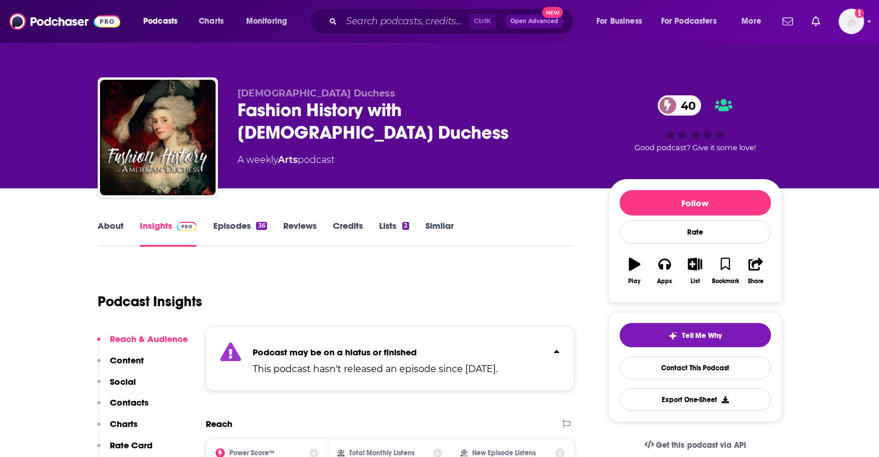
click at [437, 347] on p "Podcast may be on a hiatus or finished" at bounding box center [375, 352] width 245 height 11
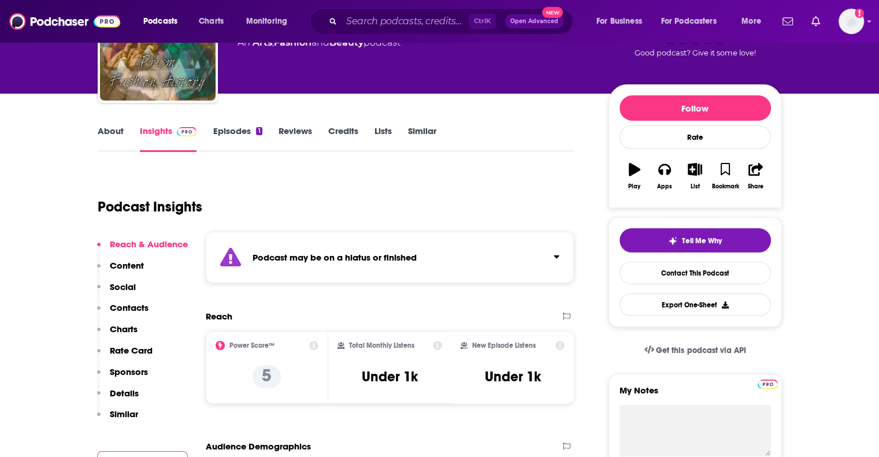
scroll to position [116, 0]
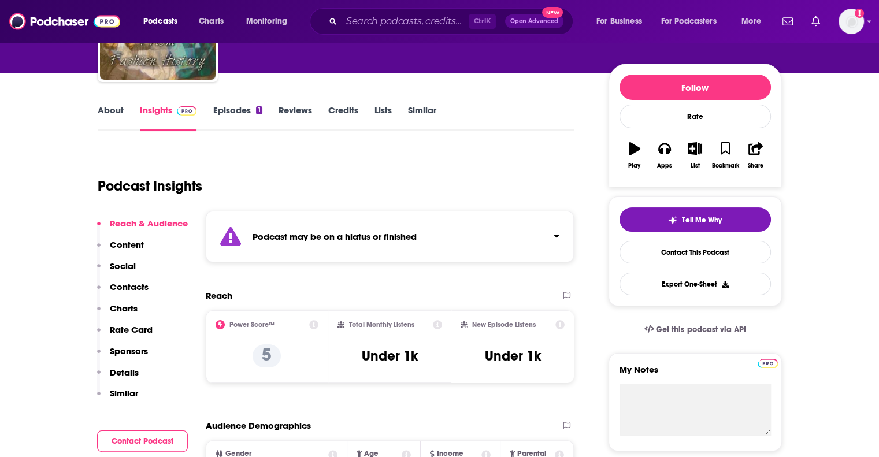
click at [431, 243] on div "Podcast may be on a hiatus or finished" at bounding box center [390, 236] width 369 height 51
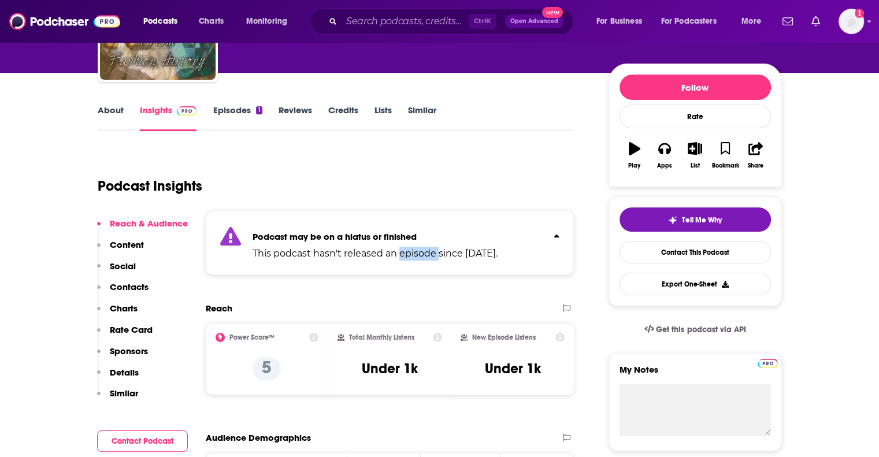
click at [431, 243] on div "Podcast may be on a hiatus or finished This podcast hasn't released an episode …" at bounding box center [375, 242] width 245 height 35
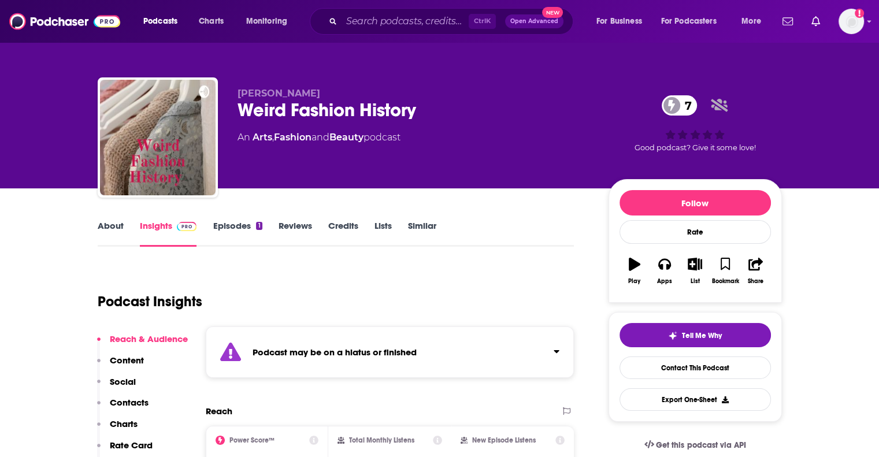
click at [428, 354] on div "Podcast may be on a hiatus or finished" at bounding box center [390, 352] width 369 height 51
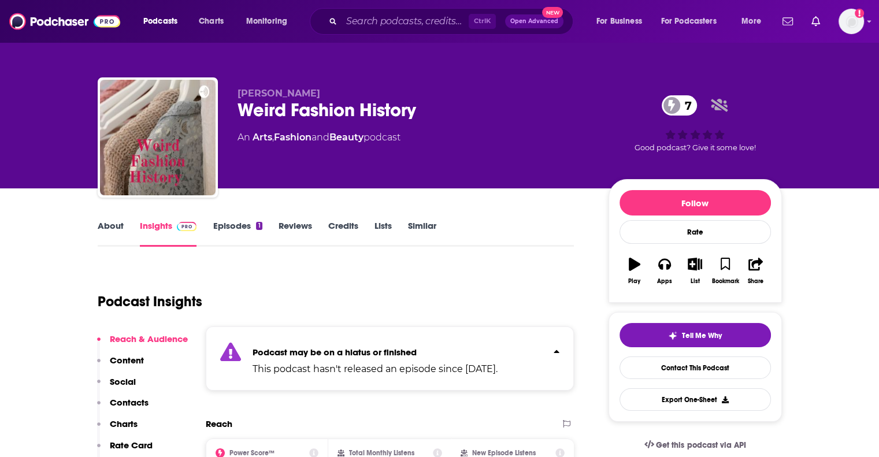
click at [428, 354] on p "Podcast may be on a hiatus or finished" at bounding box center [375, 352] width 245 height 11
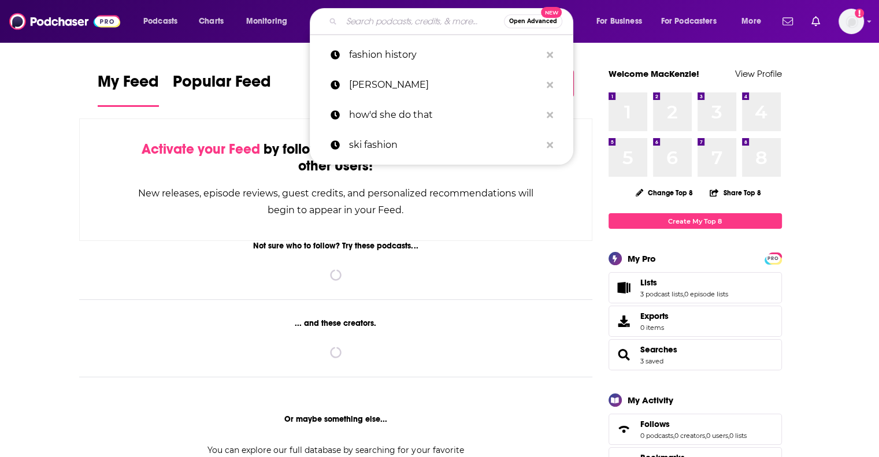
click at [400, 25] on input "Search podcasts, credits, & more..." at bounding box center [423, 21] width 162 height 19
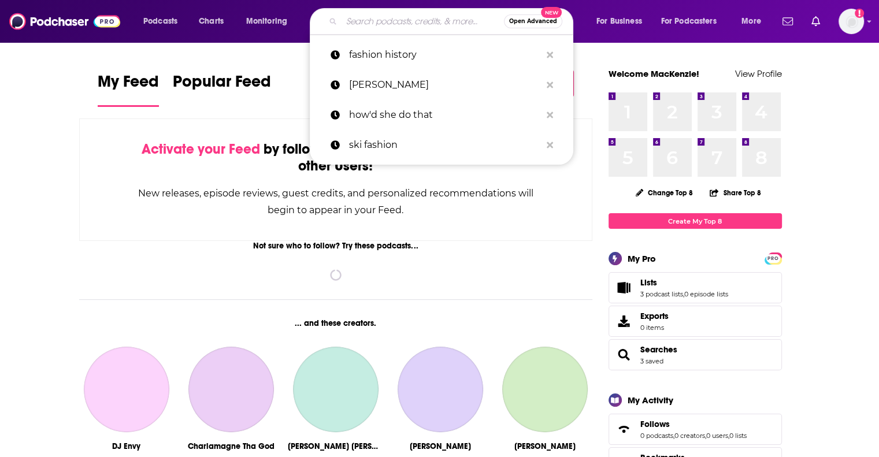
paste input "She What?"
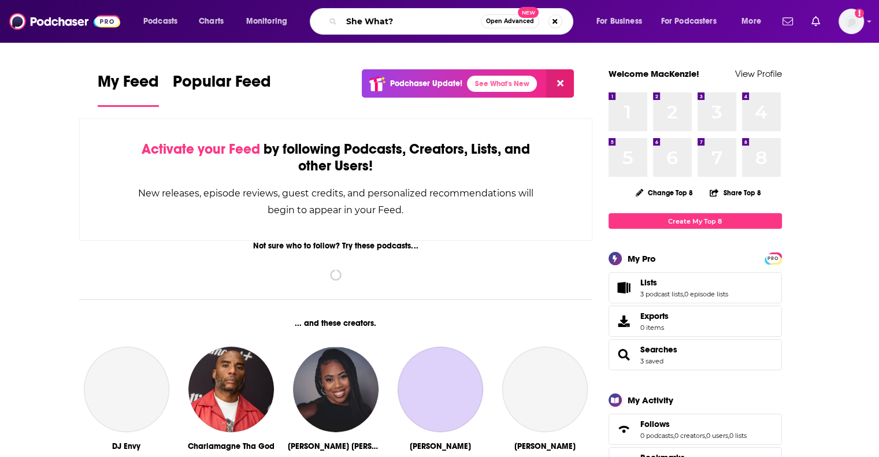
type input "She What?"
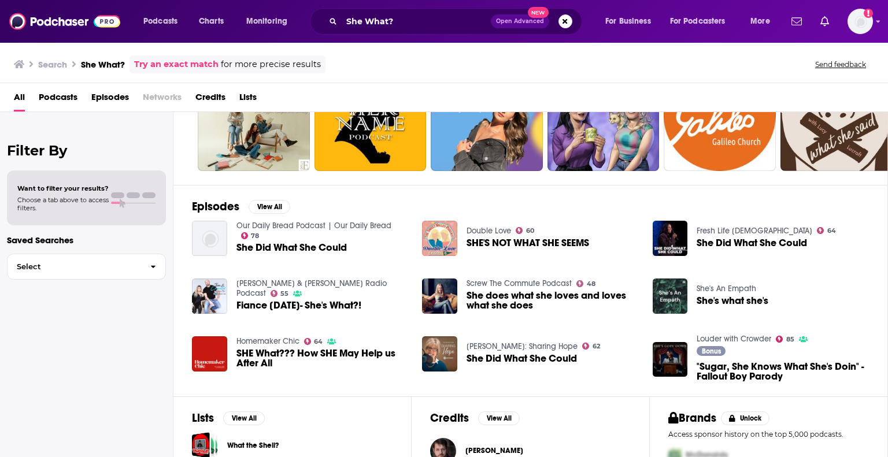
scroll to position [116, 0]
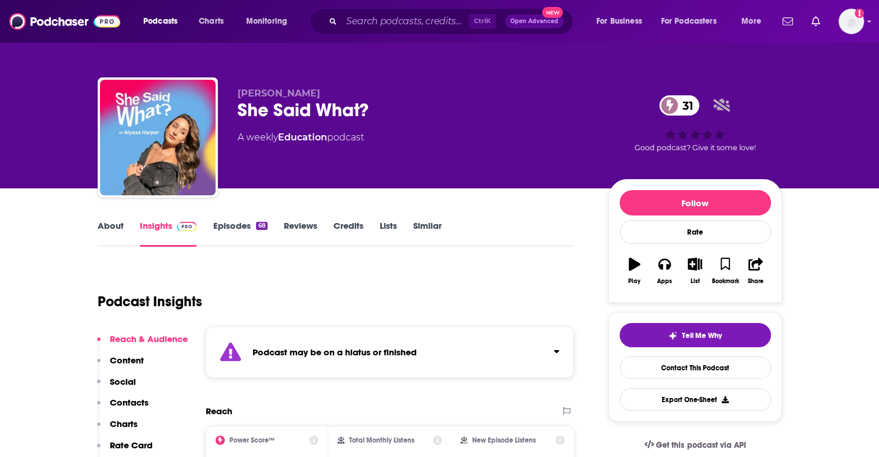
click at [396, 355] on strong "Podcast may be on a hiatus or finished" at bounding box center [335, 352] width 164 height 11
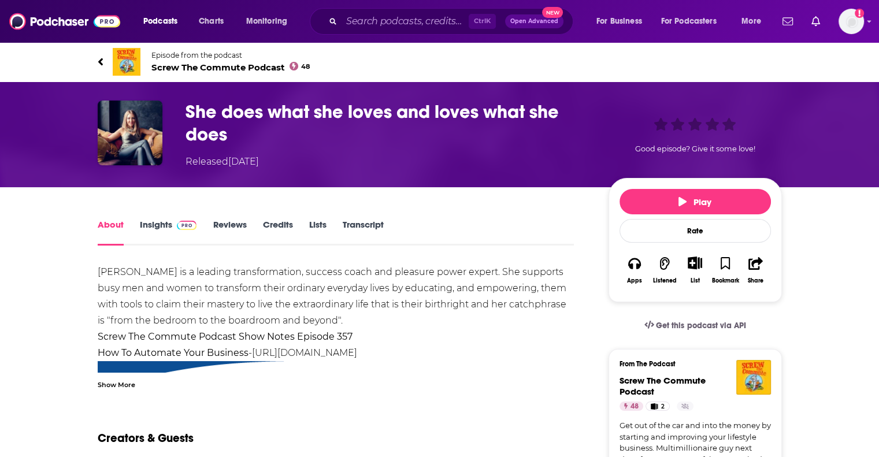
click at [220, 66] on span "Screw The Commute Podcast 48" at bounding box center [230, 67] width 159 height 11
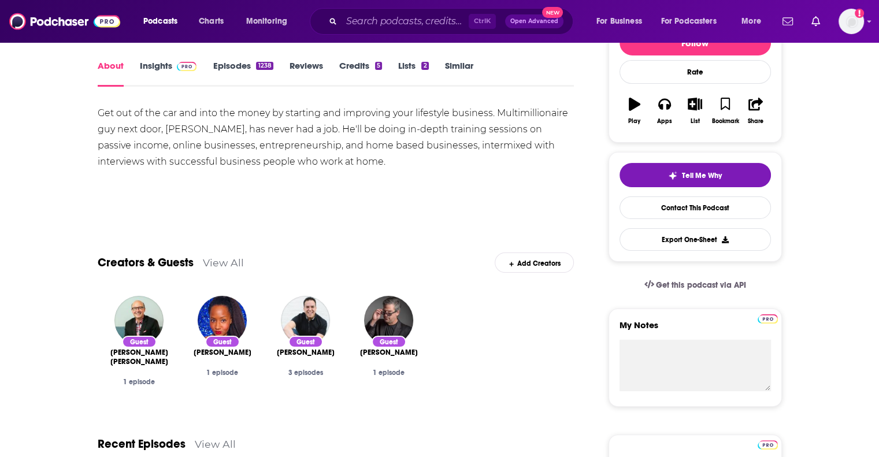
scroll to position [116, 0]
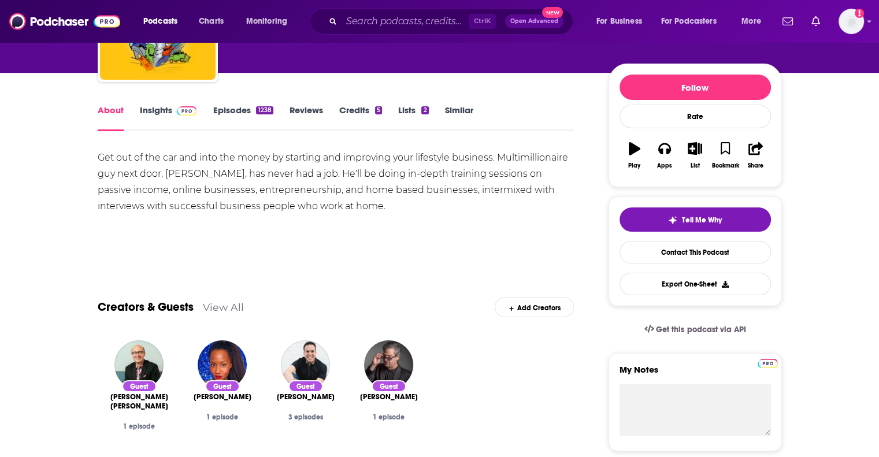
click at [164, 109] on link "Insights" at bounding box center [168, 118] width 57 height 27
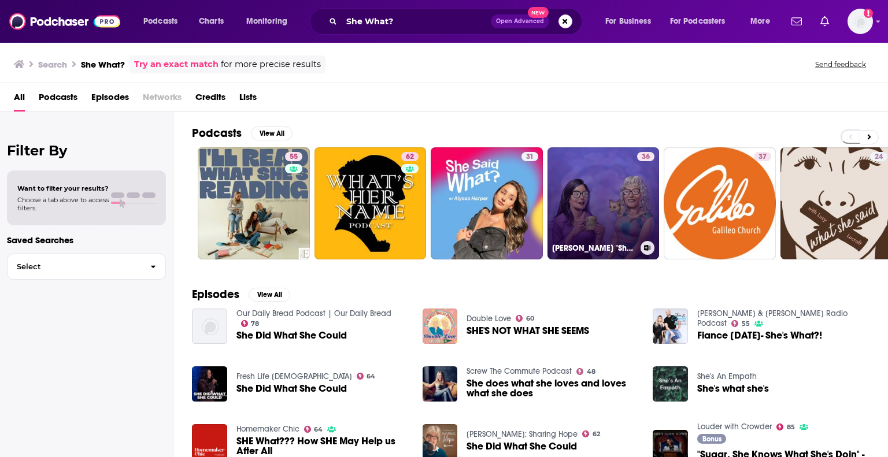
scroll to position [58, 0]
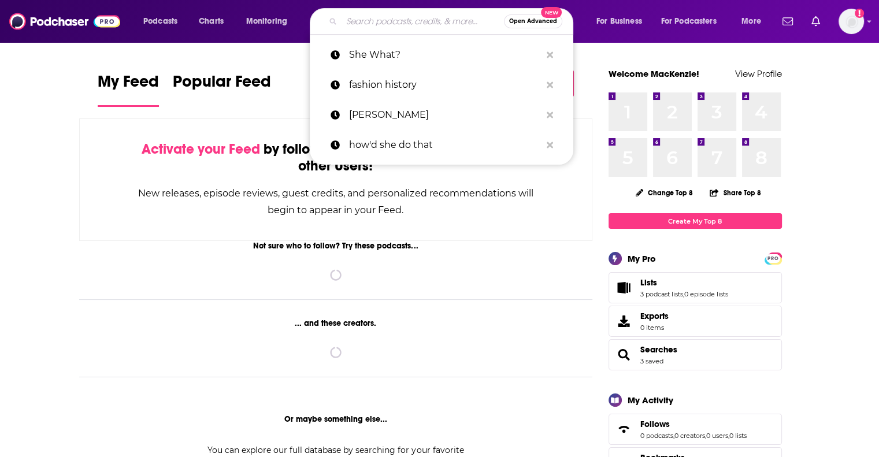
click at [433, 20] on input "Search podcasts, credits, & more..." at bounding box center [423, 21] width 162 height 19
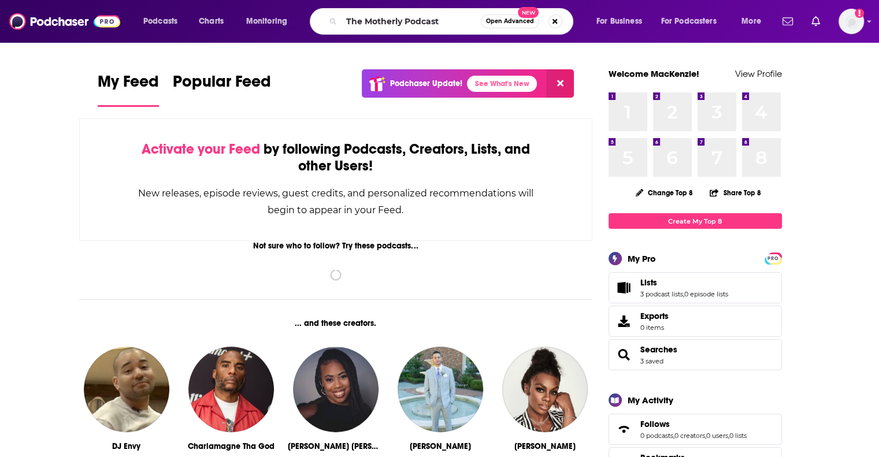
type input "The Motherly Podcast"
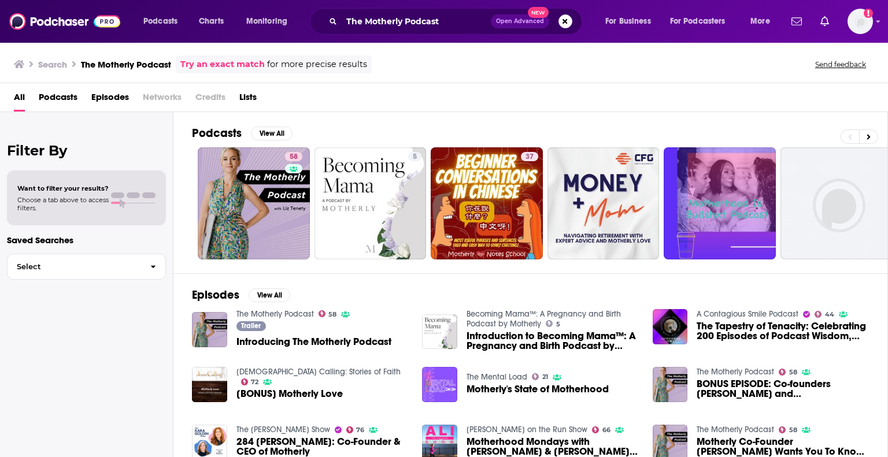
click at [277, 342] on span "Introducing The Motherly Podcast" at bounding box center [313, 342] width 155 height 10
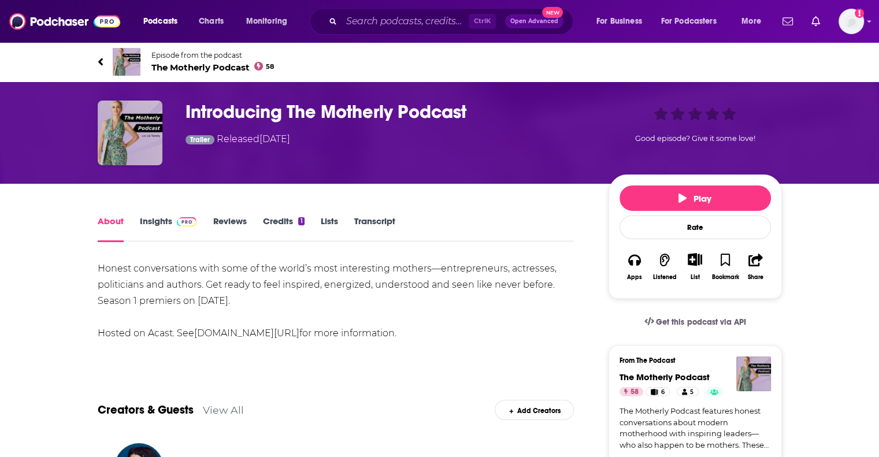
click at [150, 226] on link "Insights" at bounding box center [168, 229] width 57 height 27
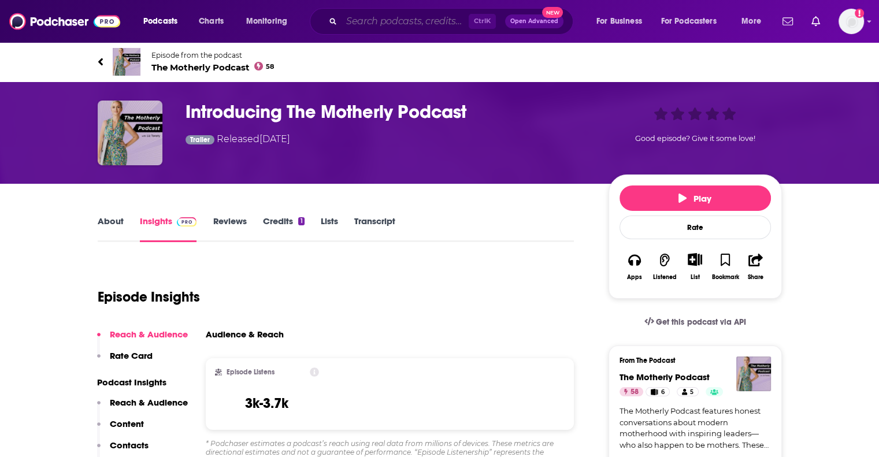
click at [390, 22] on input "Search podcasts, credits, & more..." at bounding box center [405, 21] width 127 height 19
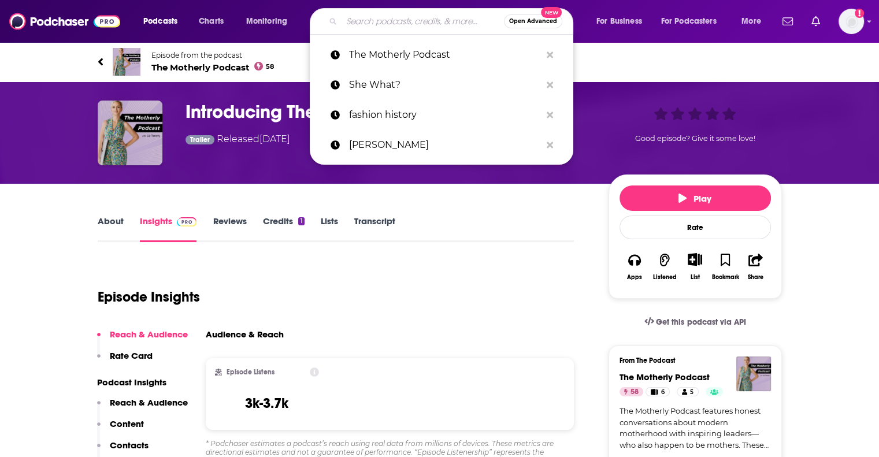
paste input "The Mom Room"
type input "The Mom Room"
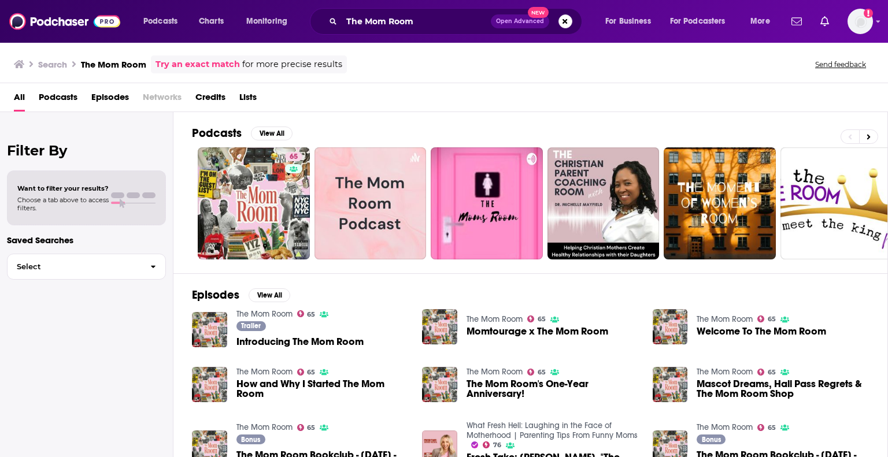
click at [261, 312] on link "The Mom Room" at bounding box center [264, 314] width 56 height 10
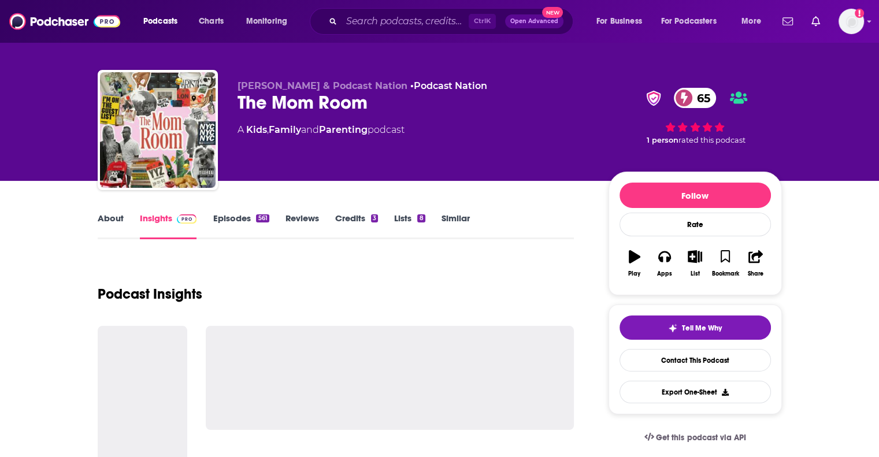
scroll to position [58, 0]
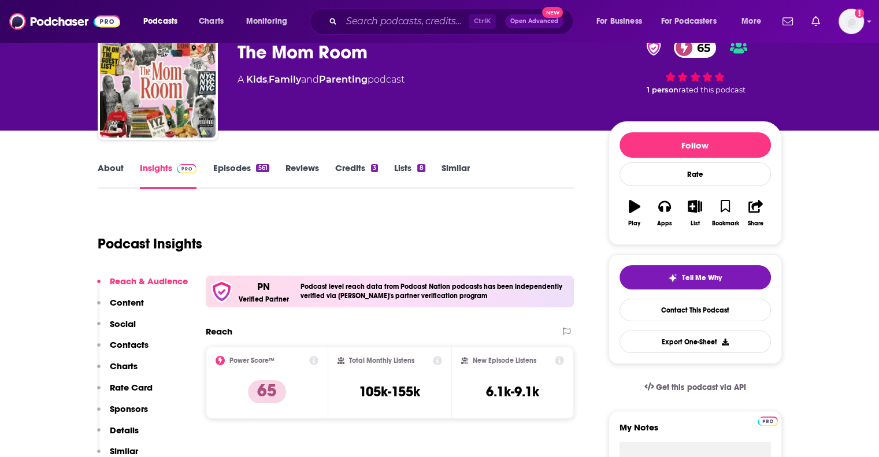
click at [120, 166] on link "About" at bounding box center [111, 175] width 26 height 27
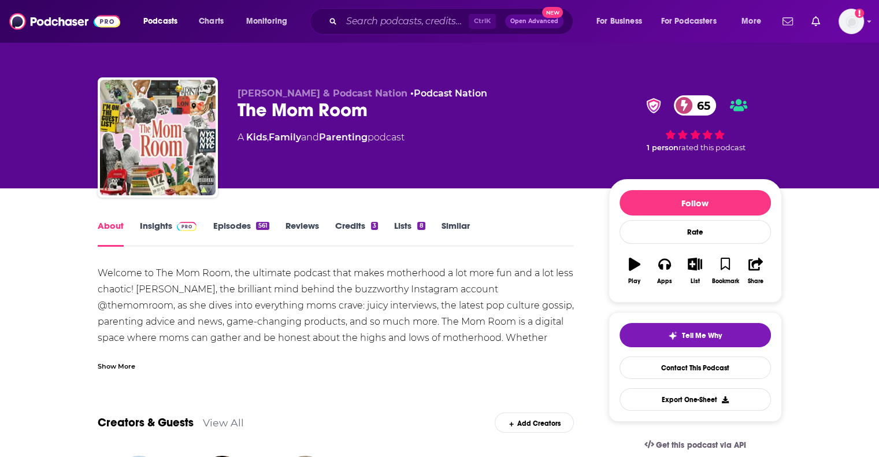
click at [106, 366] on div "Show More" at bounding box center [117, 365] width 38 height 11
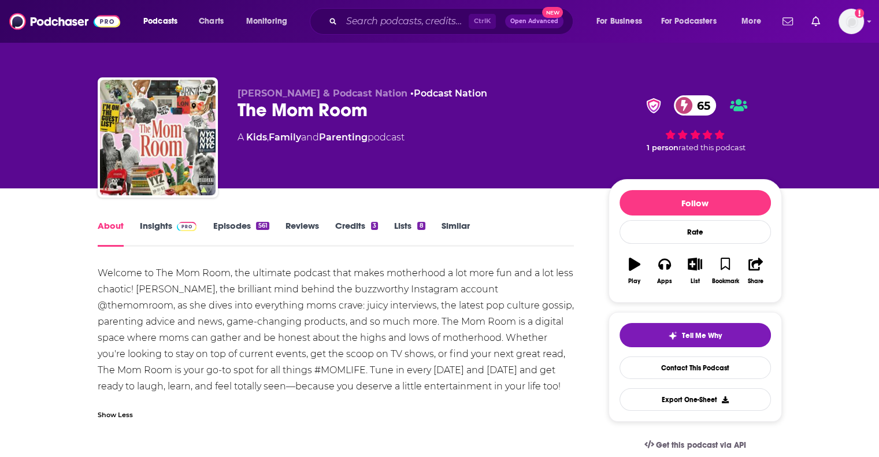
click at [162, 228] on link "Insights" at bounding box center [168, 233] width 57 height 27
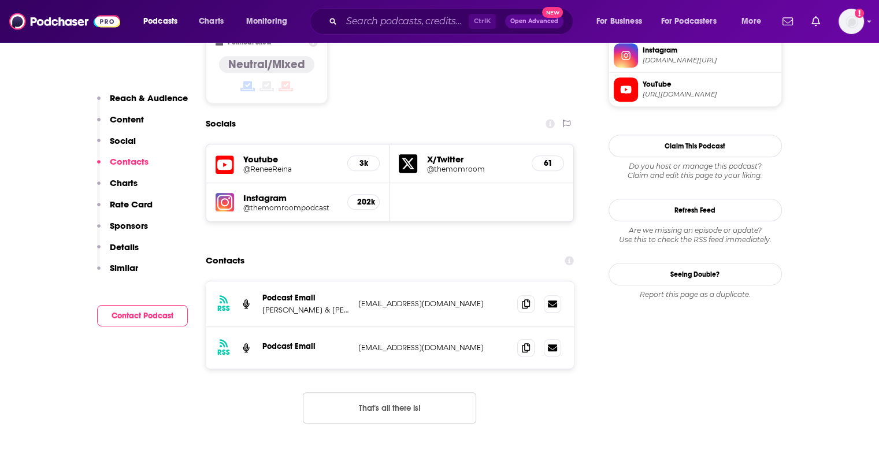
scroll to position [1041, 0]
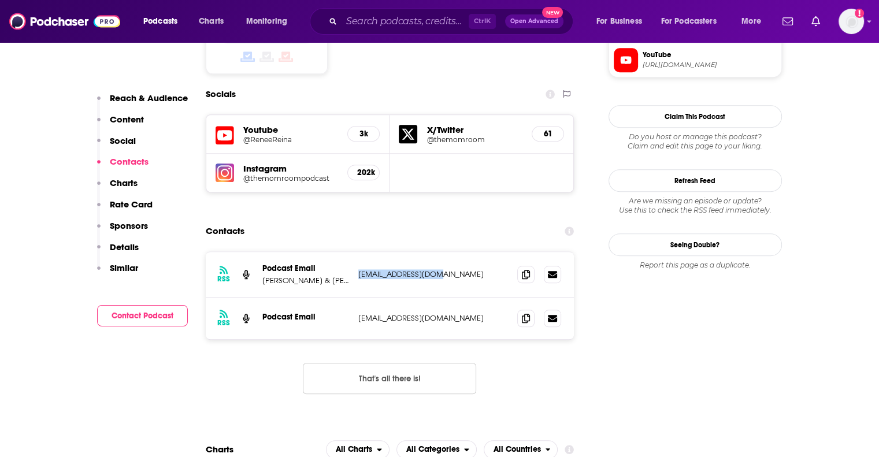
drag, startPoint x: 446, startPoint y: 215, endPoint x: 356, endPoint y: 223, distance: 91.1
click at [356, 252] on div "RSS Podcast Email Liza & Renee Reina hello@themomroom.ca hello@themomroom.ca" at bounding box center [390, 275] width 369 height 46
copy p "hello@themomroom.ca"
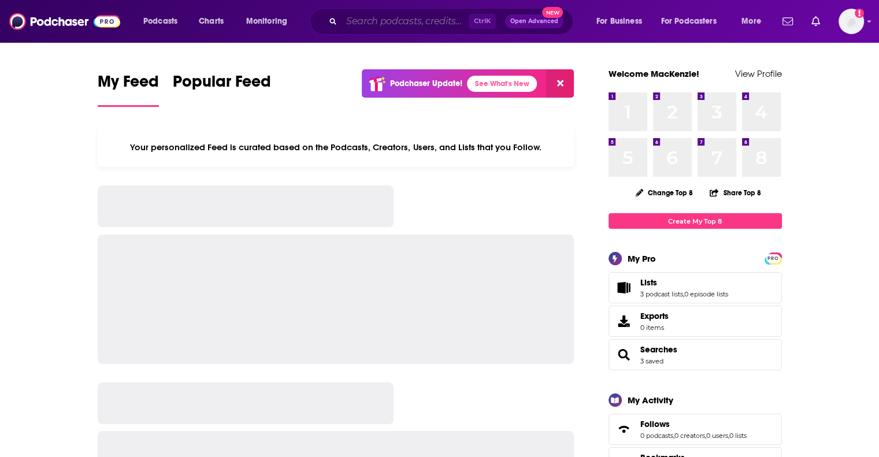
click at [402, 23] on input "Search podcasts, credits, & more..." at bounding box center [405, 21] width 127 height 19
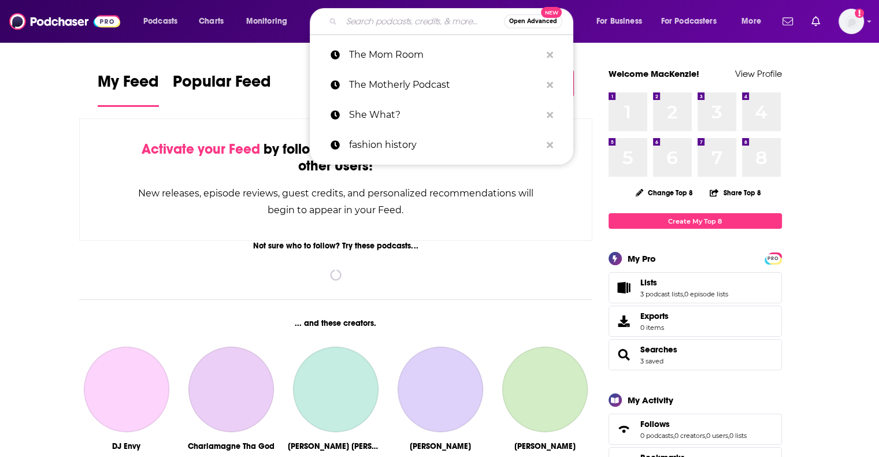
paste input "The Be Well Podcast with [PERSON_NAME]"
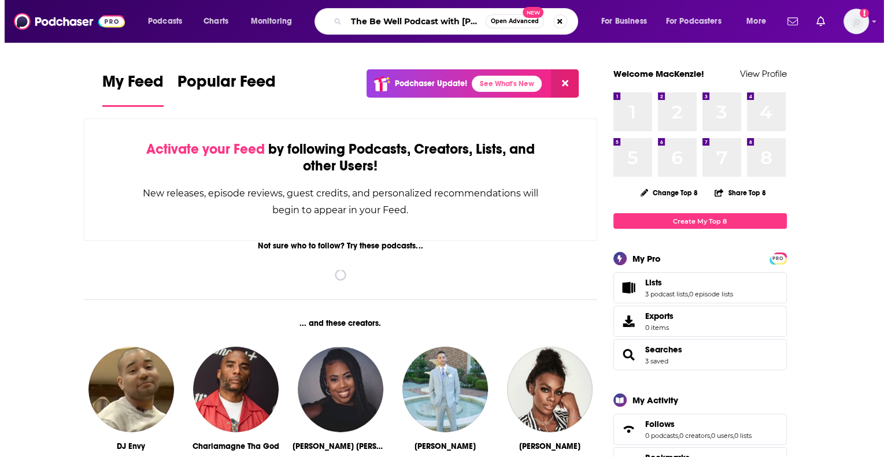
scroll to position [0, 44]
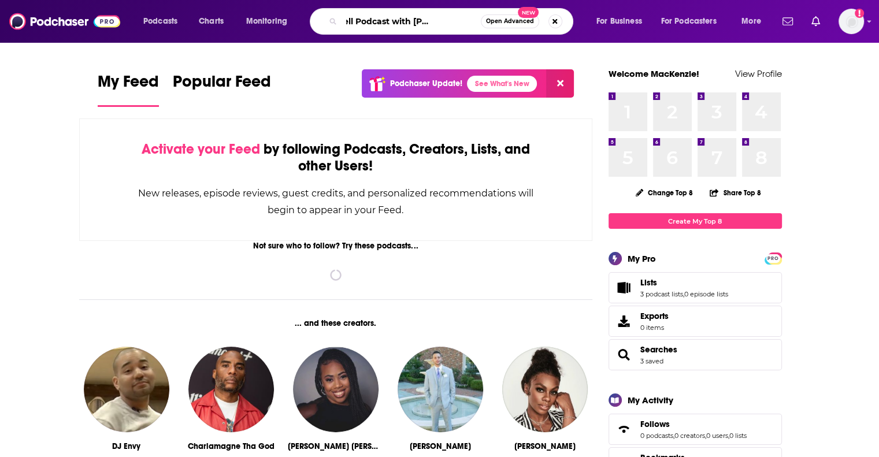
type input "The Be Well Podcast with [PERSON_NAME]"
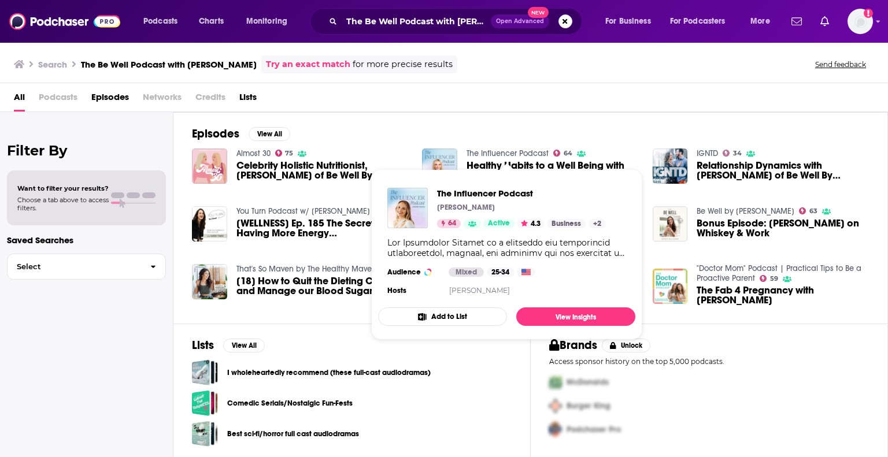
click at [511, 151] on link "The Influencer Podcast" at bounding box center [508, 154] width 82 height 10
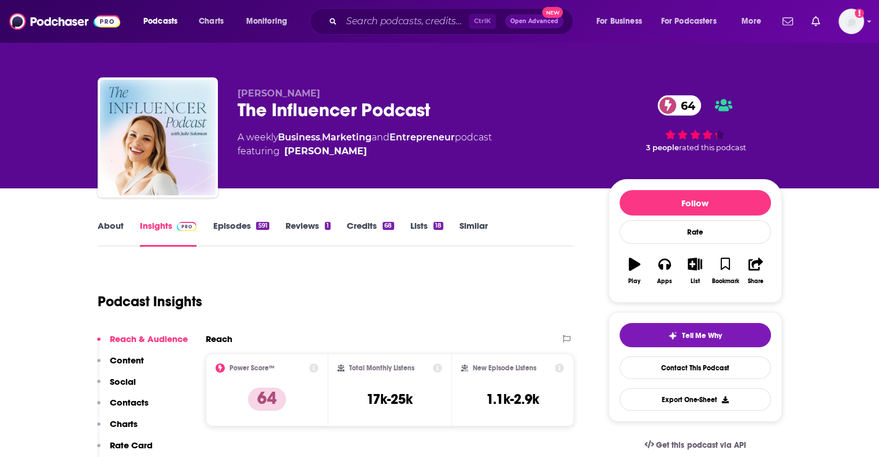
click at [106, 230] on link "About" at bounding box center [111, 233] width 26 height 27
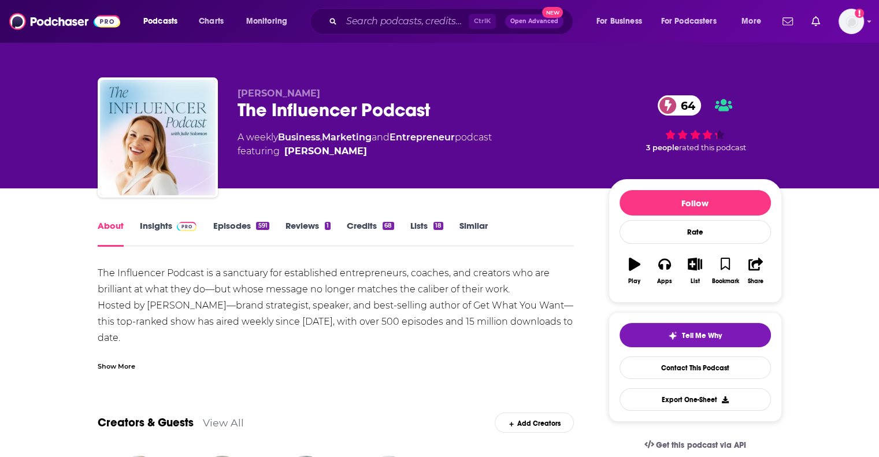
click at [150, 232] on link "Insights" at bounding box center [168, 233] width 57 height 27
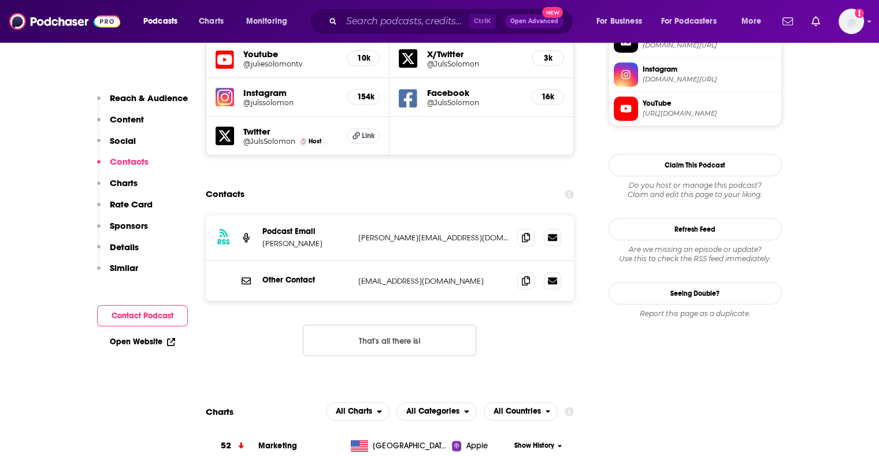
scroll to position [1041, 0]
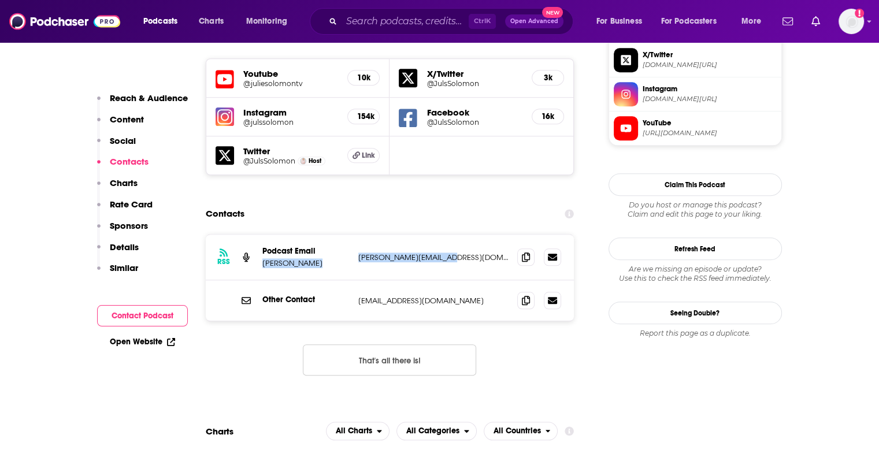
drag, startPoint x: 445, startPoint y: 189, endPoint x: 349, endPoint y: 193, distance: 96.1
click at [0, 0] on div "Podcast Email Julie Solomon julie@juliesolomon.net julie@juliesolomon.net" at bounding box center [0, 0] width 0 height 0
click at [452, 235] on div "RSS Podcast Email Julie Solomon julie@juliesolomon.net julie@juliesolomon.net" at bounding box center [390, 258] width 369 height 46
drag, startPoint x: 449, startPoint y: 193, endPoint x: 345, endPoint y: 196, distance: 103.5
click at [0, 0] on div "Podcast Email Julie Solomon julie@juliesolomon.net julie@juliesolomon.net" at bounding box center [0, 0] width 0 height 0
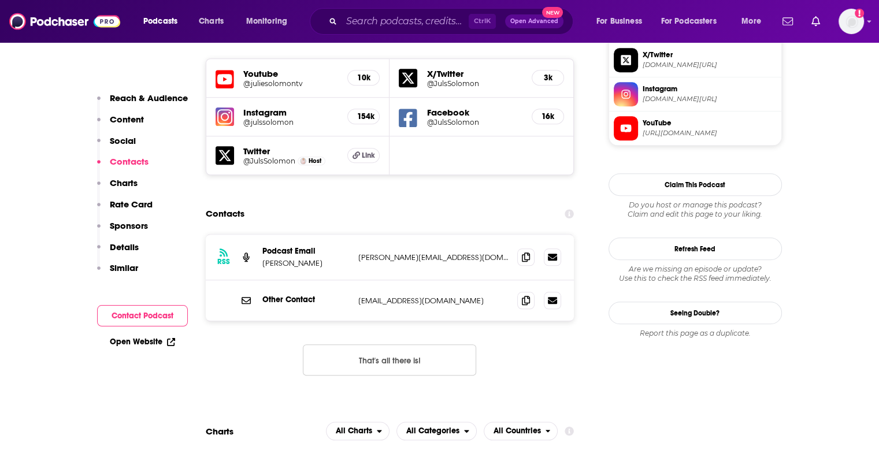
click at [305, 258] on p "Julie Solomon" at bounding box center [305, 263] width 87 height 10
drag, startPoint x: 317, startPoint y: 201, endPoint x: 261, endPoint y: 203, distance: 56.1
click at [261, 235] on div "RSS Podcast Email Julie Solomon julie@juliesolomon.net julie@juliesolomon.net" at bounding box center [390, 258] width 369 height 46
copy p "Julie Solomon"
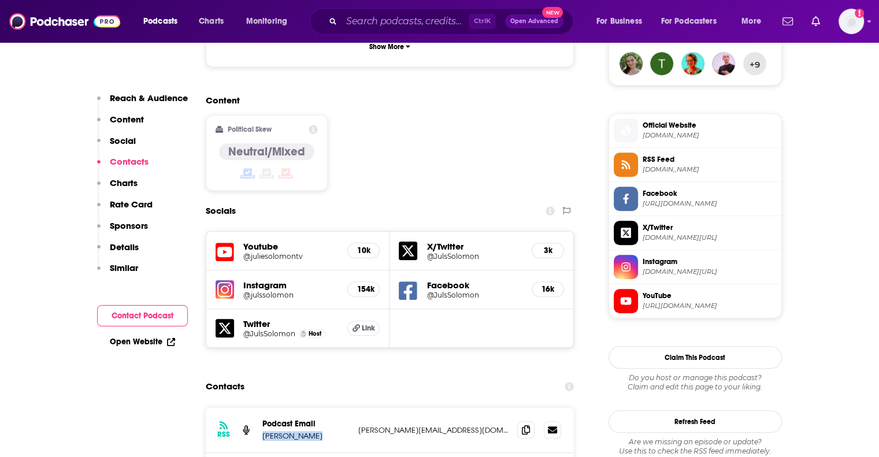
scroll to position [867, 0]
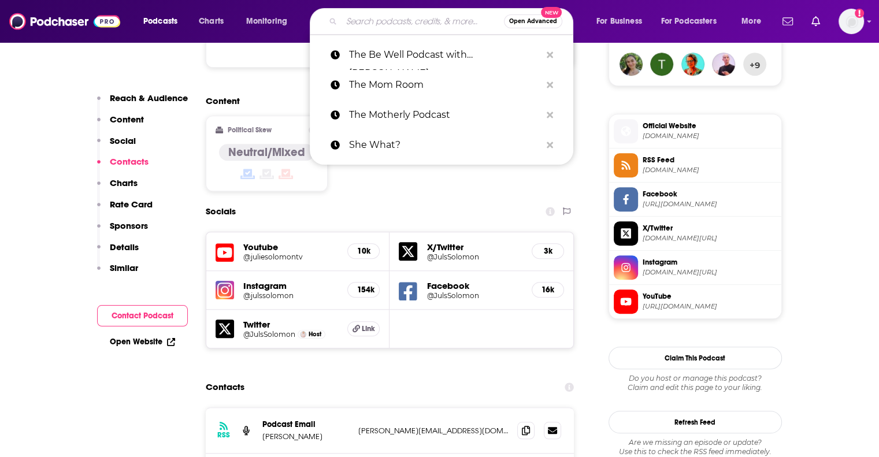
click at [417, 23] on input "Search podcasts, credits, & more..." at bounding box center [423, 21] width 162 height 19
paste input "Everything is the Best,"
type input "Everything is the Best,"
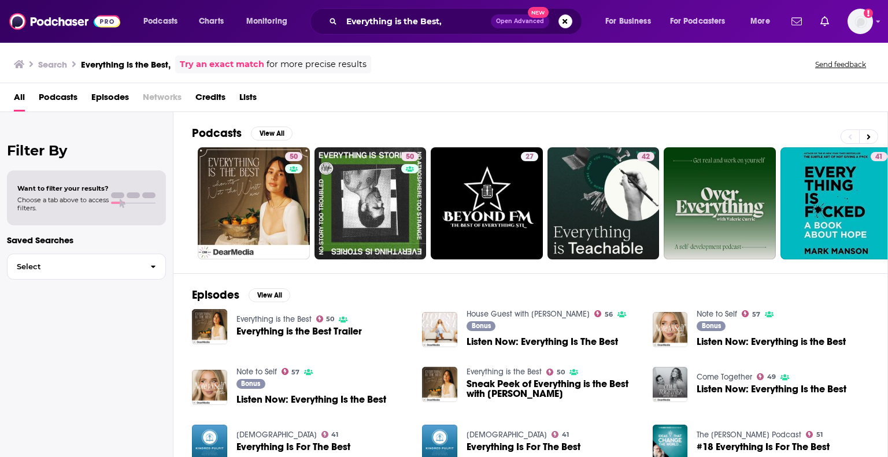
click at [278, 317] on link "Everything is the Best" at bounding box center [273, 320] width 75 height 10
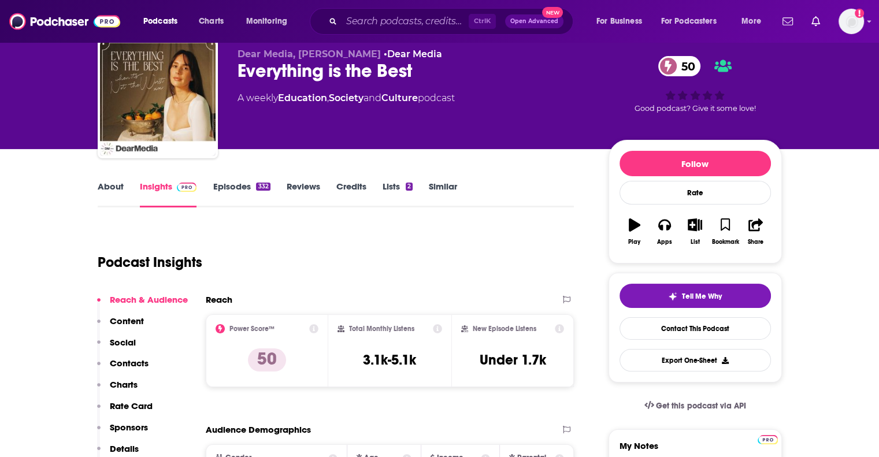
scroll to position [116, 0]
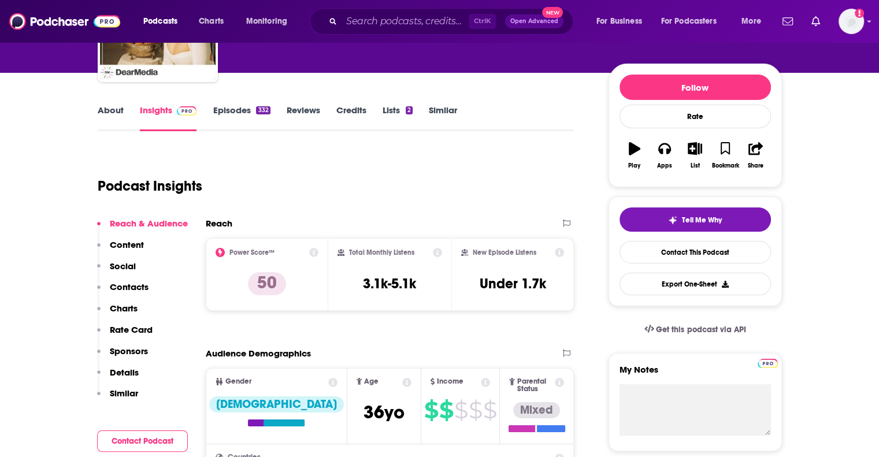
click at [106, 113] on link "About" at bounding box center [111, 118] width 26 height 27
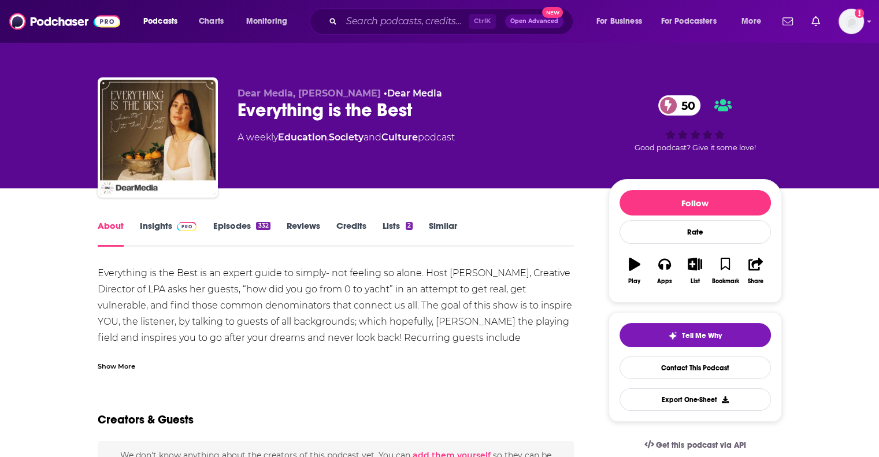
click at [139, 360] on div "Show More" at bounding box center [336, 362] width 477 height 20
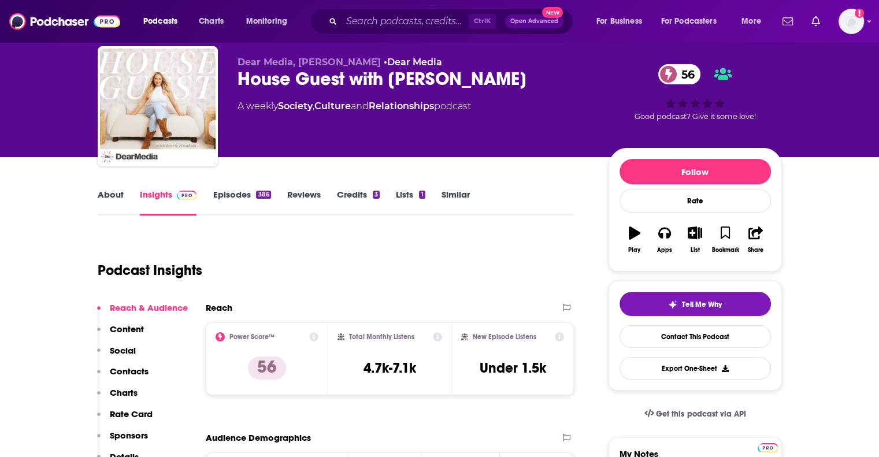
scroll to position [58, 0]
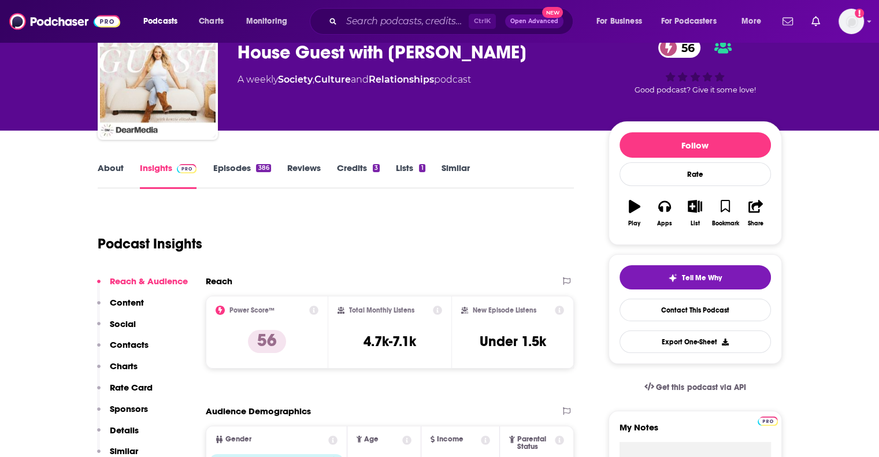
click at [113, 164] on link "About" at bounding box center [111, 175] width 26 height 27
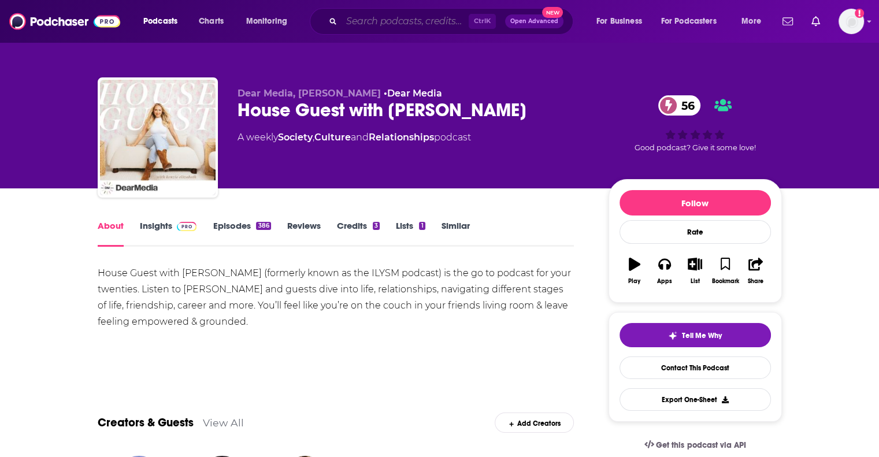
click at [365, 17] on input "Search podcasts, credits, & more..." at bounding box center [405, 21] width 127 height 19
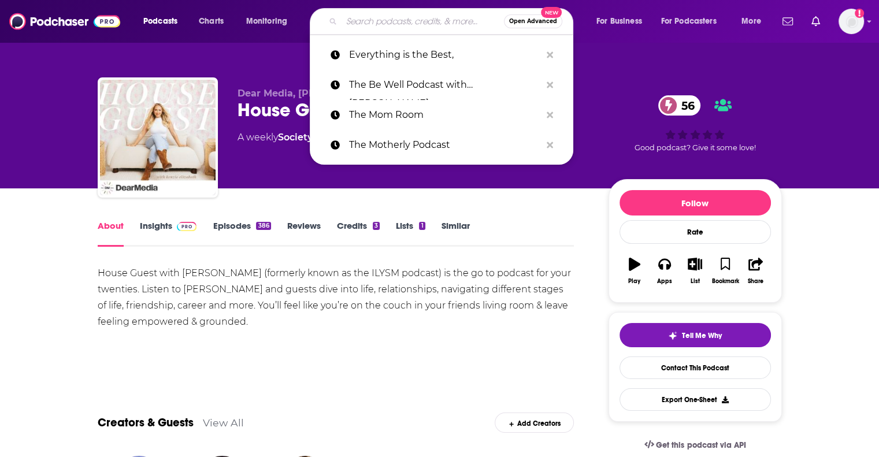
paste input "Rooted in Wellness with [PERSON_NAME]"
type input "Rooted in Wellness with [PERSON_NAME]"
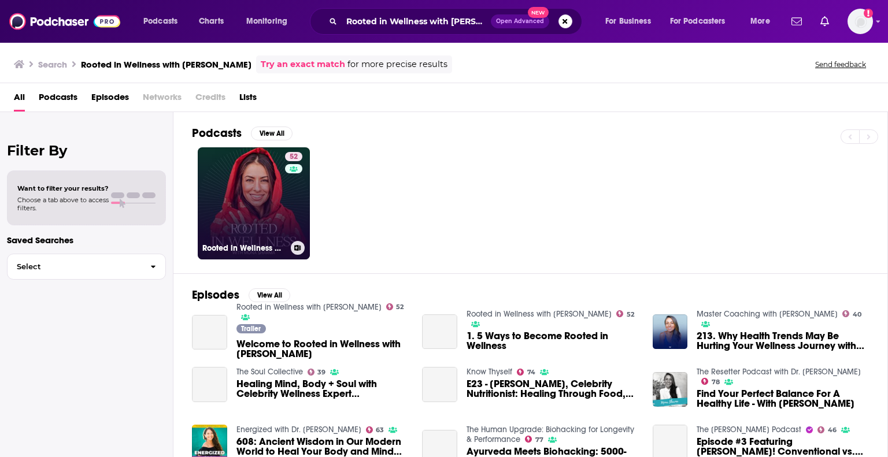
click at [262, 188] on link "52 Rooted in Wellness with [PERSON_NAME]" at bounding box center [254, 203] width 112 height 112
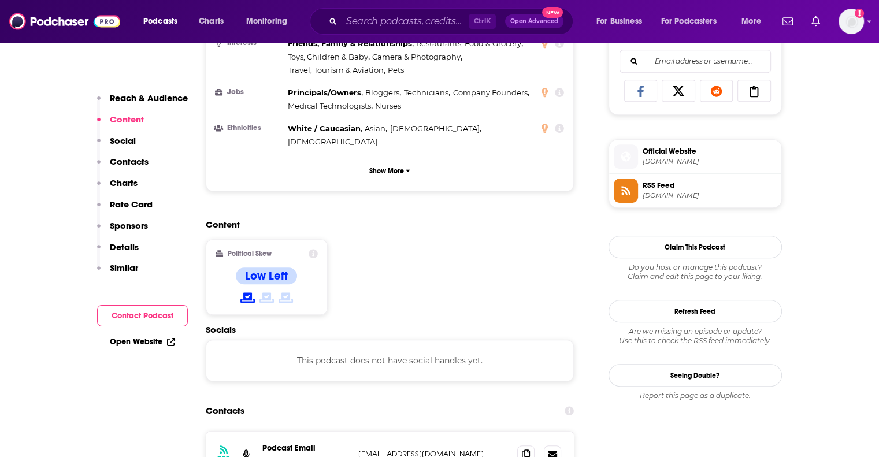
scroll to position [809, 0]
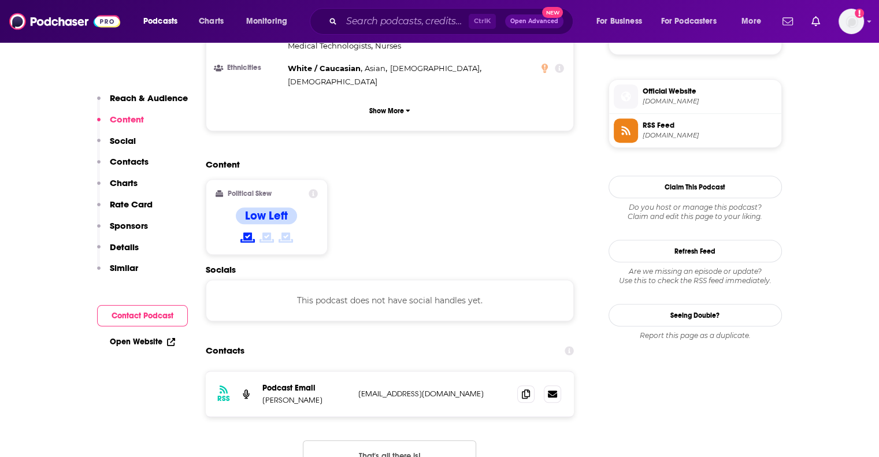
click at [459, 389] on p "[EMAIL_ADDRESS][DOMAIN_NAME]" at bounding box center [433, 394] width 150 height 10
drag, startPoint x: 327, startPoint y: 338, endPoint x: 264, endPoint y: 341, distance: 63.1
click at [264, 395] on p "[PERSON_NAME]" at bounding box center [305, 400] width 87 height 10
copy p "[PERSON_NAME]"
drag, startPoint x: 448, startPoint y: 335, endPoint x: 357, endPoint y: 344, distance: 91.2
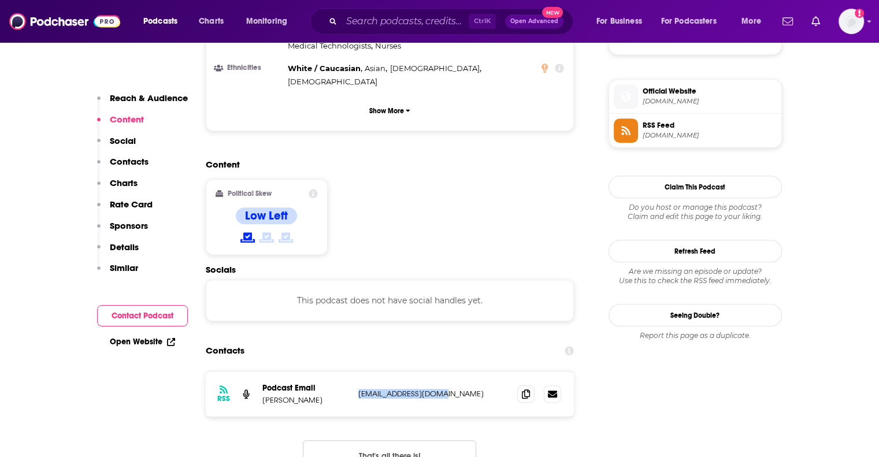
click at [357, 372] on div "RSS Podcast Email [PERSON_NAME] [EMAIL_ADDRESS][DOMAIN_NAME] [EMAIL_ADDRESS][DO…" at bounding box center [390, 394] width 369 height 45
copy p "[EMAIL_ADDRESS][DOMAIN_NAME]"
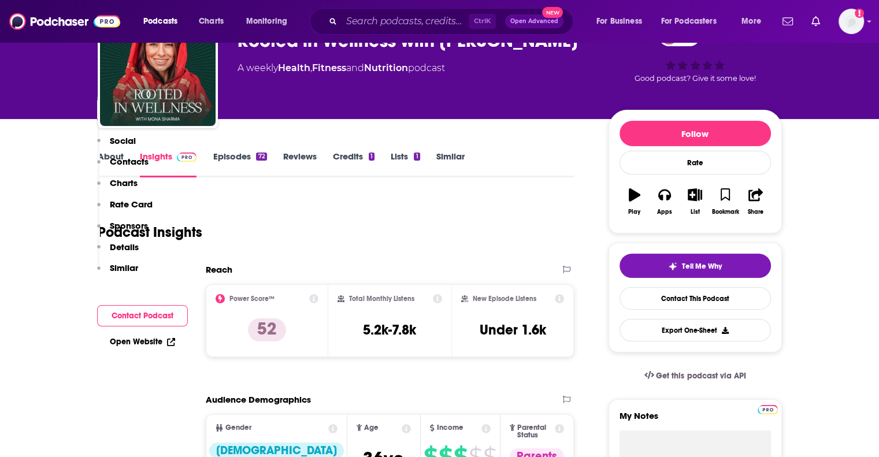
scroll to position [0, 0]
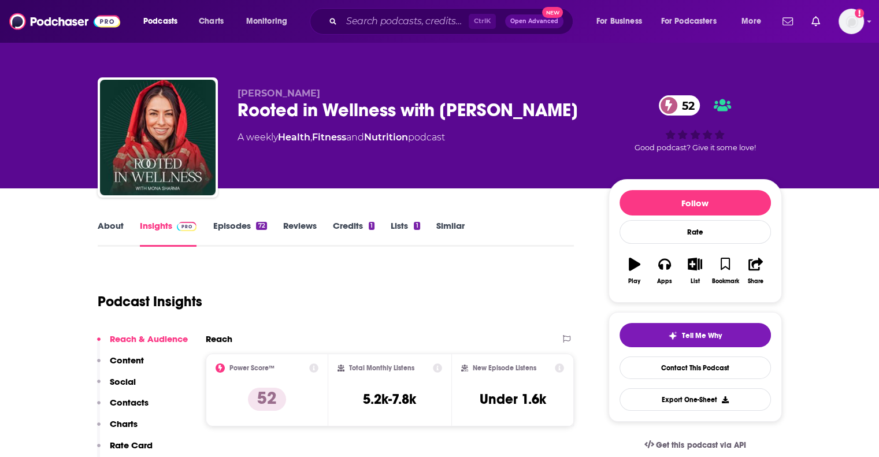
click at [111, 228] on link "About" at bounding box center [111, 233] width 26 height 27
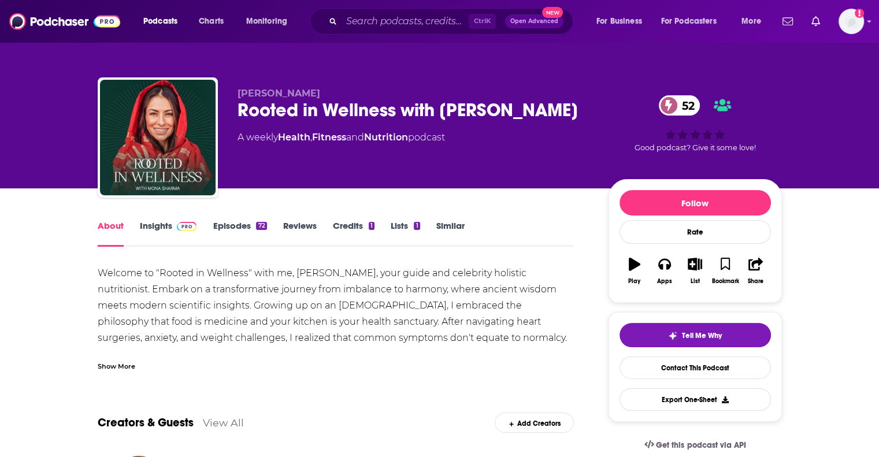
click at [113, 364] on div "Show More" at bounding box center [117, 365] width 38 height 11
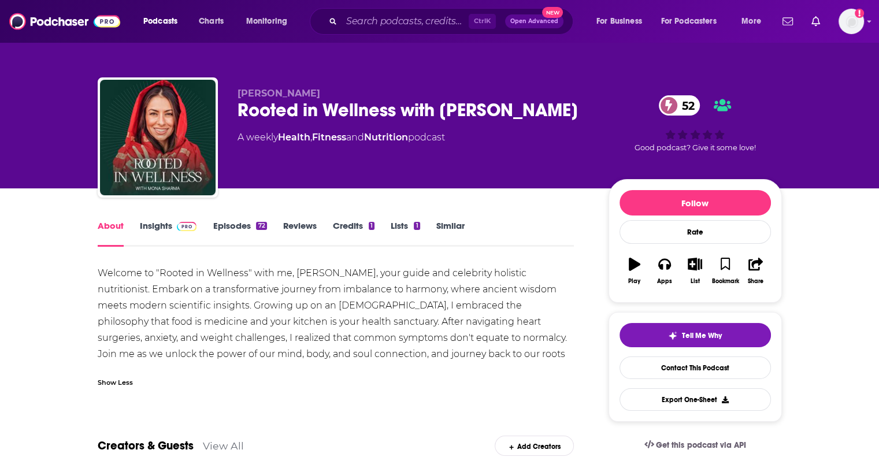
click at [142, 220] on link "Insights" at bounding box center [168, 233] width 57 height 27
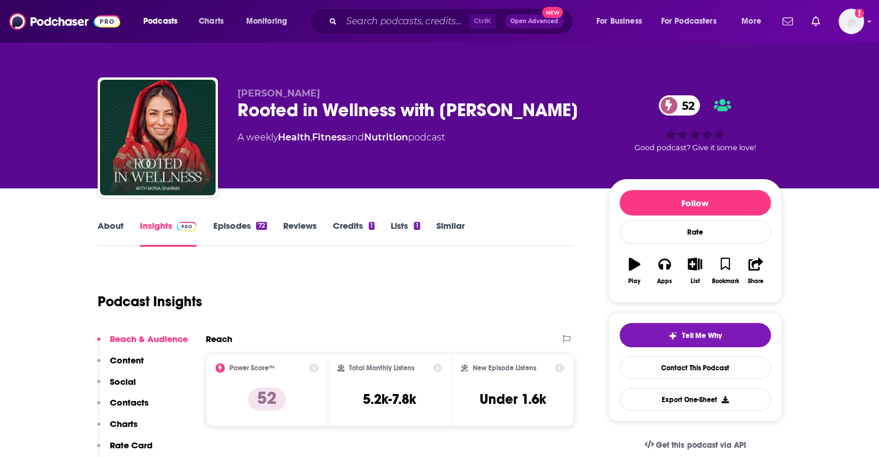
click at [153, 224] on link "Insights" at bounding box center [168, 233] width 57 height 27
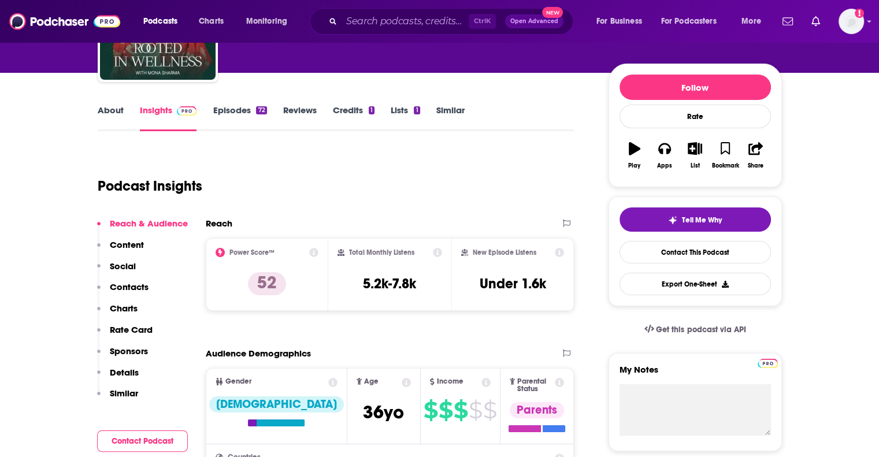
click at [231, 115] on link "Episodes 72" at bounding box center [240, 118] width 54 height 27
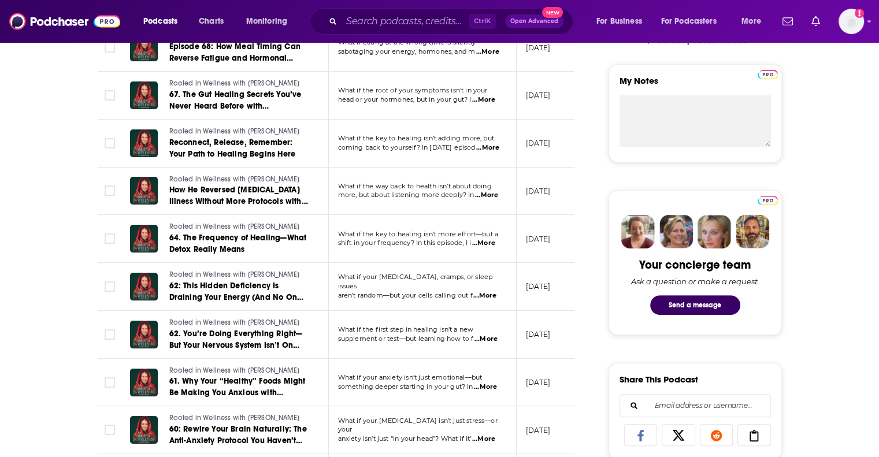
scroll to position [463, 0]
